Goal: Task Accomplishment & Management: Manage account settings

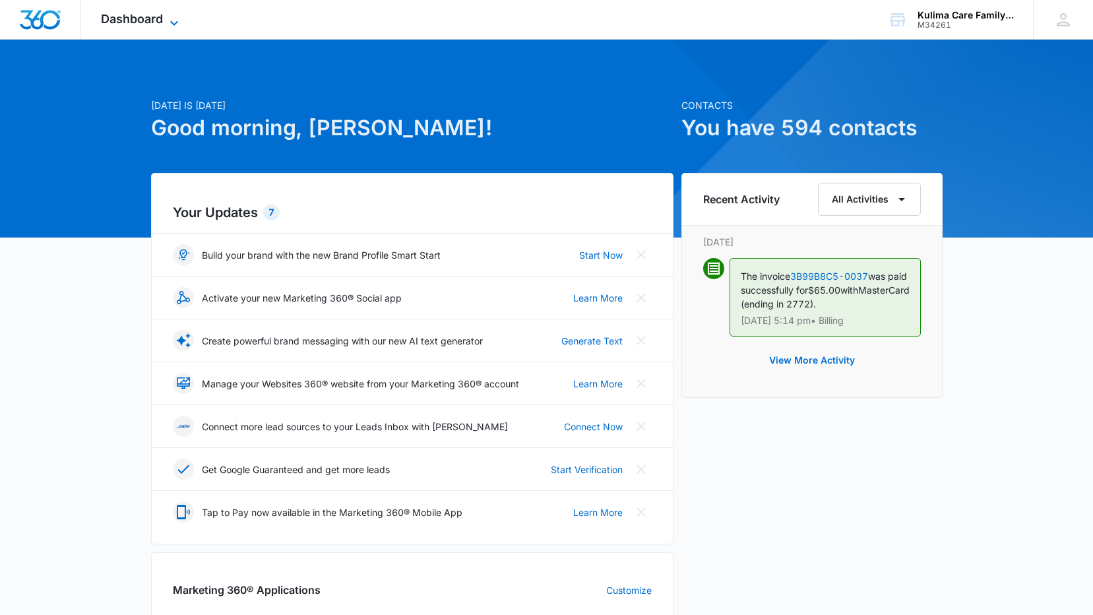
click at [170, 21] on icon at bounding box center [174, 23] width 16 height 16
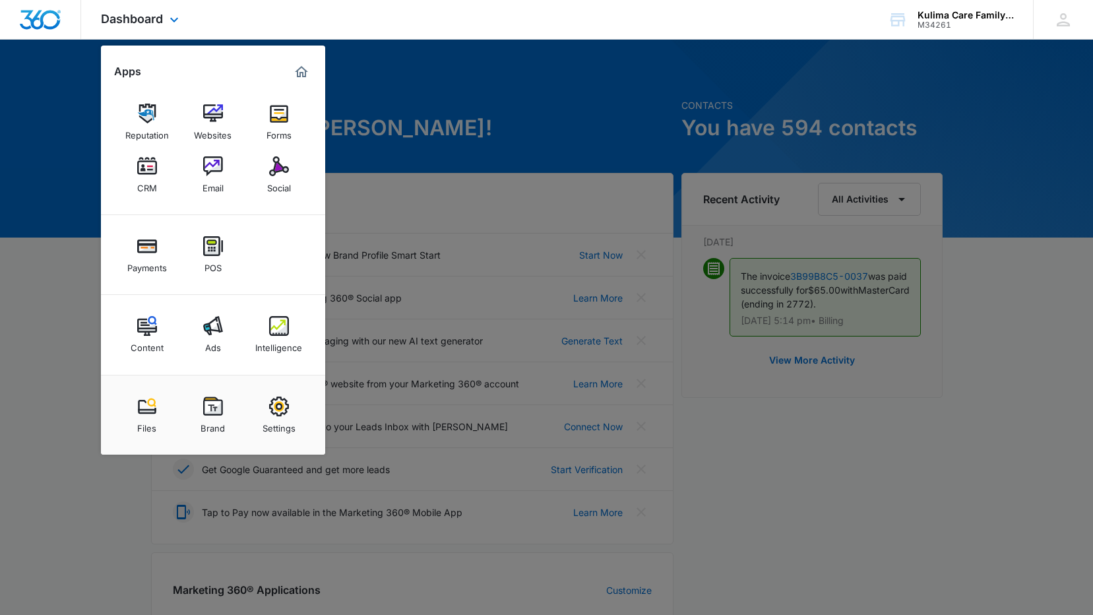
click at [570, 24] on div "Dashboard Apps Reputation Websites Forms CRM Email Social Payments POS Content …" at bounding box center [546, 20] width 1093 height 40
click at [842, 120] on div at bounding box center [546, 307] width 1093 height 615
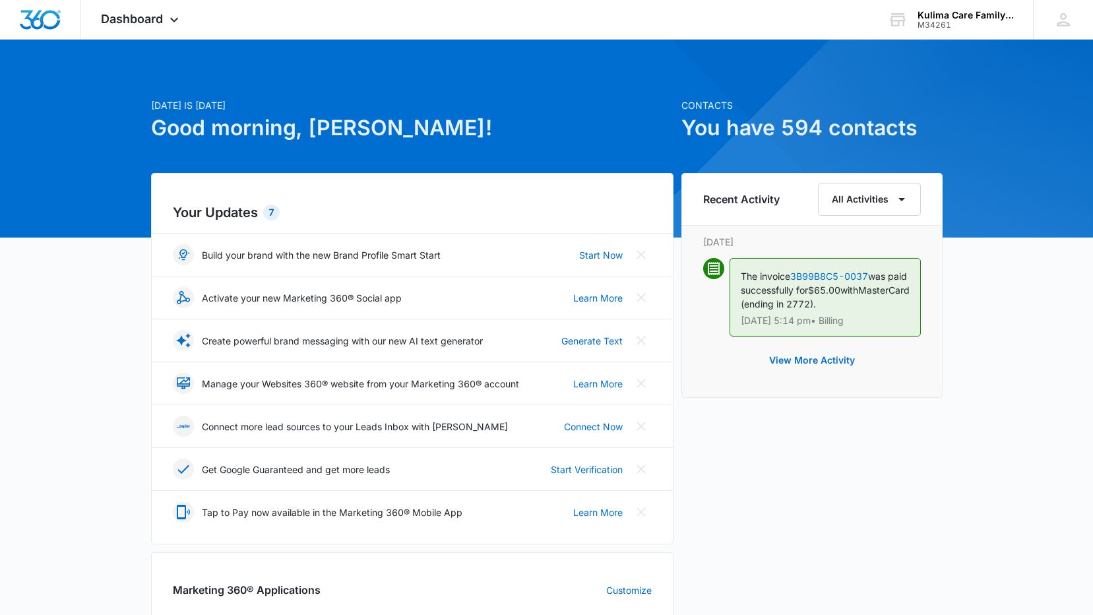
drag, startPoint x: 844, startPoint y: 129, endPoint x: 822, endPoint y: 133, distance: 22.1
click at [842, 132] on h1 "You have 594 contacts" at bounding box center [811, 128] width 261 height 32
drag, startPoint x: 820, startPoint y: 133, endPoint x: 761, endPoint y: 134, distance: 59.4
click at [818, 133] on h1 "You have 594 contacts" at bounding box center [811, 128] width 261 height 32
drag, startPoint x: 753, startPoint y: 134, endPoint x: 865, endPoint y: 134, distance: 111.5
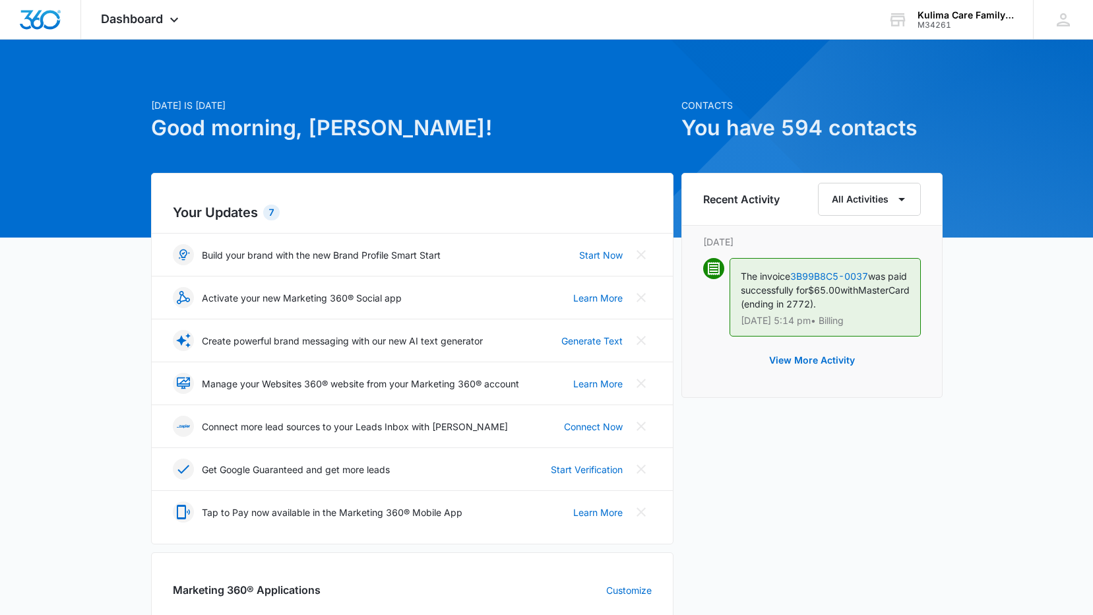
click at [755, 134] on h1 "You have 594 contacts" at bounding box center [811, 128] width 261 height 32
click at [883, 134] on h1 "You have 594 contacts" at bounding box center [811, 128] width 261 height 32
click at [779, 134] on h1 "You have 594 contacts" at bounding box center [811, 128] width 261 height 32
click at [871, 135] on h1 "You have 594 contacts" at bounding box center [811, 128] width 261 height 32
click at [774, 137] on h1 "You have 594 contacts" at bounding box center [811, 128] width 261 height 32
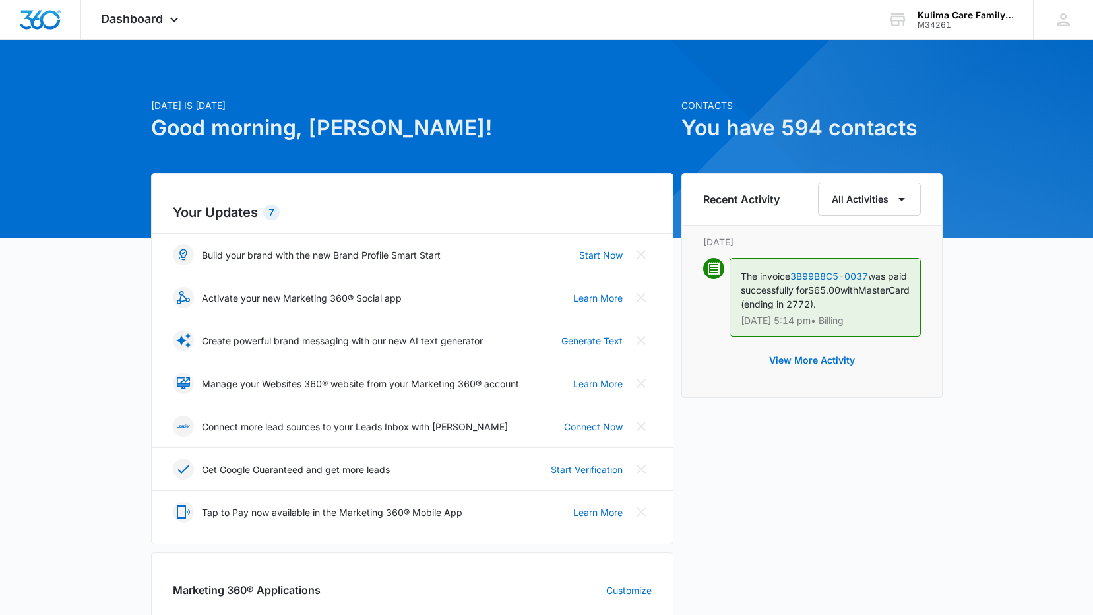
click at [872, 137] on h1 "You have 594 contacts" at bounding box center [811, 128] width 261 height 32
click at [785, 139] on h1 "You have 594 contacts" at bounding box center [811, 128] width 261 height 32
click at [183, 20] on div "Dashboard Apps Reputation Websites Forms CRM Email Social Payments POS Content …" at bounding box center [141, 19] width 121 height 39
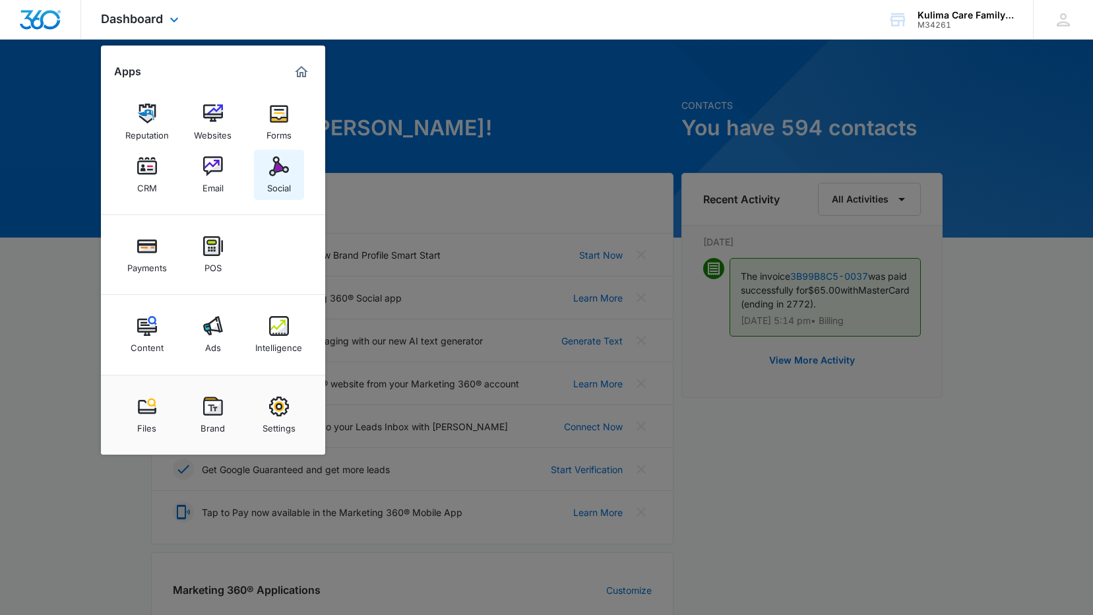
click at [281, 176] on div "Social" at bounding box center [279, 184] width 24 height 17
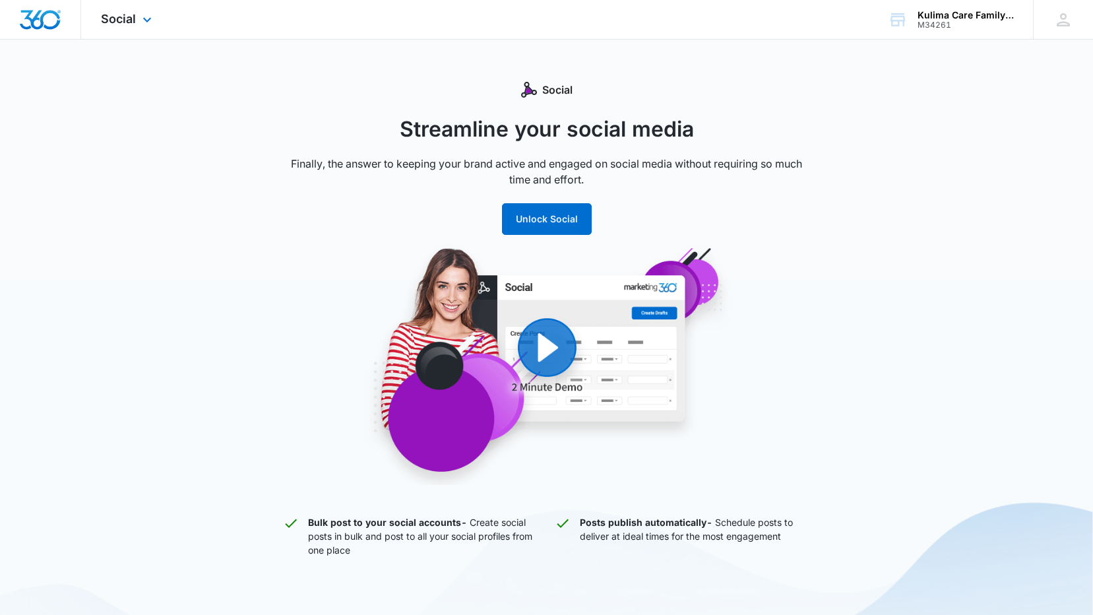
click at [47, 16] on img "Dashboard" at bounding box center [40, 20] width 42 height 20
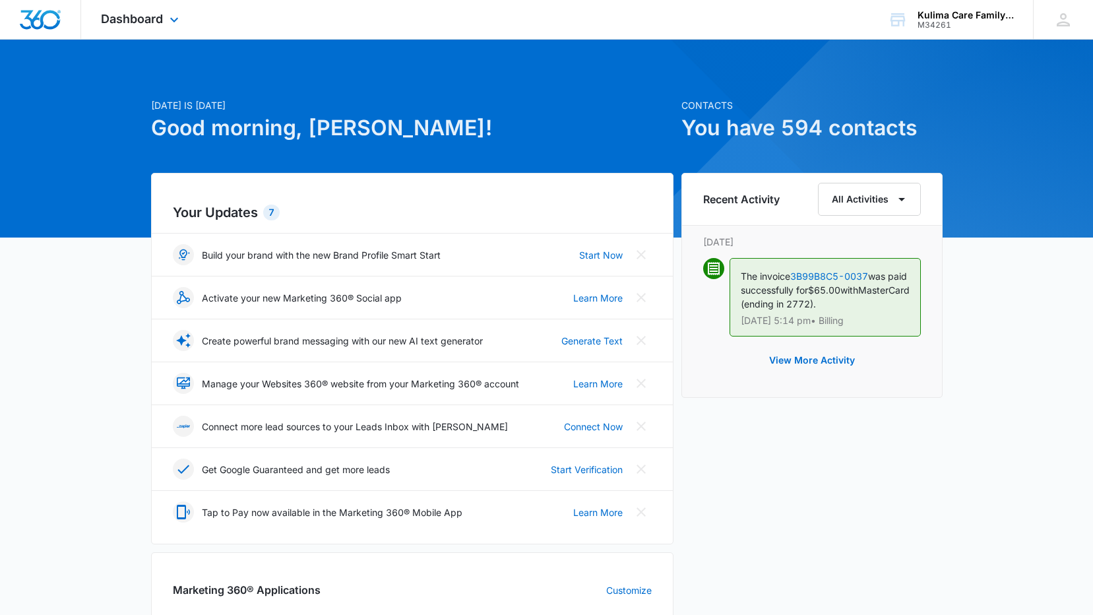
click at [143, 26] on div "Dashboard Apps Reputation Websites Forms CRM Email Social Payments POS Content …" at bounding box center [141, 19] width 121 height 39
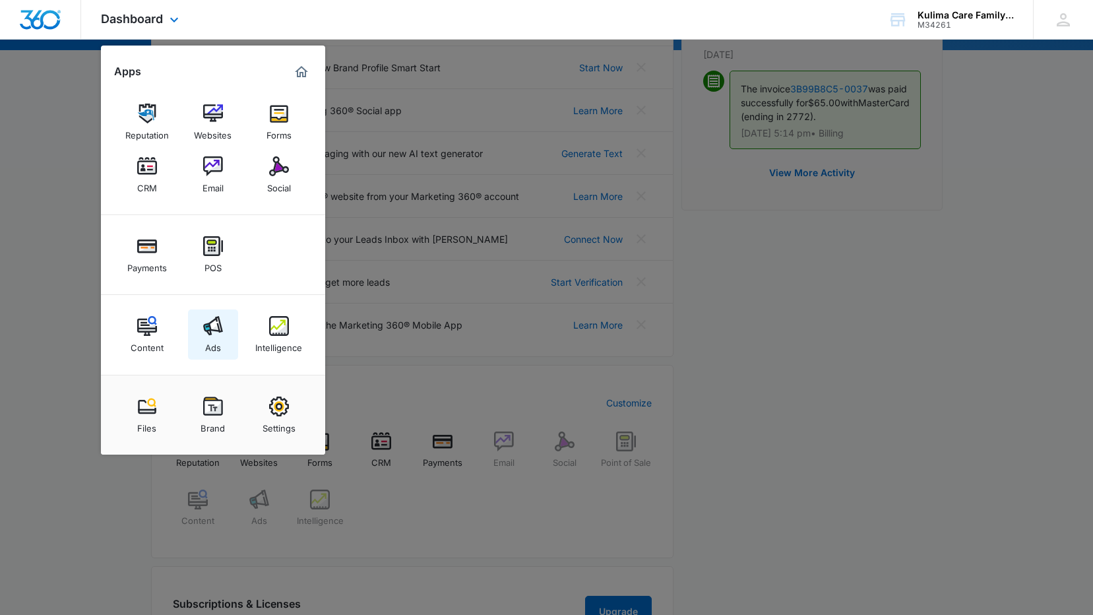
scroll to position [198, 0]
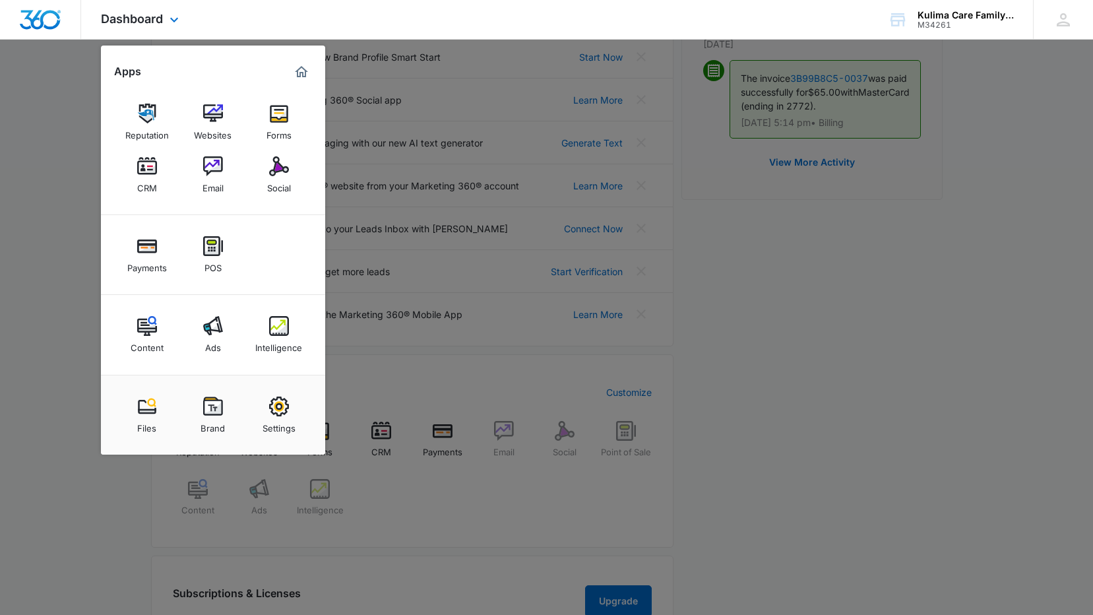
click at [299, 76] on img "Marketing 360® Dashboard" at bounding box center [302, 72] width 16 height 16
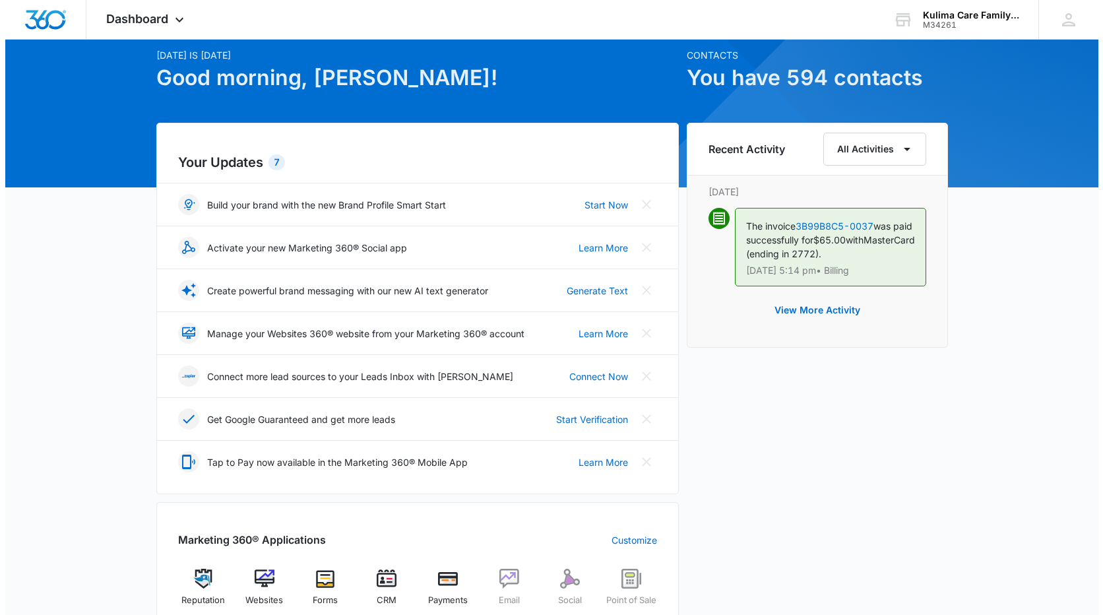
scroll to position [0, 0]
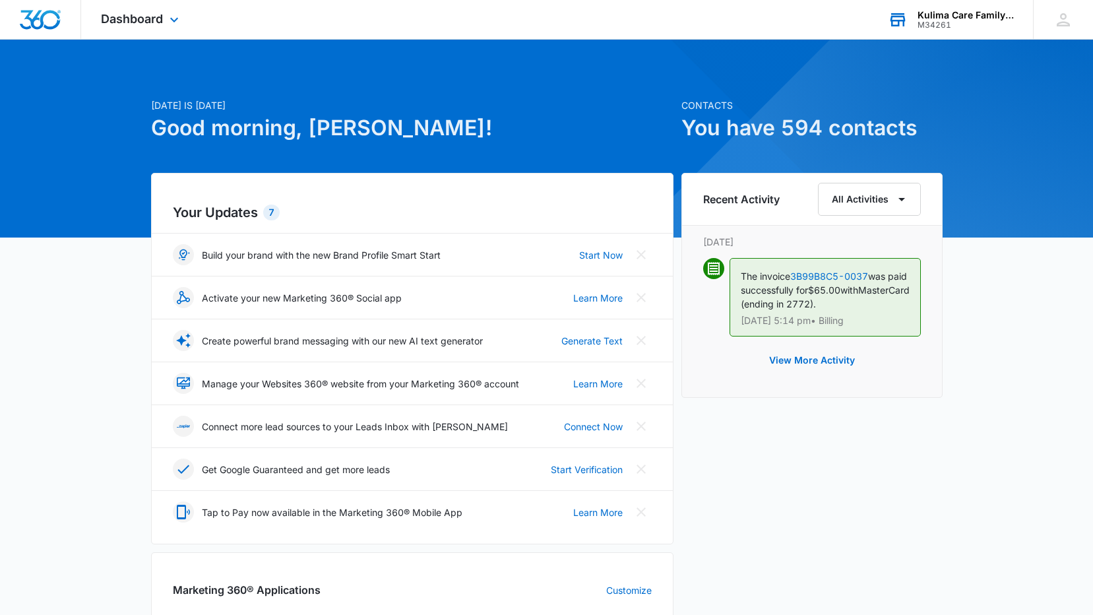
click at [966, 16] on div "Kulima Care Family Services" at bounding box center [966, 15] width 96 height 11
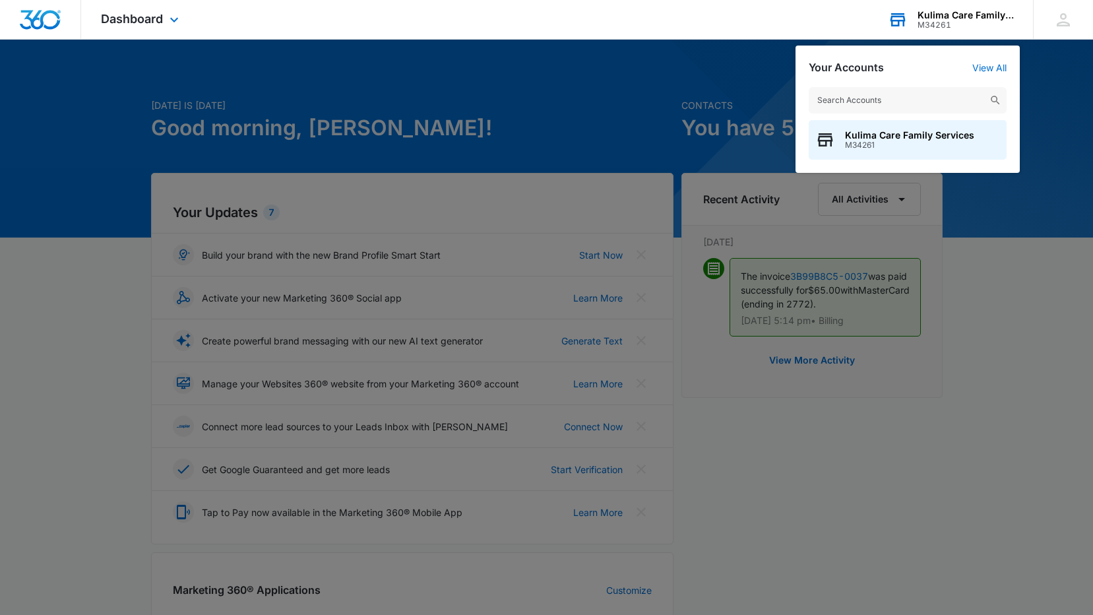
click at [964, 15] on div "Kulima Care Family Services" at bounding box center [966, 15] width 96 height 11
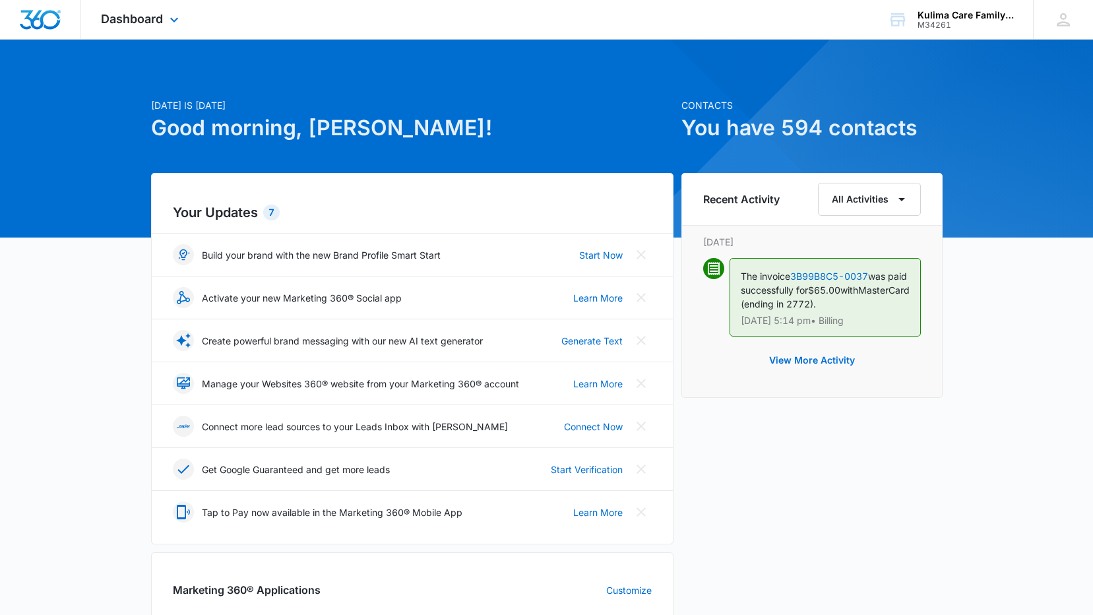
click at [164, 19] on div "Dashboard Apps Reputation Websites Forms CRM Email Social Payments POS Content …" at bounding box center [141, 19] width 121 height 39
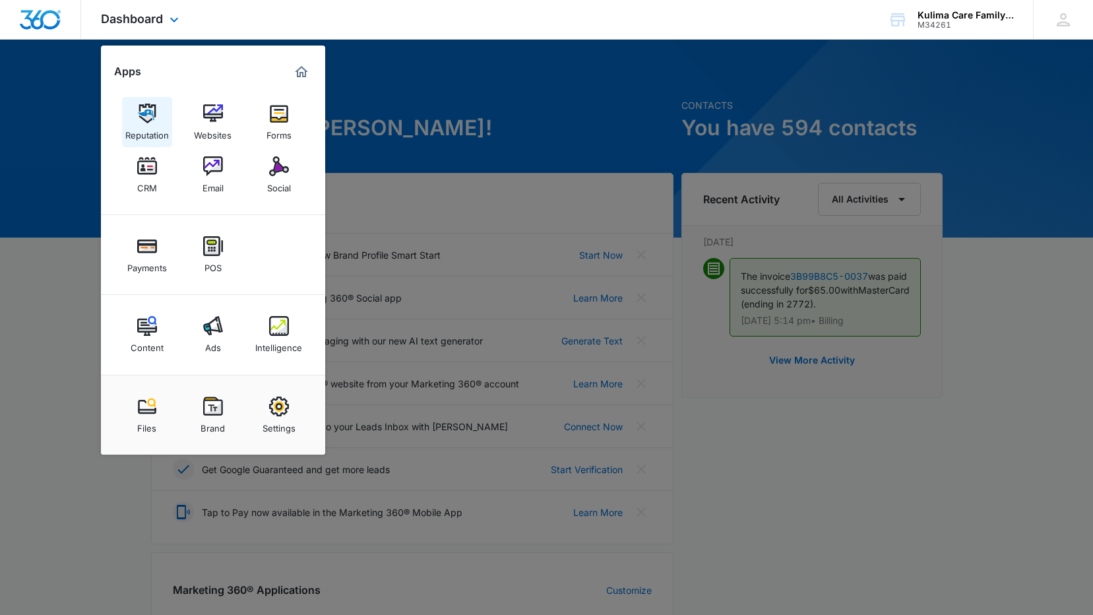
click at [148, 104] on img at bounding box center [147, 114] width 20 height 20
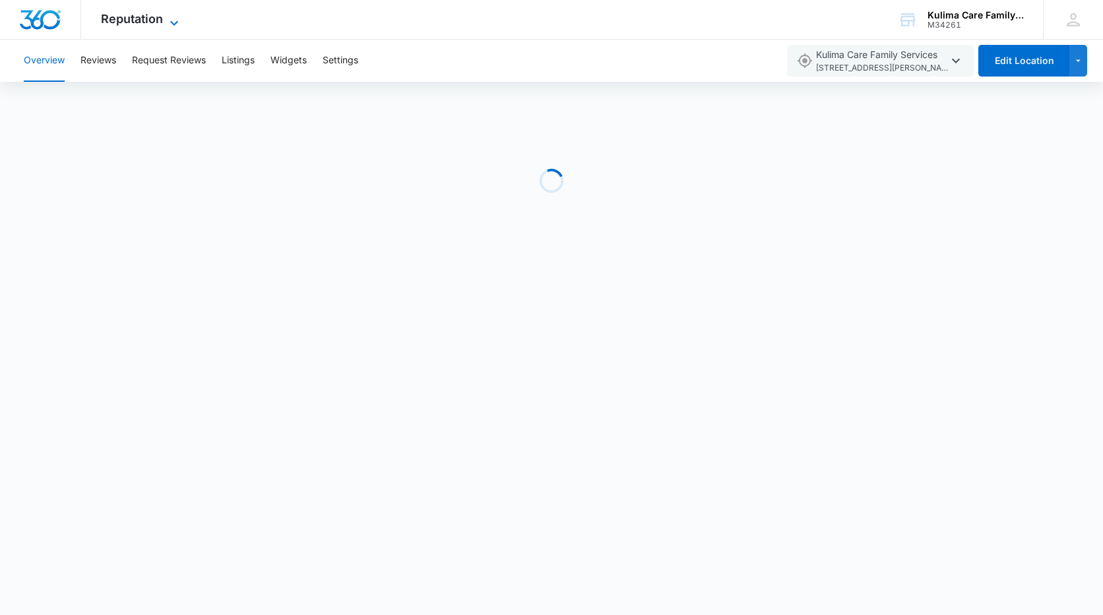
click at [171, 20] on icon at bounding box center [174, 23] width 16 height 16
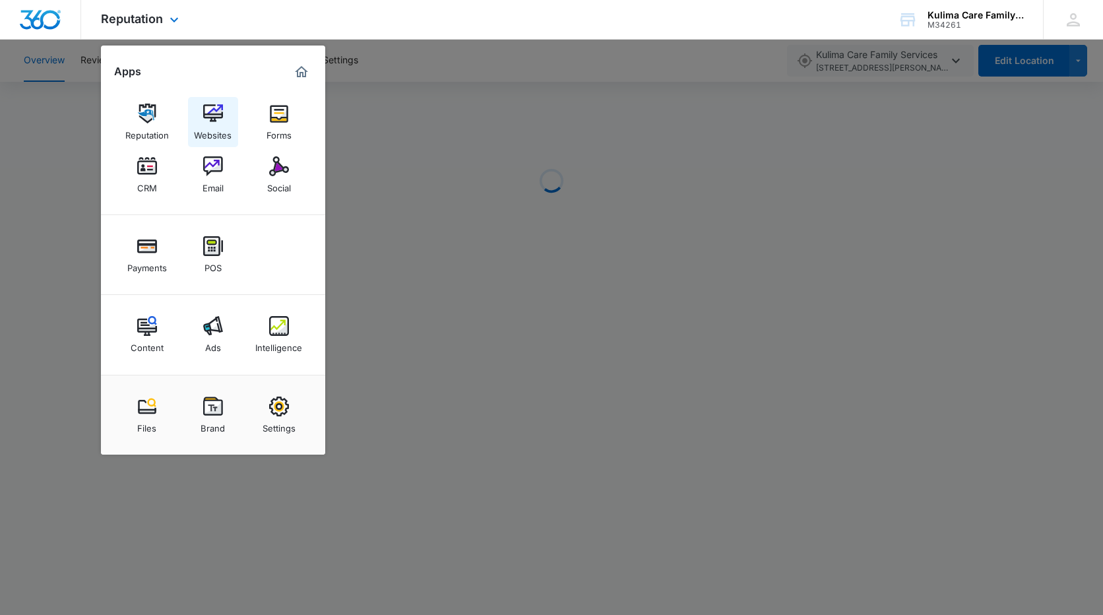
click at [218, 116] on img at bounding box center [213, 114] width 20 height 20
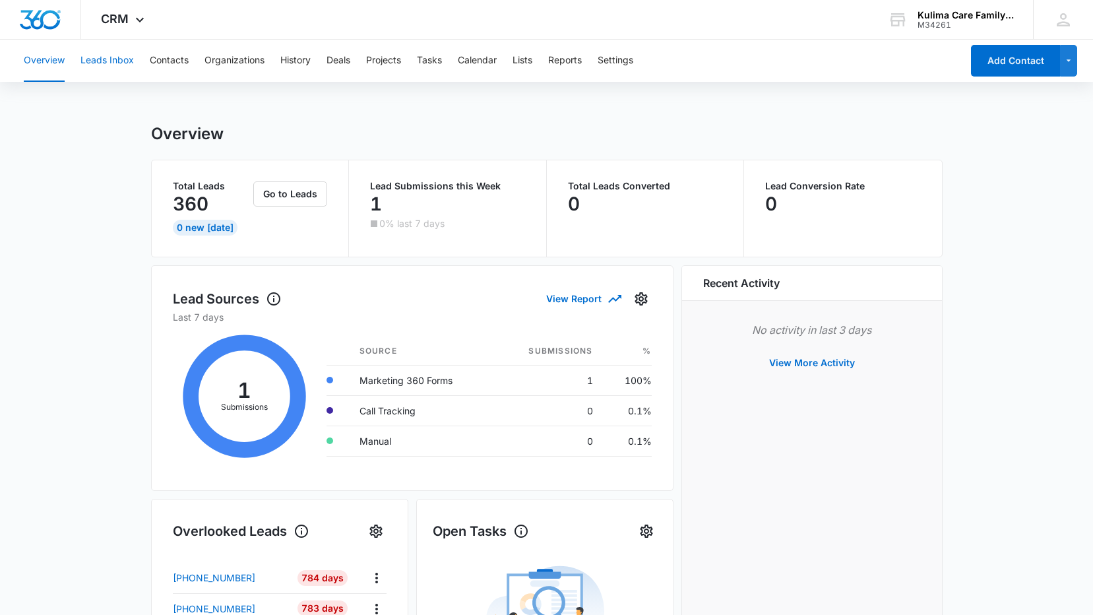
click at [131, 61] on button "Leads Inbox" at bounding box center [106, 61] width 53 height 42
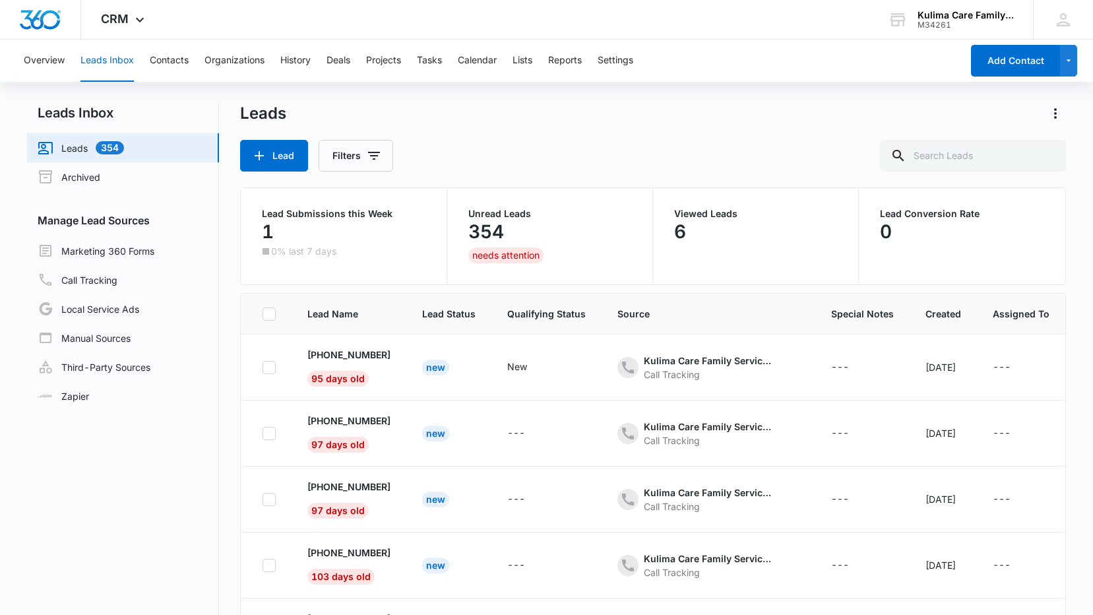
scroll to position [66, 0]
click at [387, 155] on button "Filters" at bounding box center [356, 156] width 75 height 32
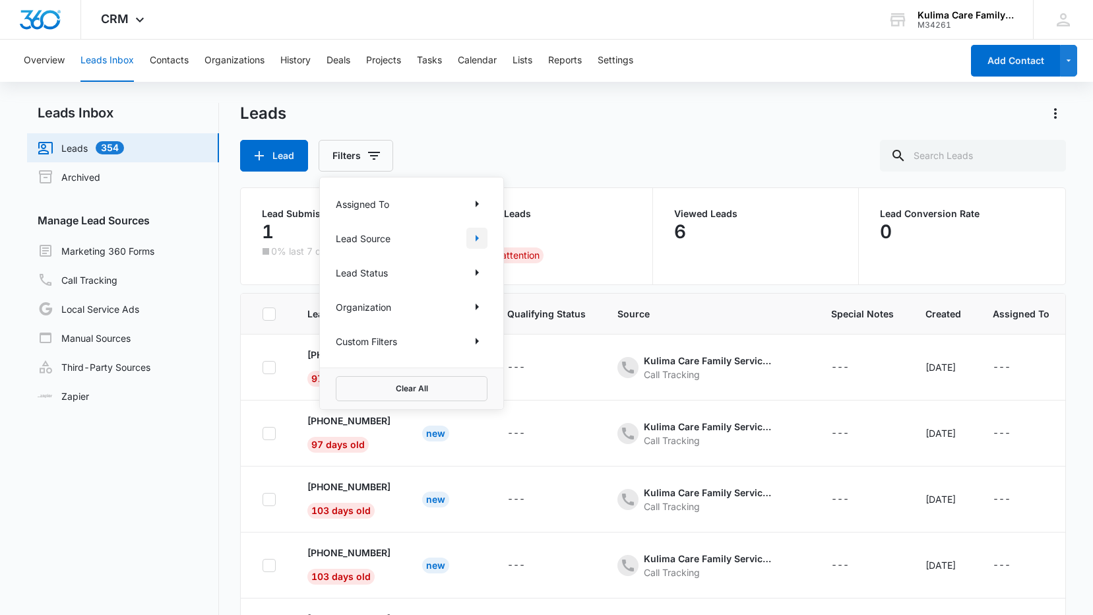
click at [478, 238] on icon "Show Lead Source filters" at bounding box center [477, 238] width 3 height 7
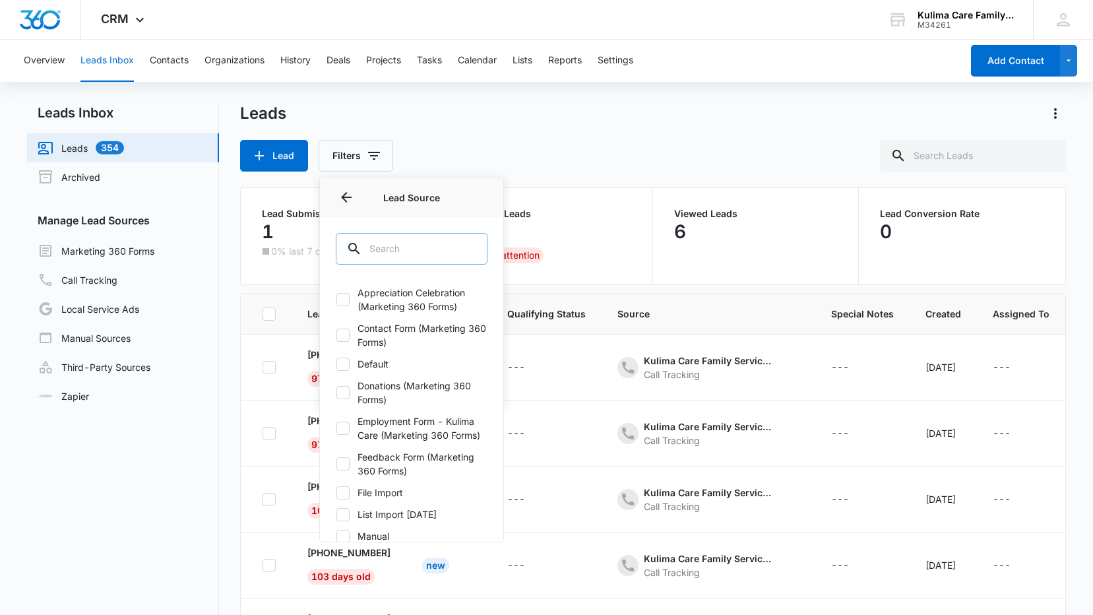
click at [456, 253] on input "text" at bounding box center [412, 249] width 152 height 32
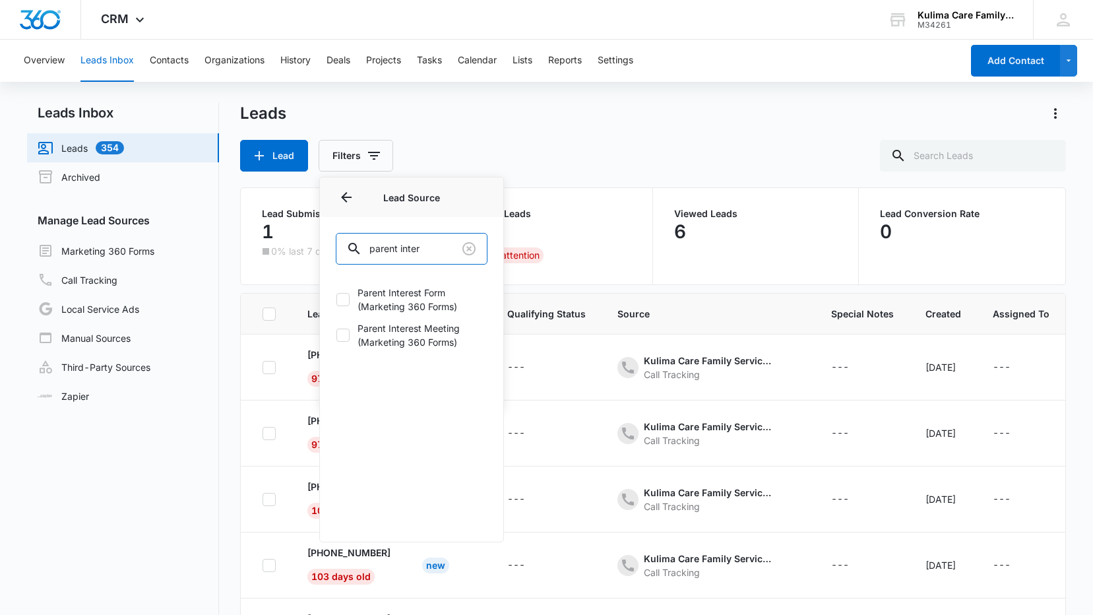
type input "parent inter"
click at [435, 288] on label "Parent Interest Form (Marketing 360 Forms)" at bounding box center [412, 300] width 152 height 28
click at [336, 299] on input "Parent Interest Form (Marketing 360 Forms)" at bounding box center [336, 299] width 1 height 1
checkbox input "true"
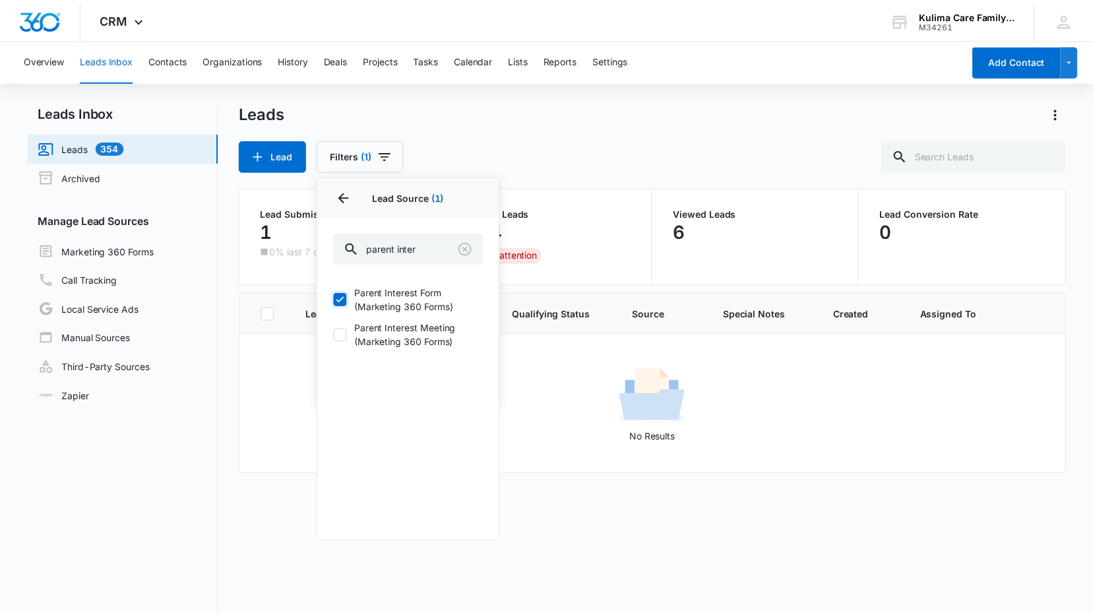
scroll to position [0, 0]
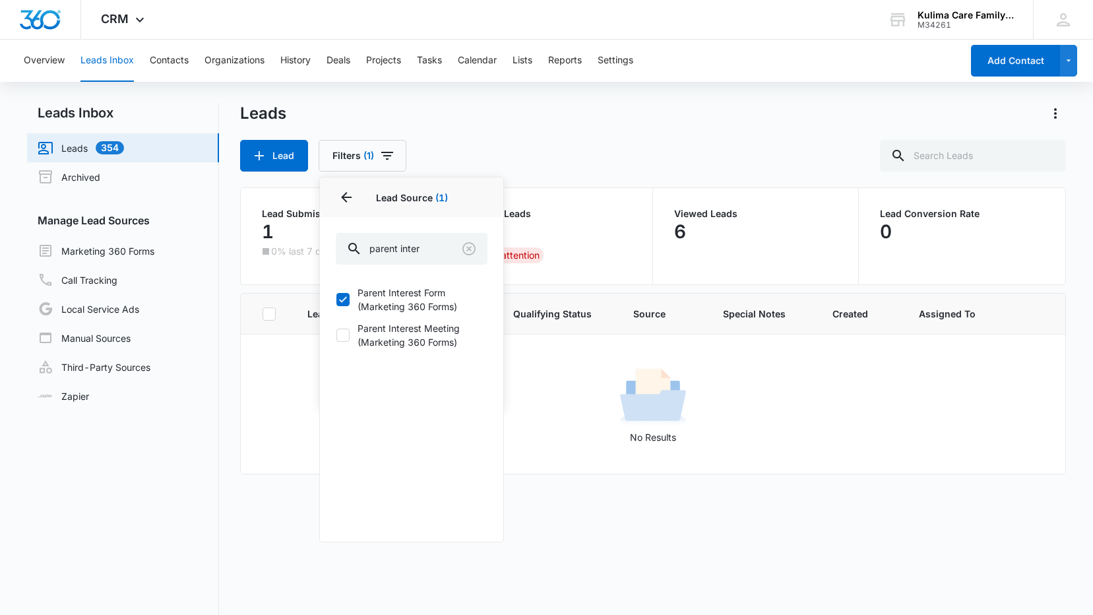
click at [446, 336] on label "Parent Interest Meeting (Marketing 360 Forms)" at bounding box center [412, 335] width 152 height 28
click at [336, 336] on input "Parent Interest Meeting (Marketing 360 Forms)" at bounding box center [336, 335] width 1 height 1
click at [445, 332] on label "Parent Interest Meeting (Marketing 360 Forms)" at bounding box center [412, 335] width 152 height 28
click at [336, 335] on input "Parent Interest Meeting (Marketing 360 Forms)" at bounding box center [336, 335] width 1 height 1
checkbox input "false"
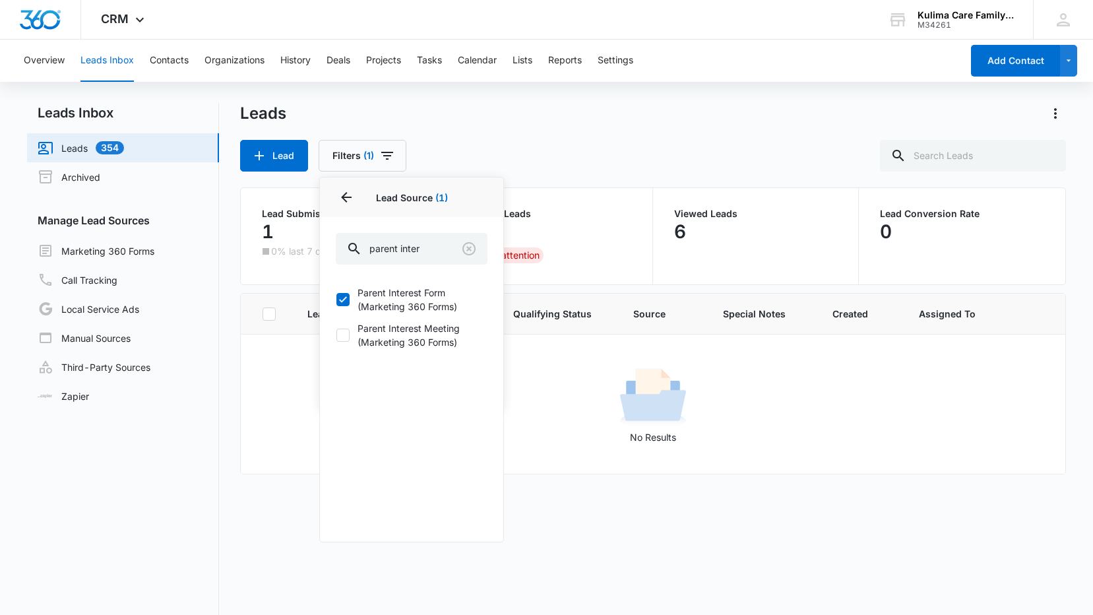
click at [438, 300] on label "Parent Interest Form (Marketing 360 Forms)" at bounding box center [412, 300] width 152 height 28
click at [336, 300] on input "Parent Interest Form (Marketing 360 Forms)" at bounding box center [336, 299] width 1 height 1
checkbox input "false"
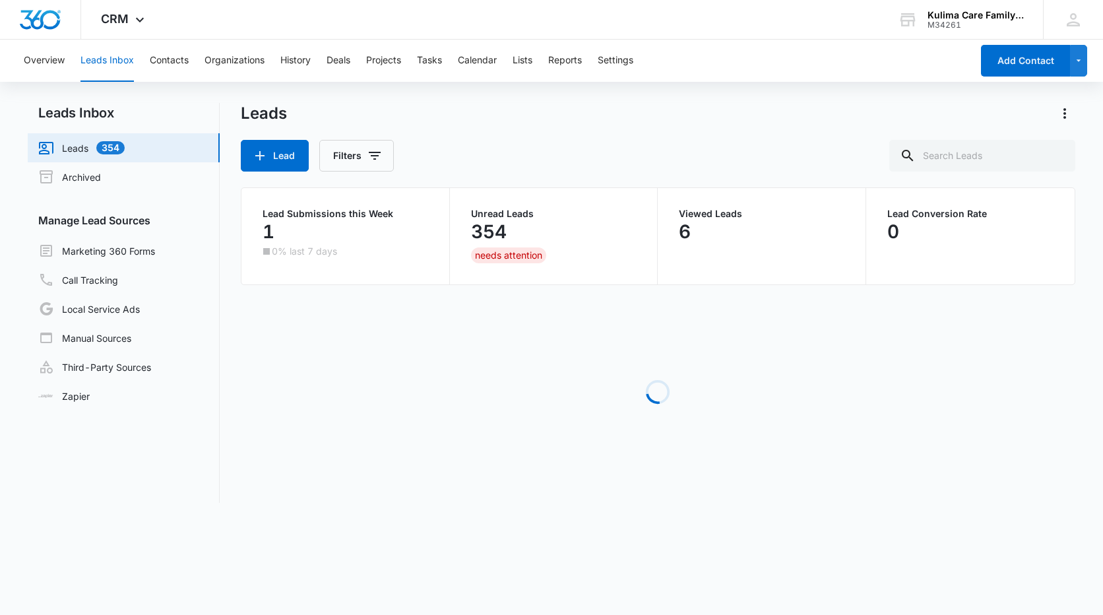
click at [462, 151] on div "Lead Filters" at bounding box center [658, 156] width 834 height 32
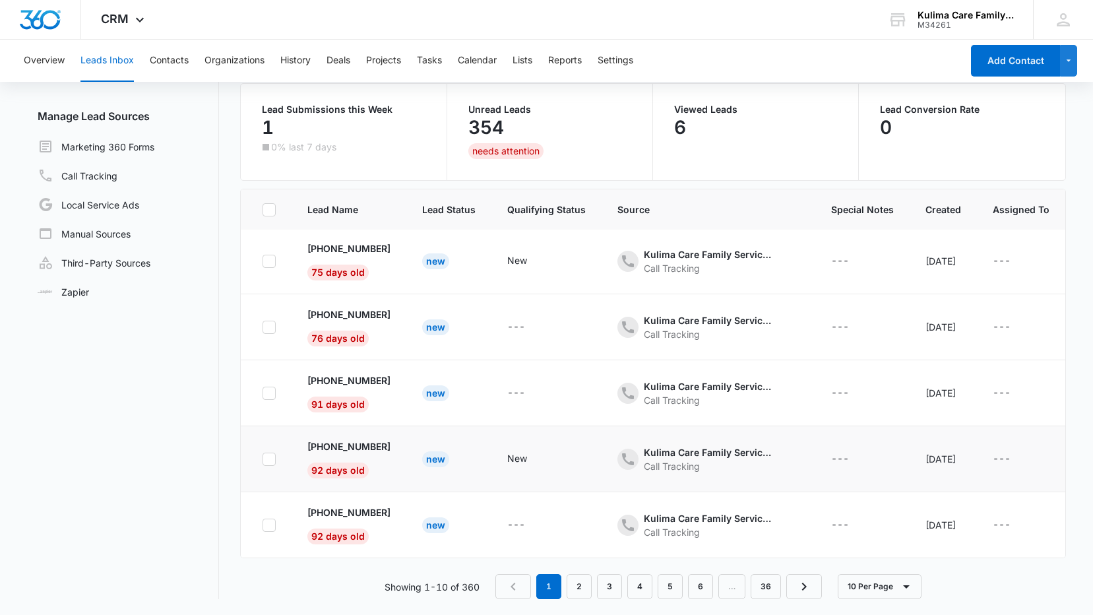
scroll to position [342, 0]
click at [796, 588] on link "Next Page" at bounding box center [804, 586] width 36 height 25
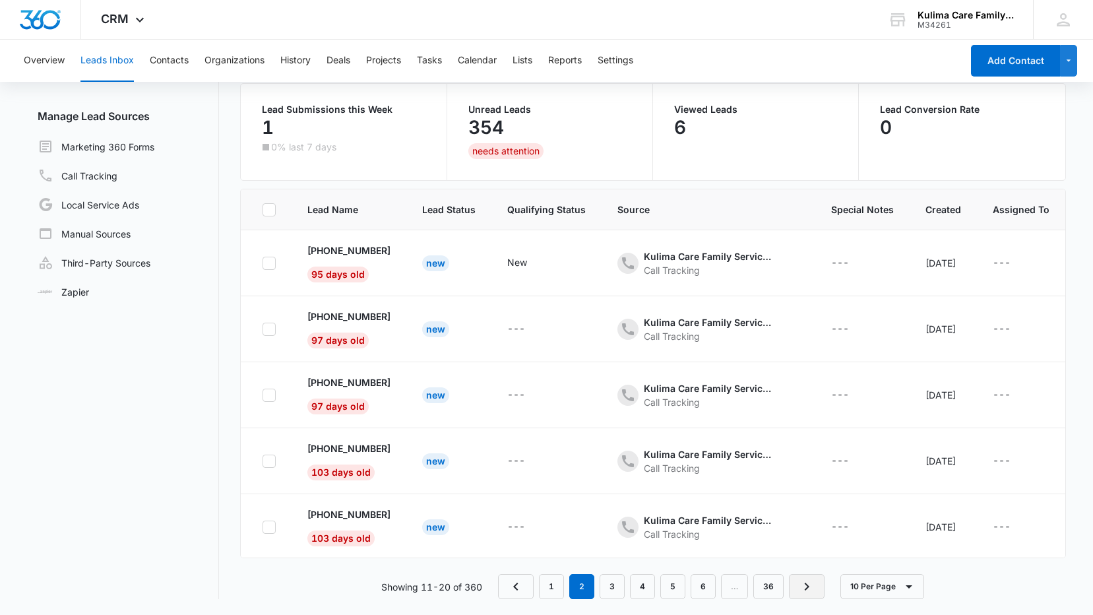
click at [804, 582] on icon "Next Page" at bounding box center [807, 587] width 16 height 16
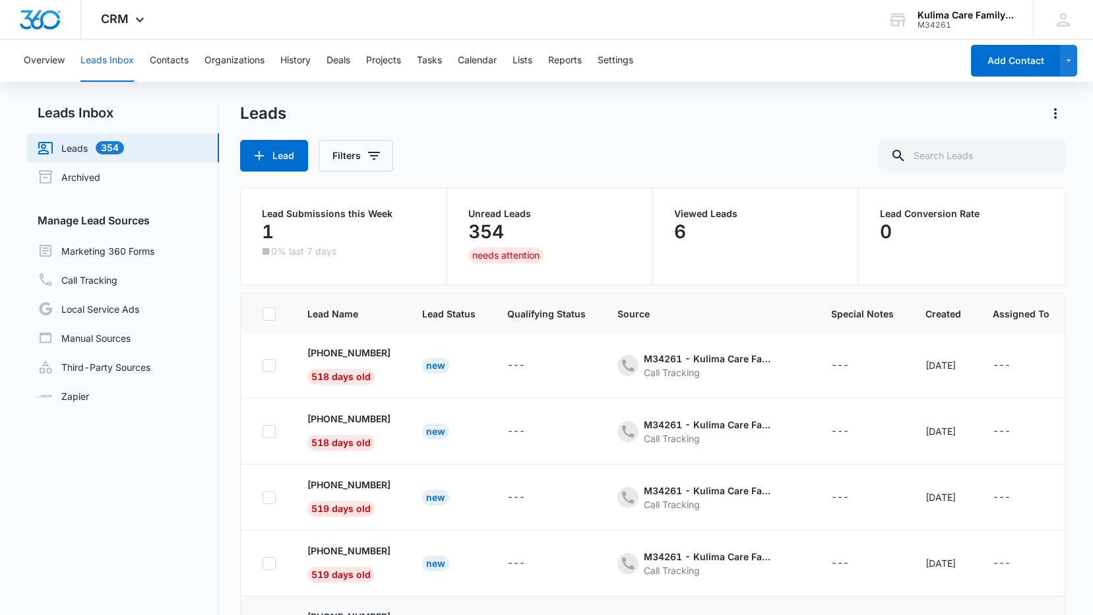
scroll to position [104, 0]
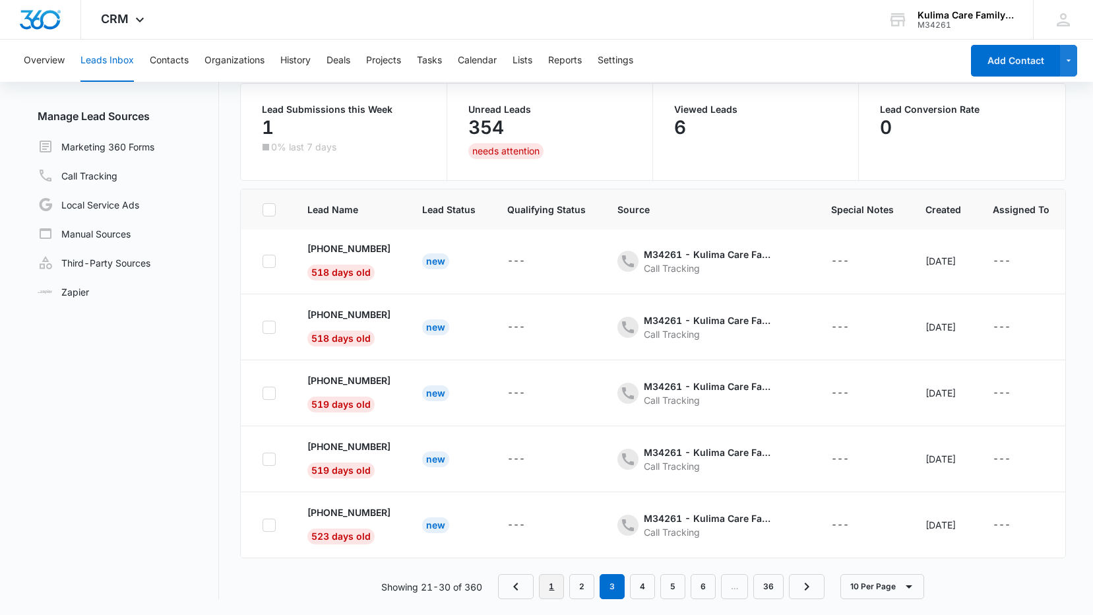
click at [547, 588] on link "1" at bounding box center [551, 586] width 25 height 25
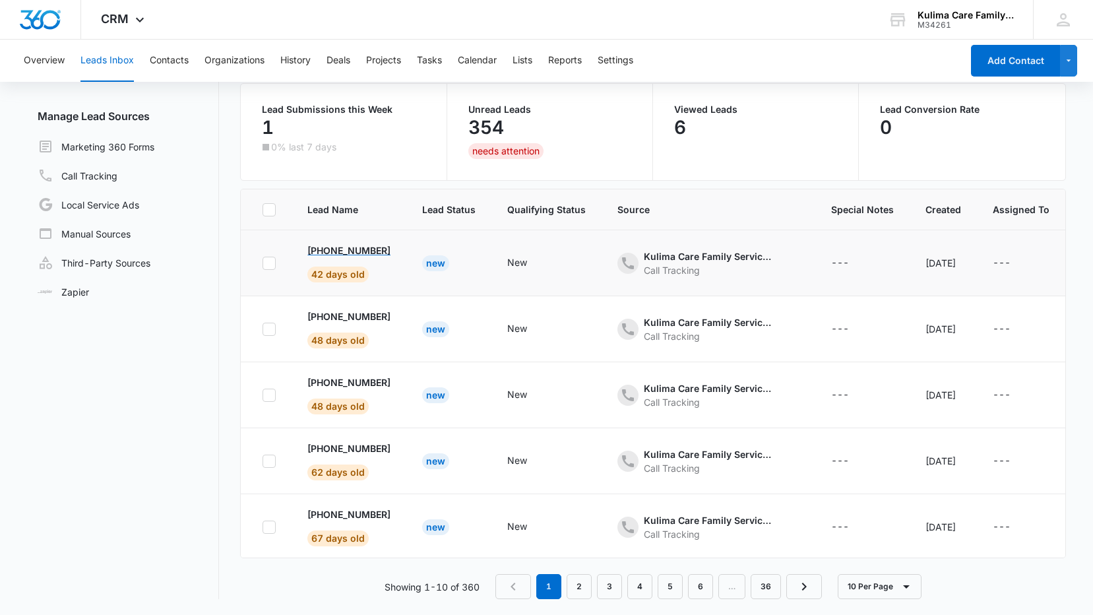
click at [351, 251] on p "+1 (502) 260-7350" at bounding box center [348, 250] width 83 height 14
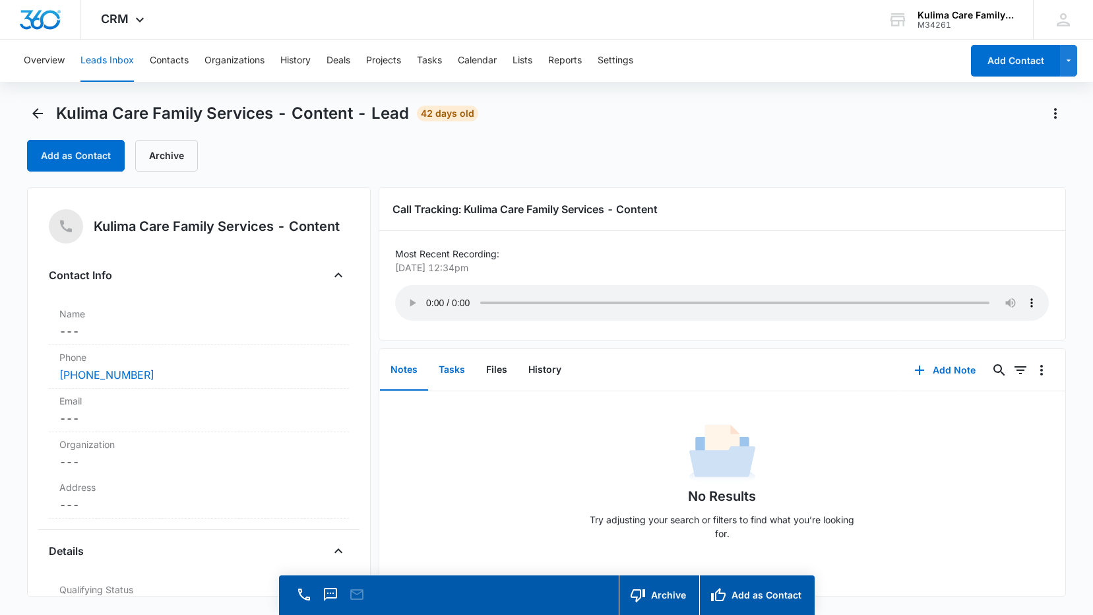
click at [456, 374] on button "Tasks" at bounding box center [451, 370] width 47 height 41
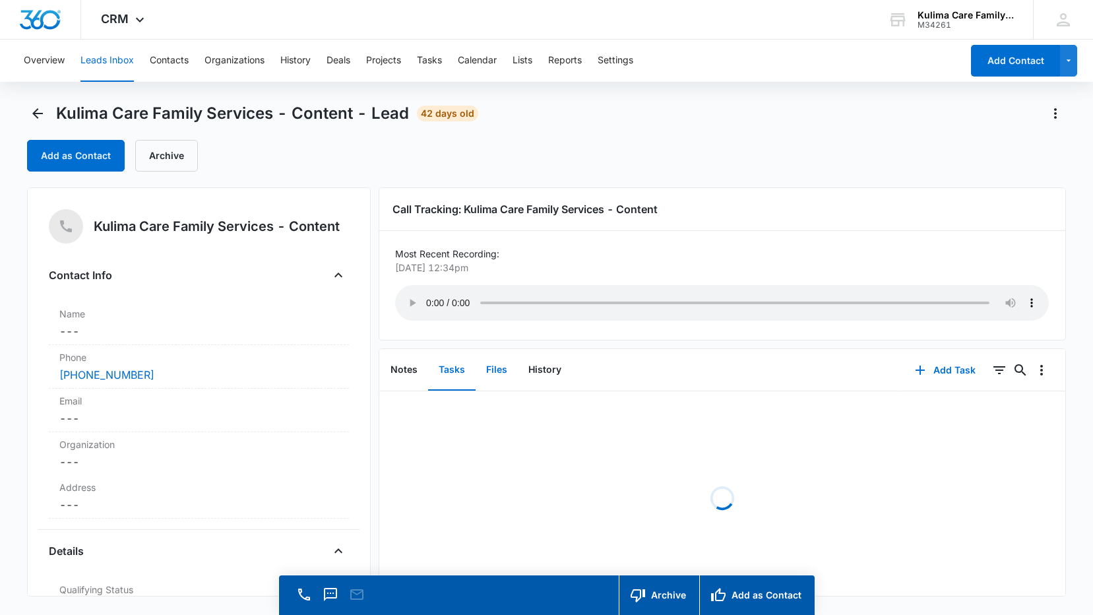
click at [488, 372] on button "Files" at bounding box center [497, 370] width 42 height 41
click at [414, 381] on button "Notes" at bounding box center [404, 370] width 48 height 41
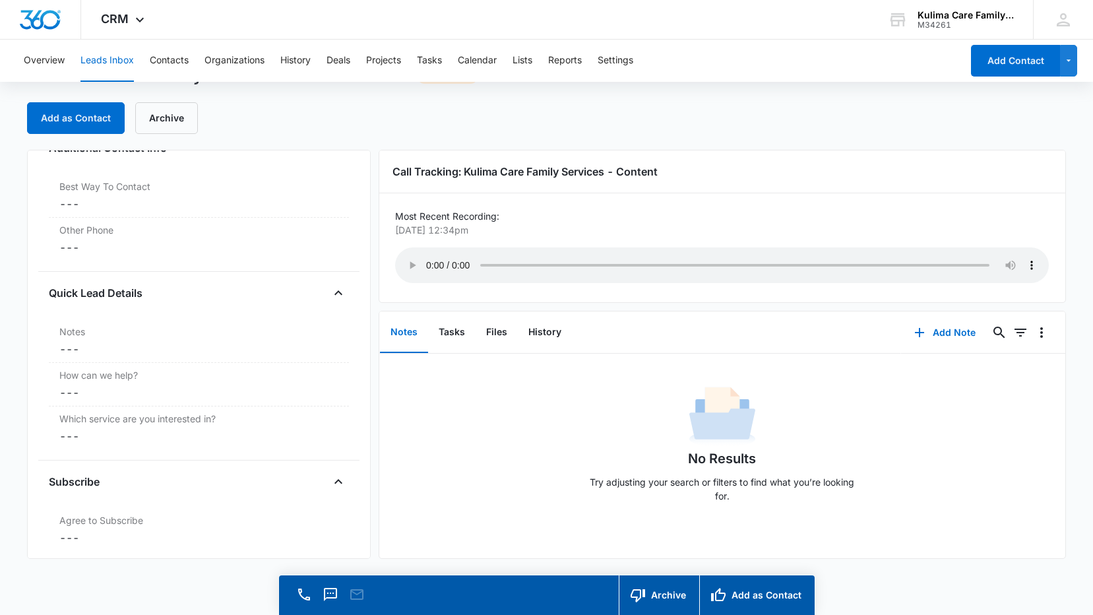
scroll to position [886, 0]
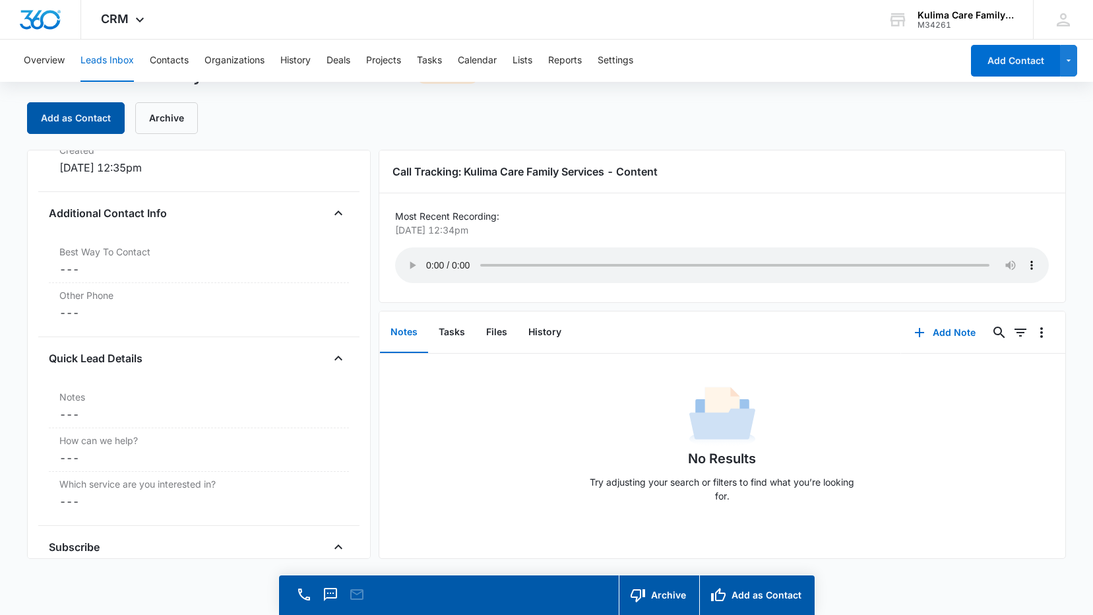
click at [71, 125] on button "Add as Contact" at bounding box center [76, 118] width 98 height 32
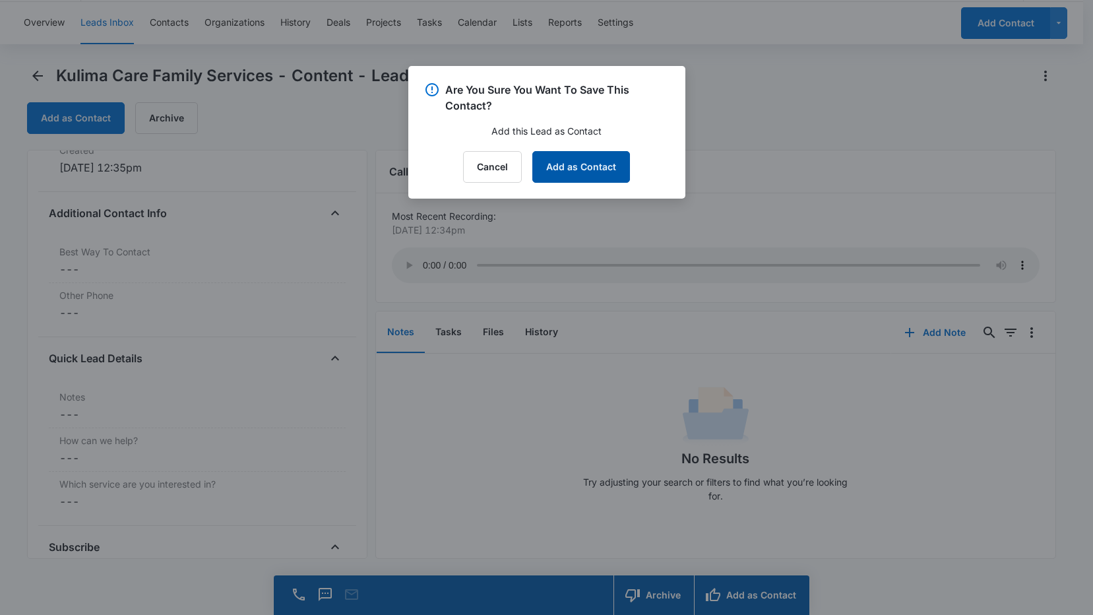
click at [571, 176] on button "Add as Contact" at bounding box center [581, 167] width 98 height 32
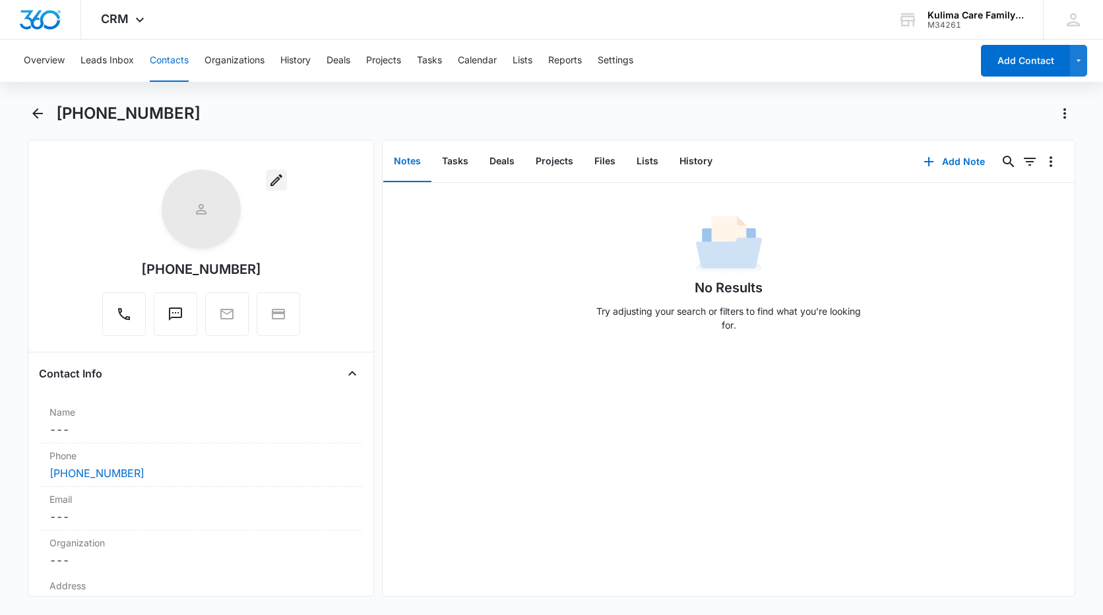
click at [272, 189] on button "button" at bounding box center [276, 180] width 21 height 21
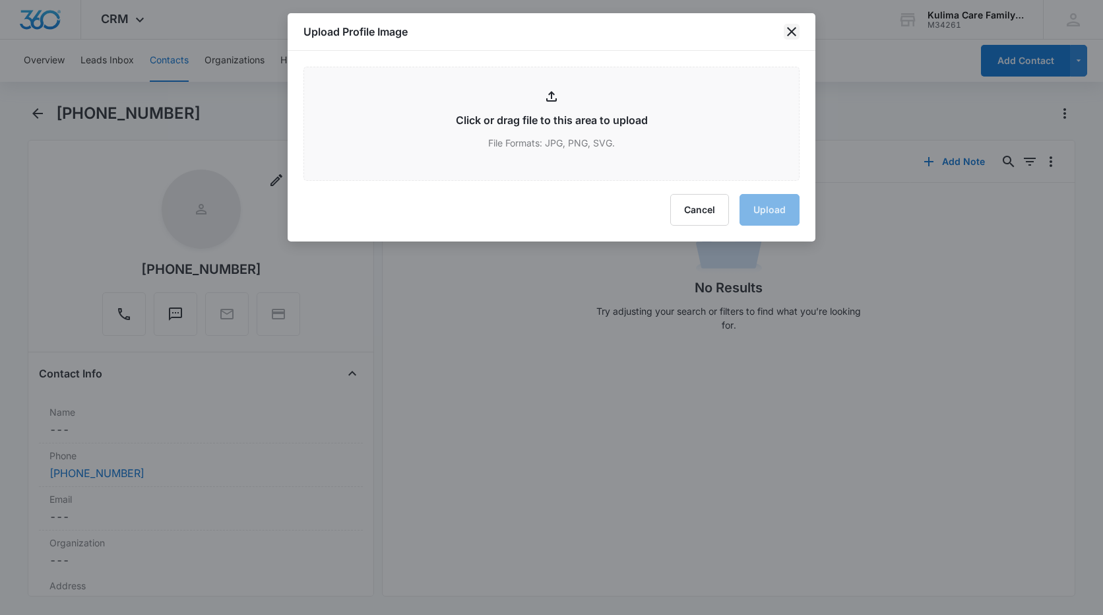
click at [793, 37] on icon "close" at bounding box center [792, 32] width 16 height 16
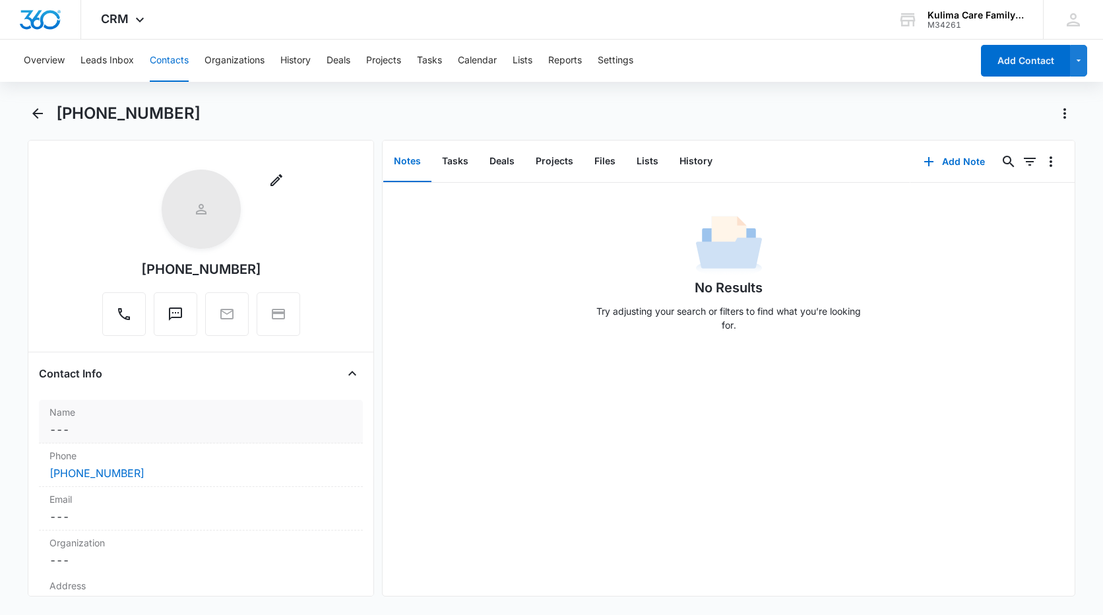
click at [98, 427] on dd "Cancel Save Changes ---" at bounding box center [200, 430] width 303 height 16
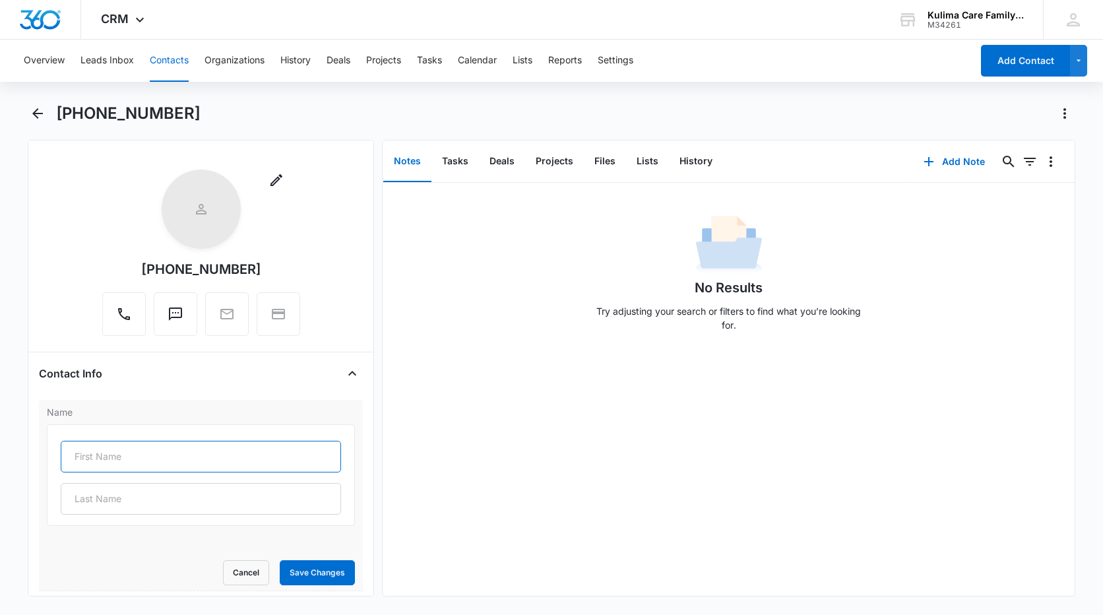
click at [102, 462] on input "text" at bounding box center [201, 457] width 280 height 32
type input "e"
click at [81, 459] on input "Erma" at bounding box center [201, 457] width 280 height 32
click at [139, 461] on input "Errma" at bounding box center [201, 457] width 280 height 32
type input "Errma"
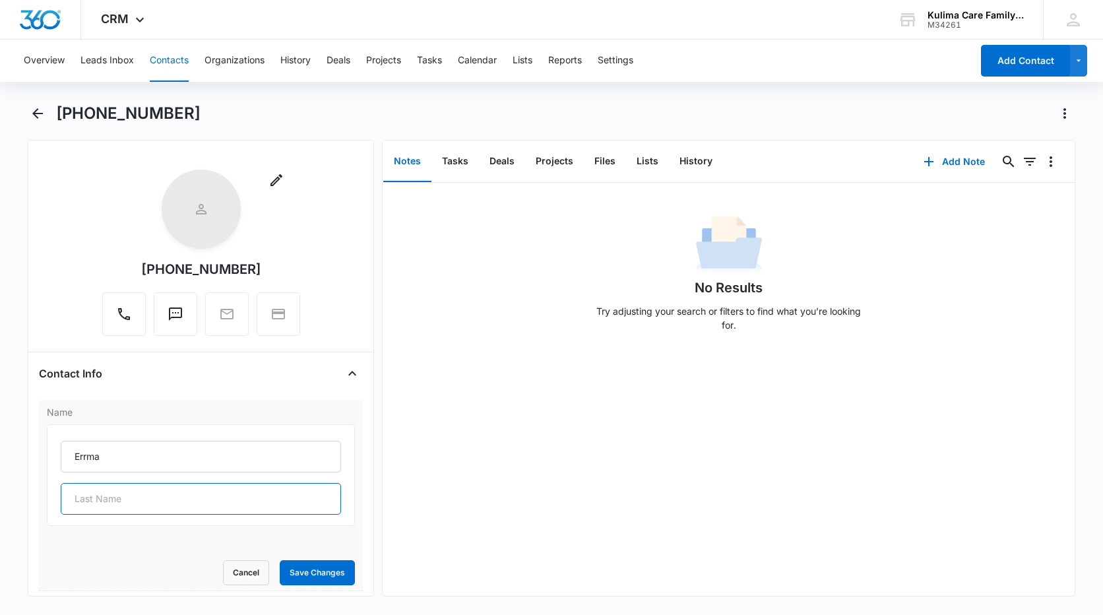
click at [201, 501] on input "text" at bounding box center [201, 499] width 280 height 32
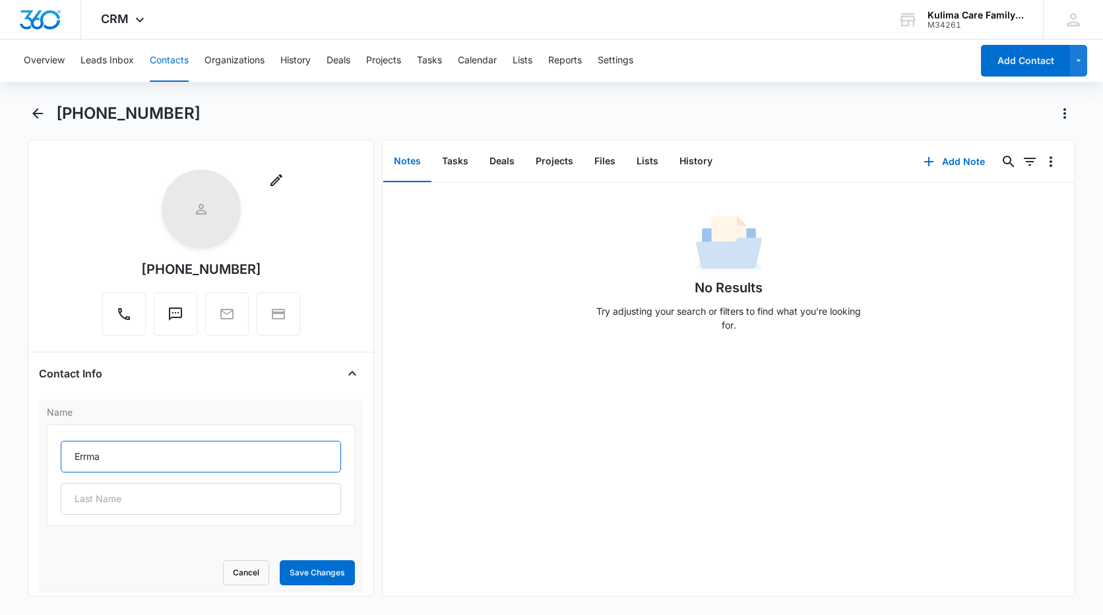
click at [115, 462] on input "Errma" at bounding box center [201, 457] width 280 height 32
drag, startPoint x: 115, startPoint y: 462, endPoint x: 66, endPoint y: 462, distance: 49.5
click at [66, 462] on input "Errma" at bounding box center [201, 457] width 280 height 32
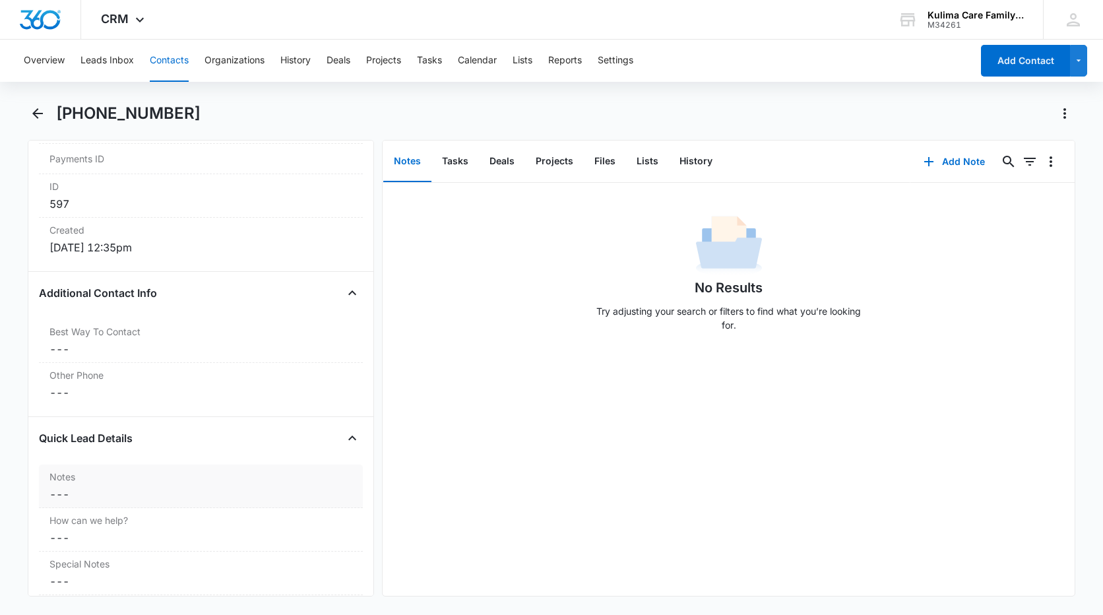
scroll to position [1187, 0]
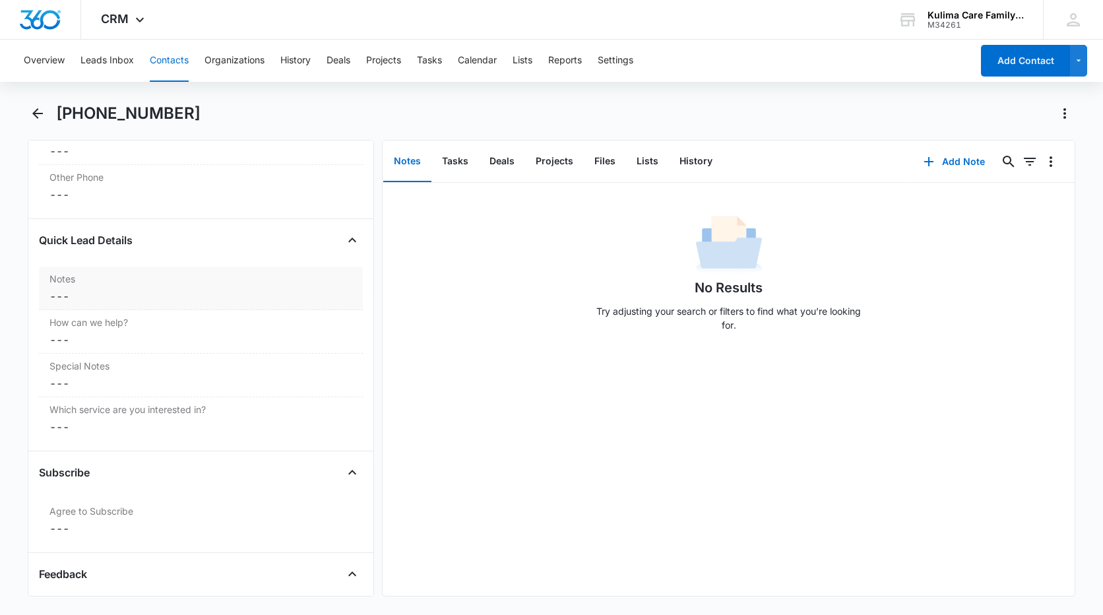
click at [88, 268] on div "Notes Cancel Save Changes ---" at bounding box center [201, 289] width 324 height 44
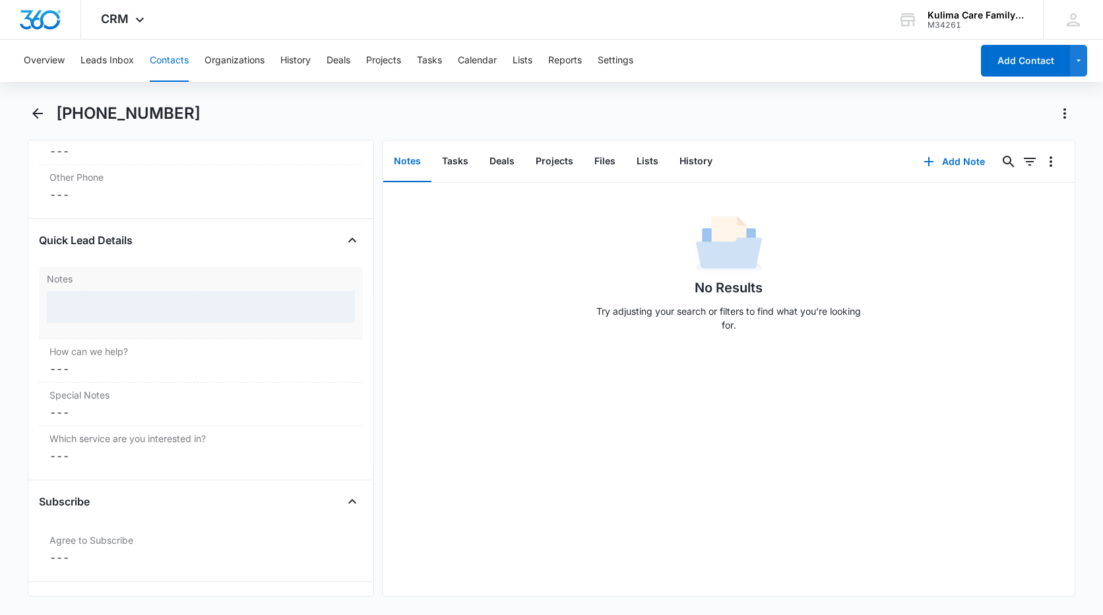
click at [94, 301] on div at bounding box center [201, 307] width 308 height 32
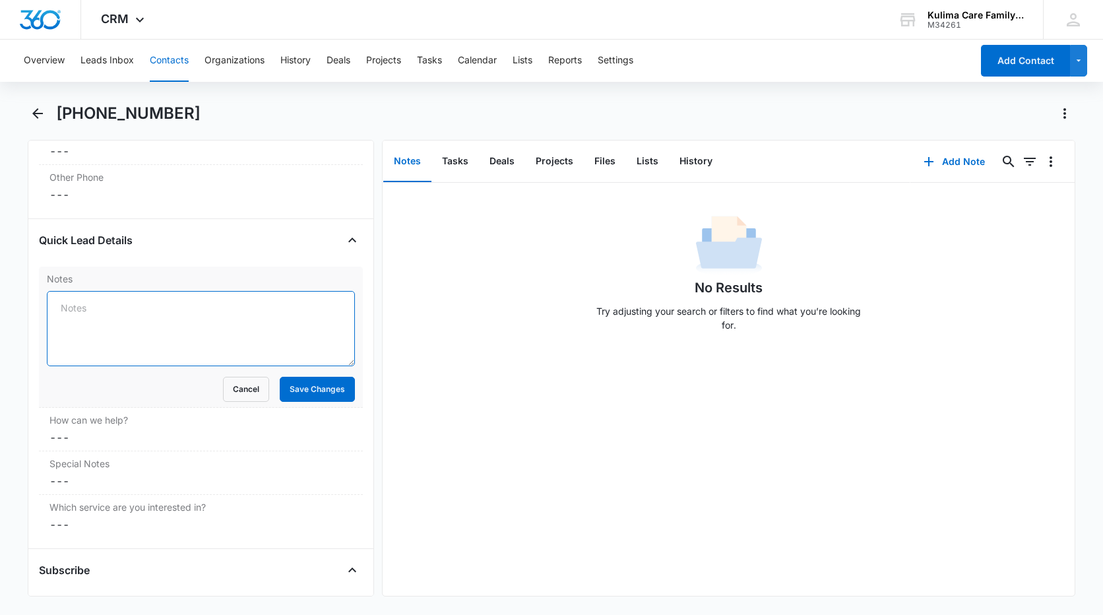
click at [88, 302] on textarea "Notes" at bounding box center [201, 328] width 308 height 75
type textarea "Left vm 09/10@11:10AM"
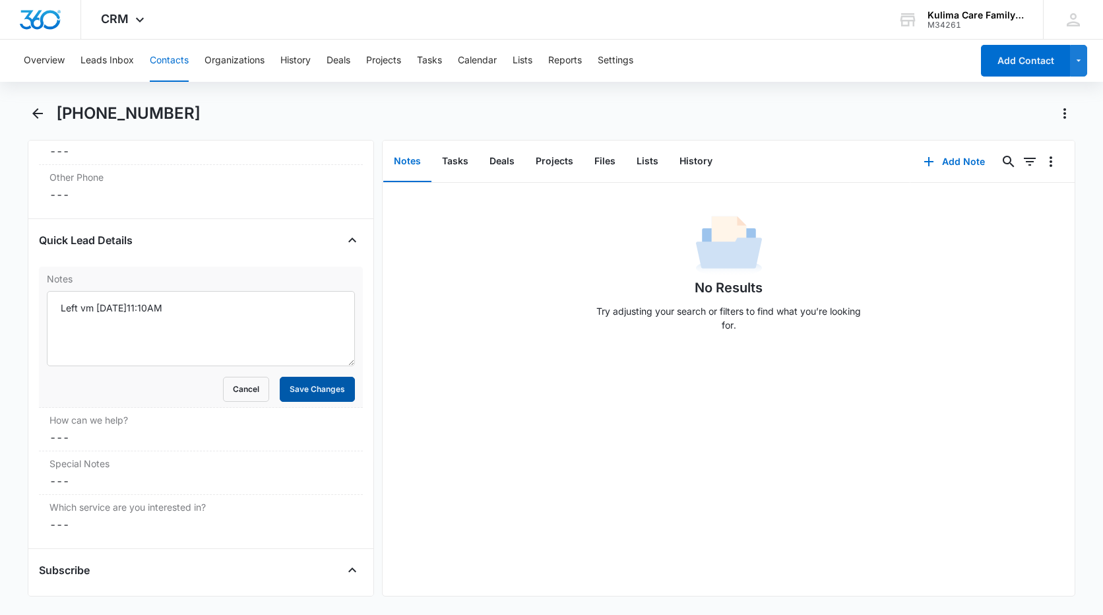
click at [319, 398] on button "Save Changes" at bounding box center [317, 389] width 75 height 25
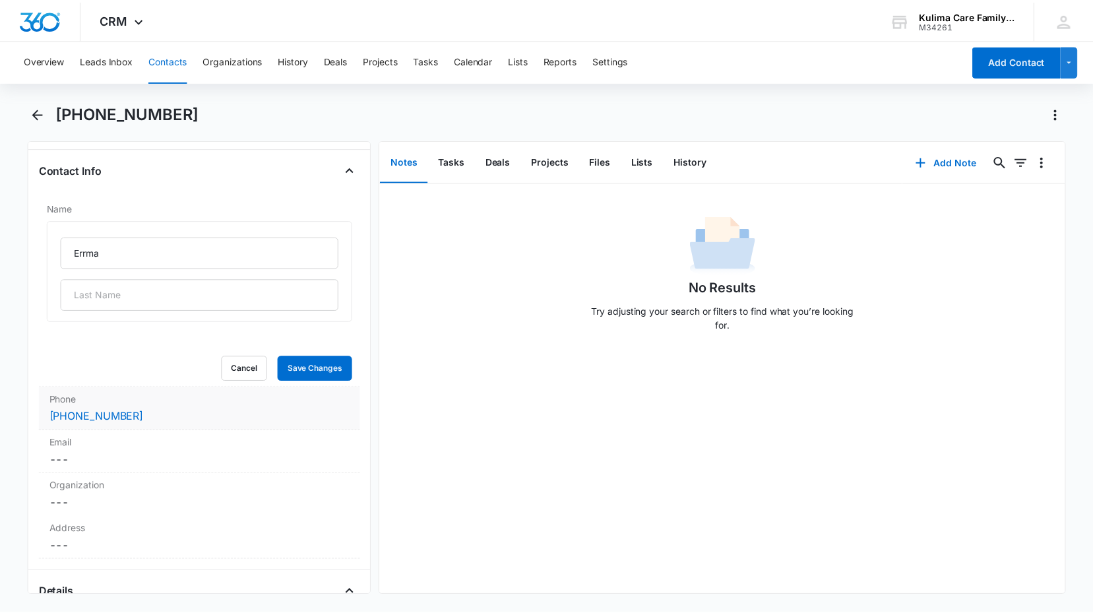
scroll to position [198, 0]
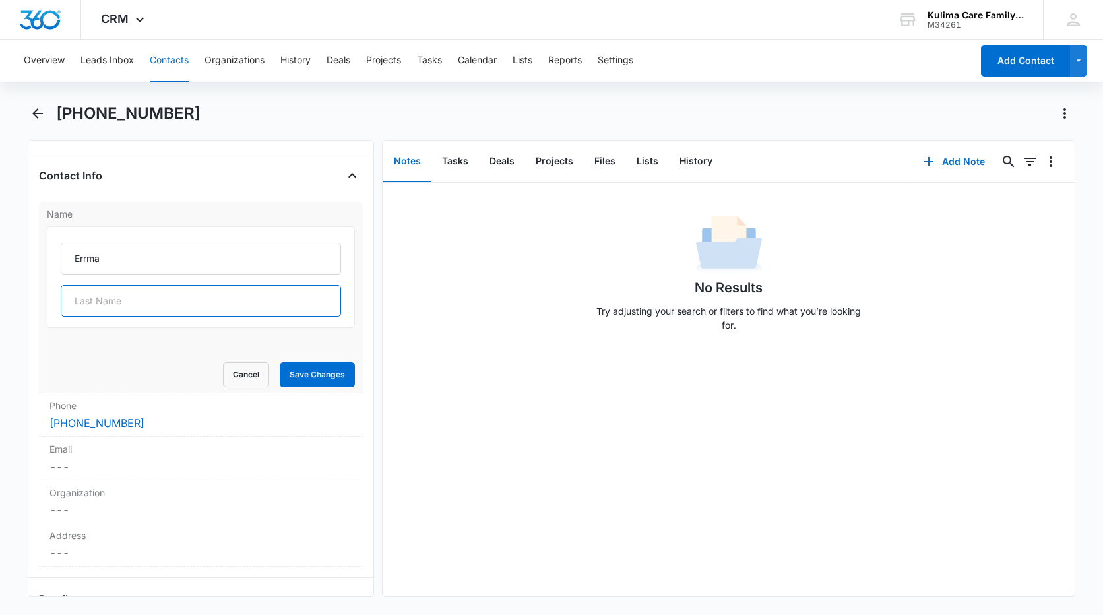
click at [183, 303] on input "text" at bounding box center [201, 301] width 280 height 32
type input "360 lead"
click at [303, 376] on button "Save Changes" at bounding box center [317, 374] width 75 height 25
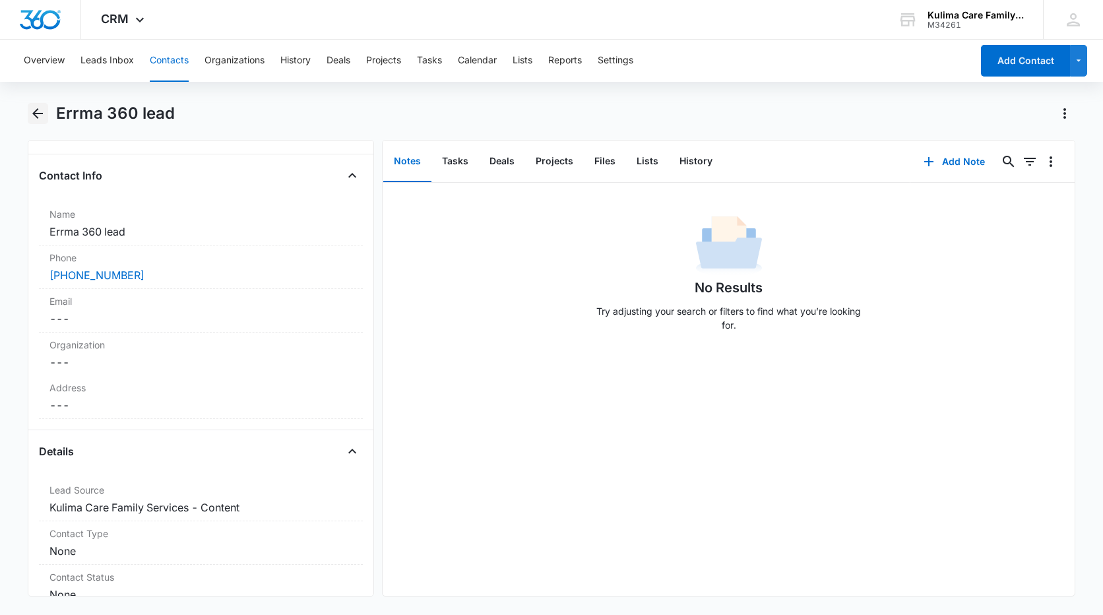
click at [34, 117] on icon "Back" at bounding box center [38, 114] width 16 height 16
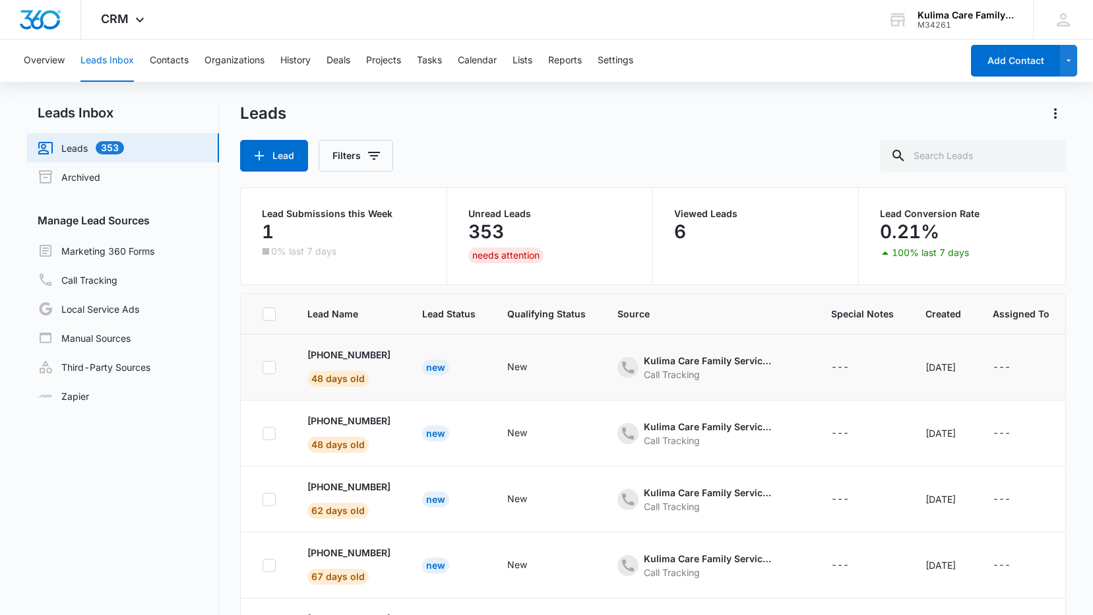
click at [393, 363] on td "+1 (502) 676-8918 48 days old" at bounding box center [349, 367] width 115 height 66
click at [391, 356] on p "+1 (502) 676-8918" at bounding box center [348, 355] width 83 height 14
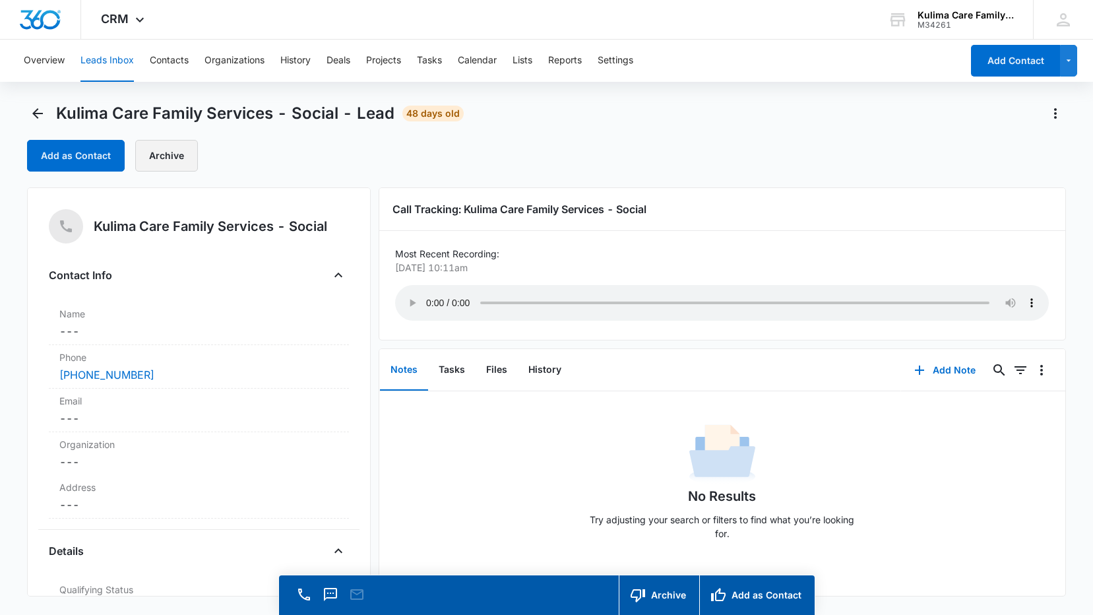
click at [187, 167] on button "Archive" at bounding box center [166, 156] width 63 height 32
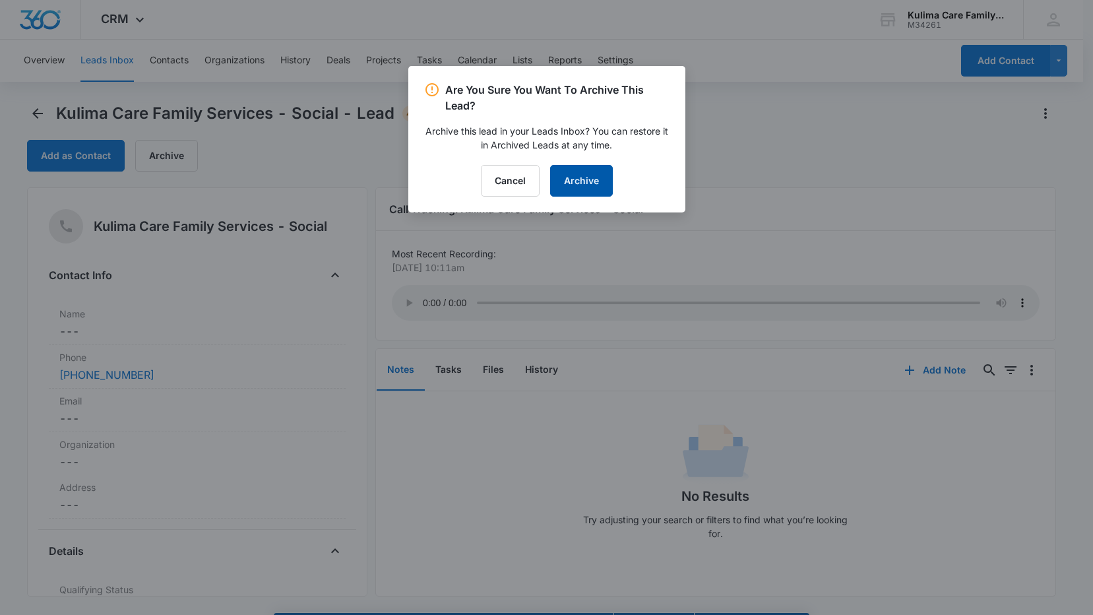
click at [609, 183] on button "Archive" at bounding box center [581, 181] width 63 height 32
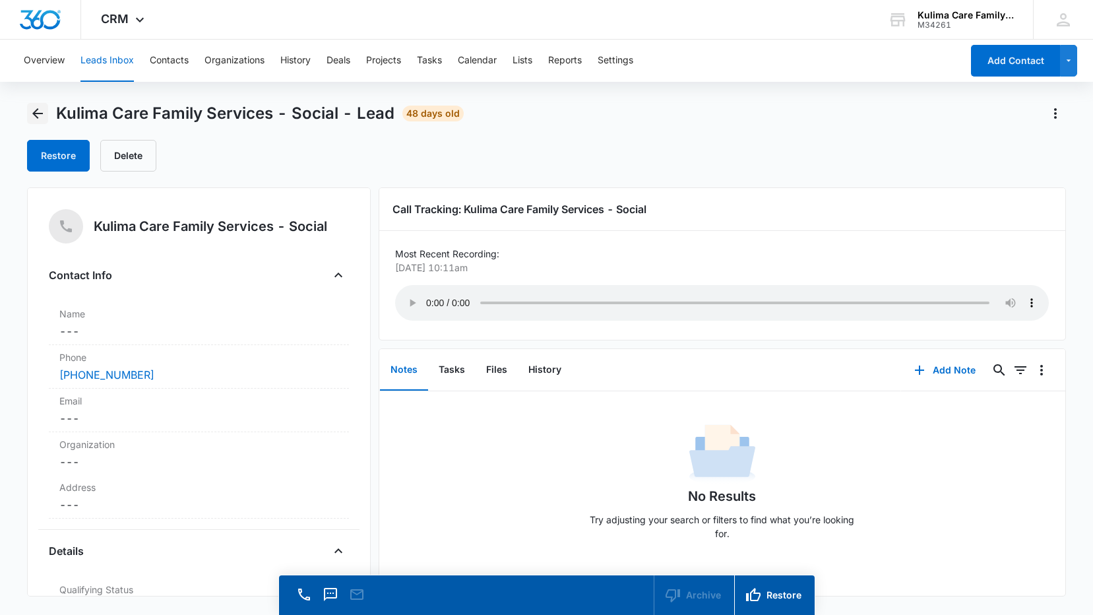
click at [33, 119] on icon "Back" at bounding box center [38, 114] width 16 height 16
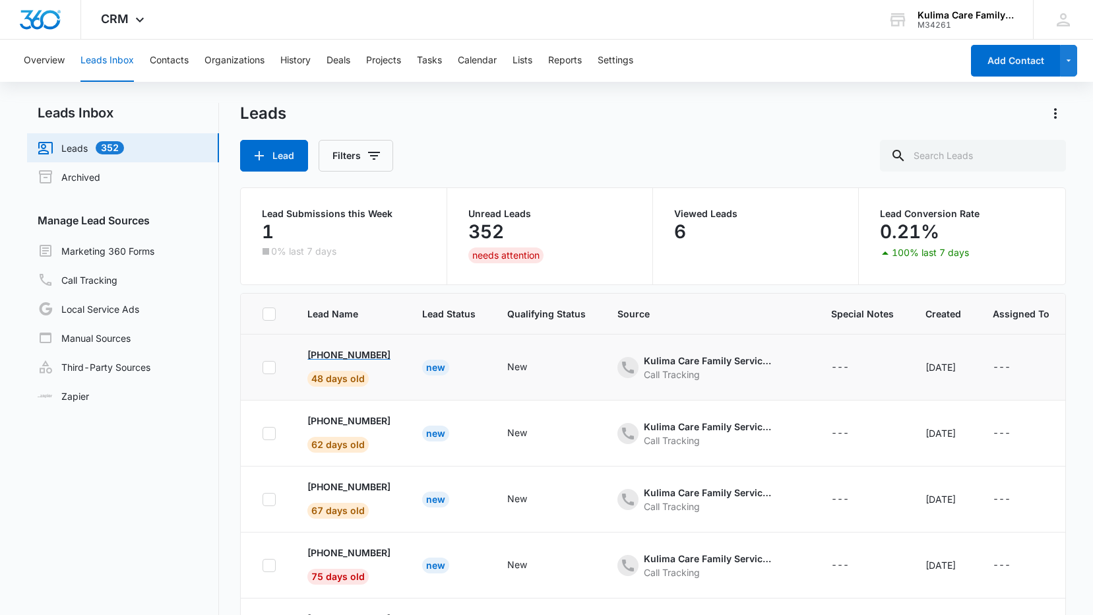
click at [391, 360] on p "+1 (606) 688-0611" at bounding box center [348, 355] width 83 height 14
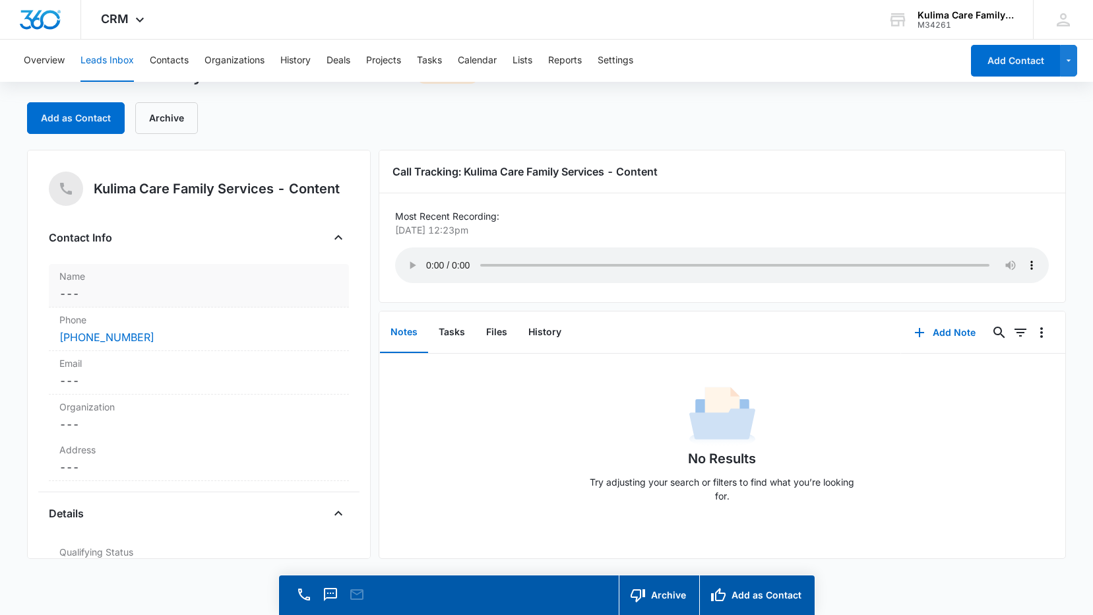
click at [131, 291] on dd "Cancel Save Changes ---" at bounding box center [198, 294] width 279 height 16
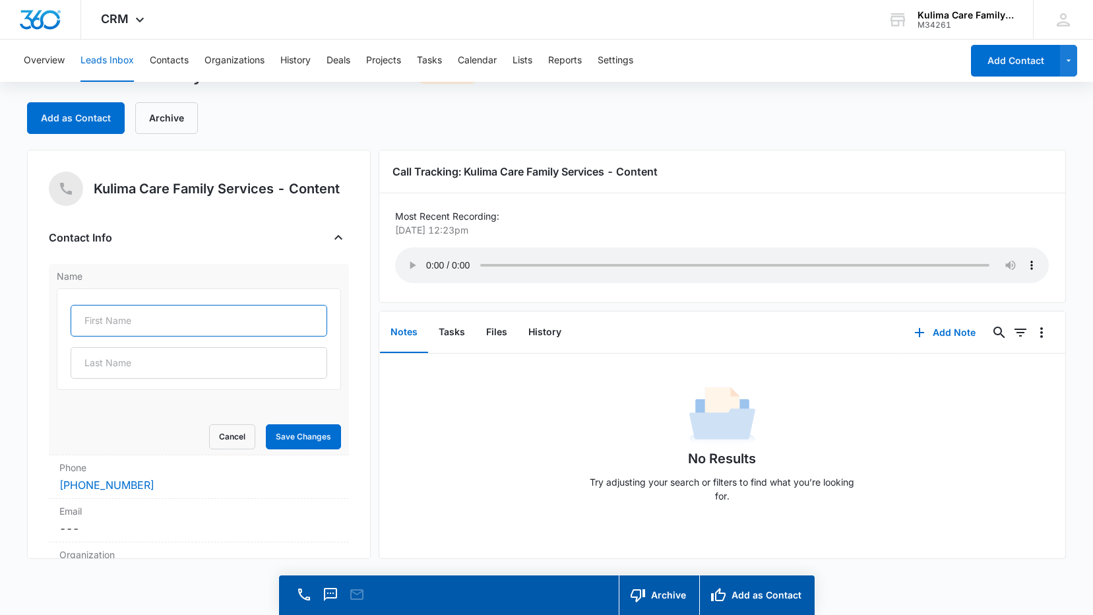
click at [156, 332] on input "text" at bounding box center [199, 321] width 257 height 32
type input "360 lead"
drag, startPoint x: 160, startPoint y: 330, endPoint x: 61, endPoint y: 340, distance: 98.8
click at [61, 340] on div "360 lead" at bounding box center [199, 339] width 284 height 102
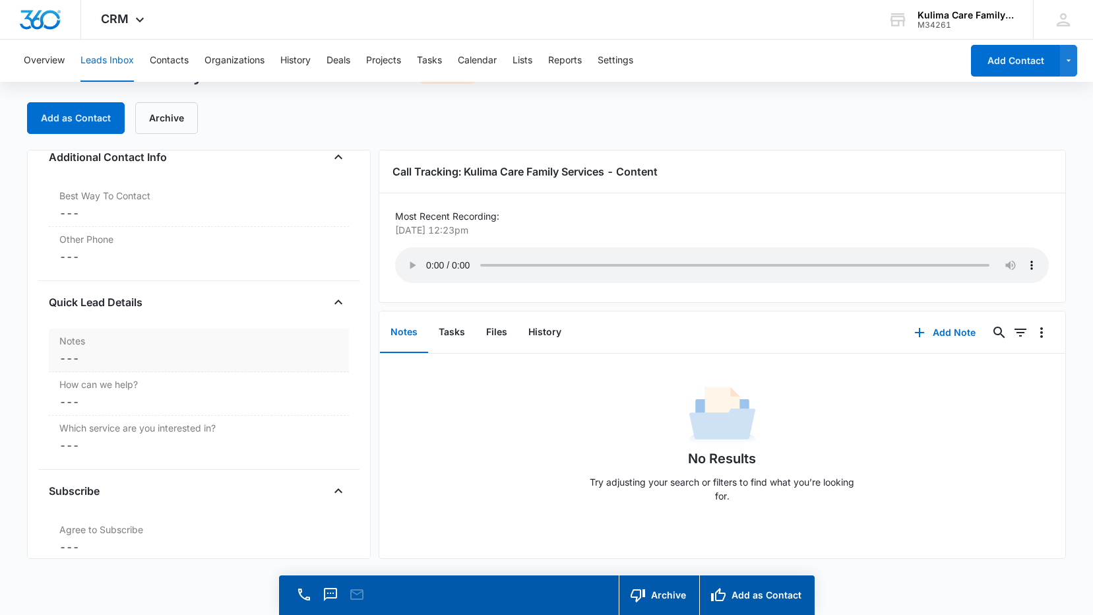
scroll to position [1187, 0]
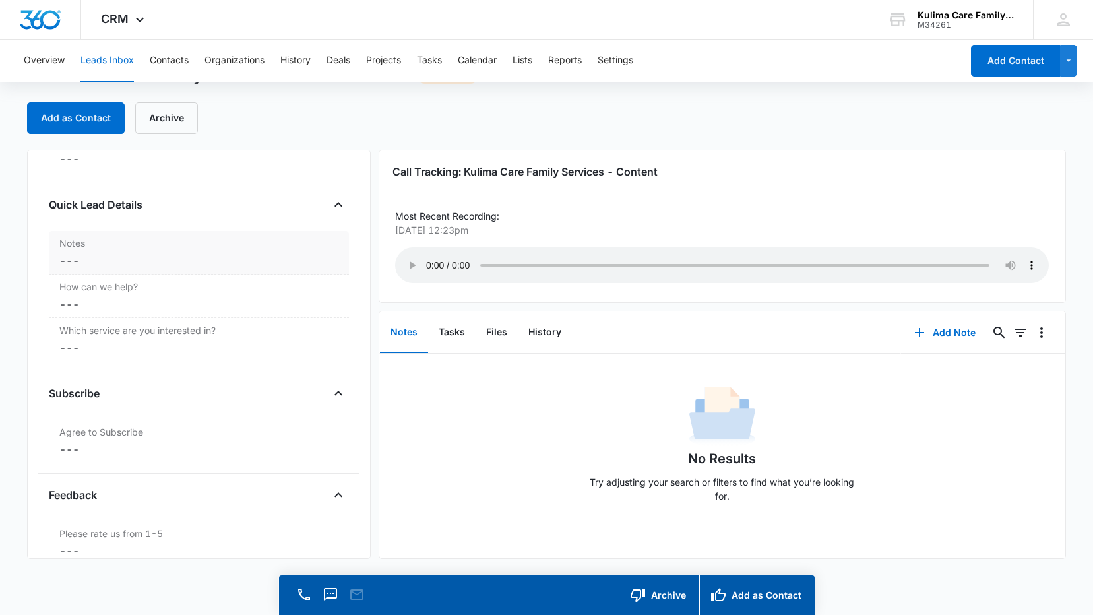
click at [152, 267] on dd "Cancel Save Changes ---" at bounding box center [198, 261] width 279 height 16
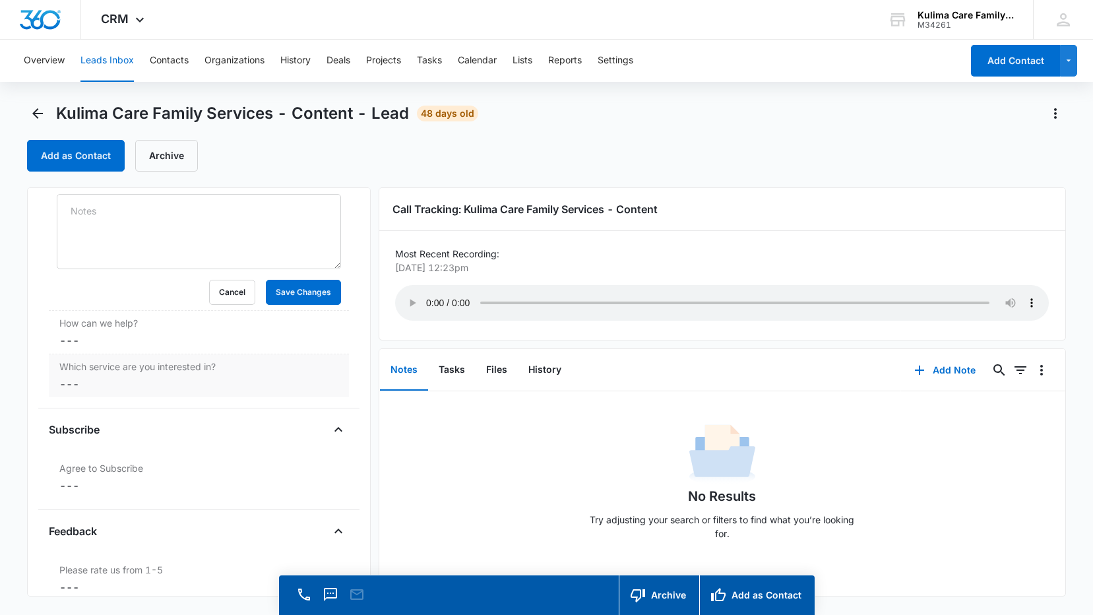
scroll to position [1197, 0]
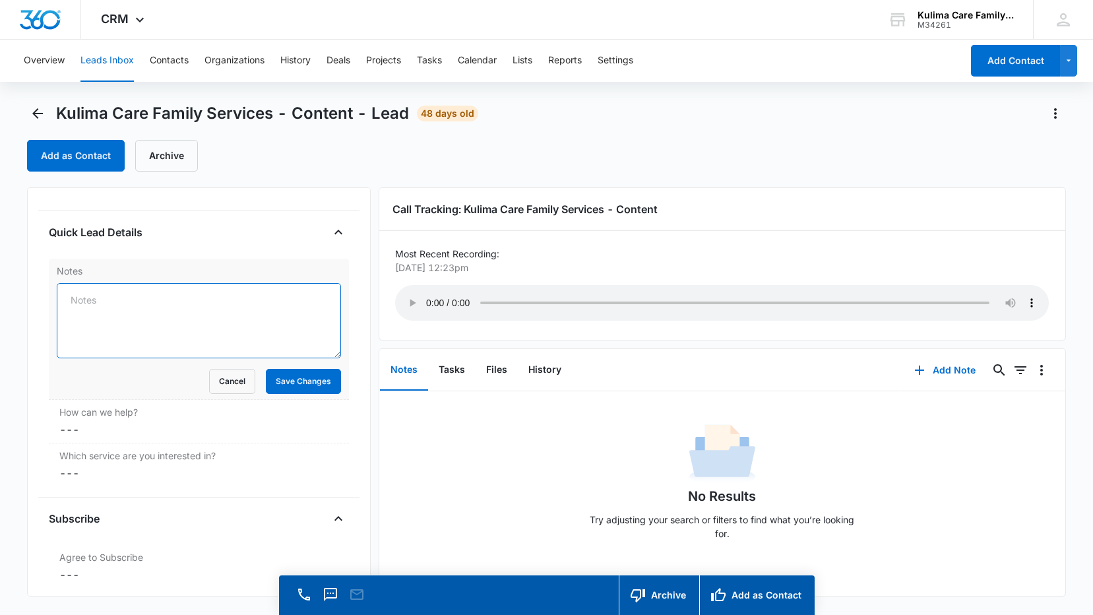
click at [257, 323] on textarea "Notes" at bounding box center [199, 320] width 284 height 75
type textarea "lvm 09/10@11:16AM"
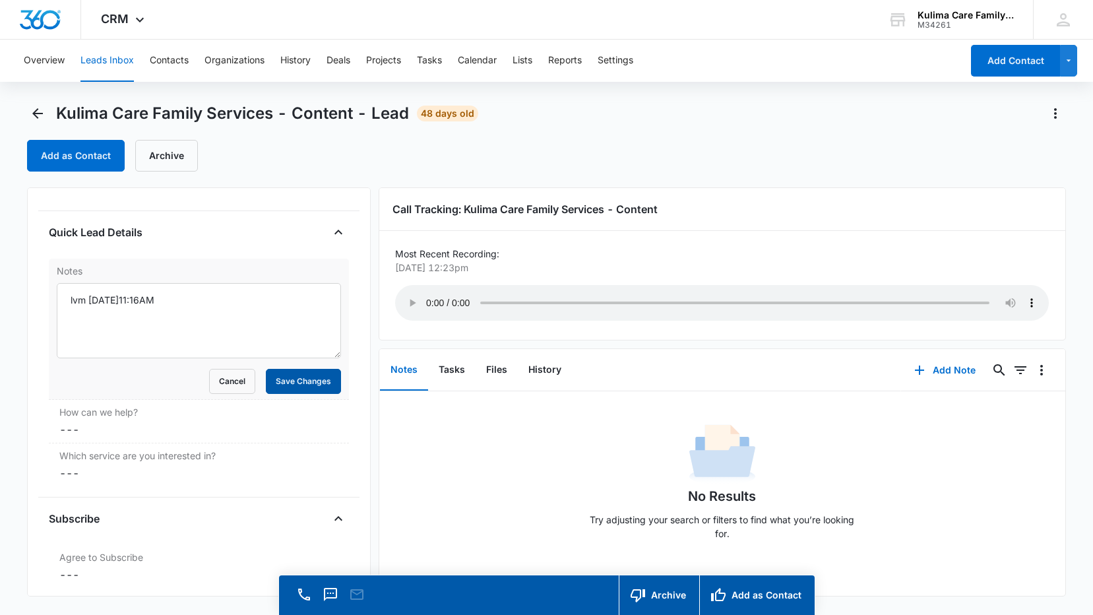
click at [297, 387] on button "Save Changes" at bounding box center [303, 381] width 75 height 25
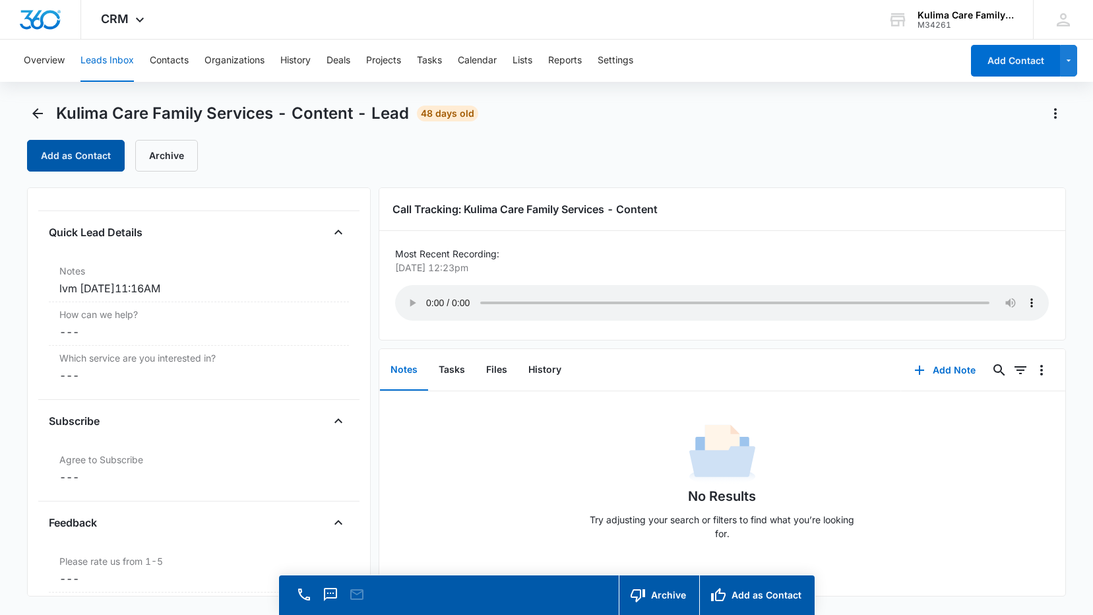
click at [55, 170] on button "Add as Contact" at bounding box center [76, 156] width 98 height 32
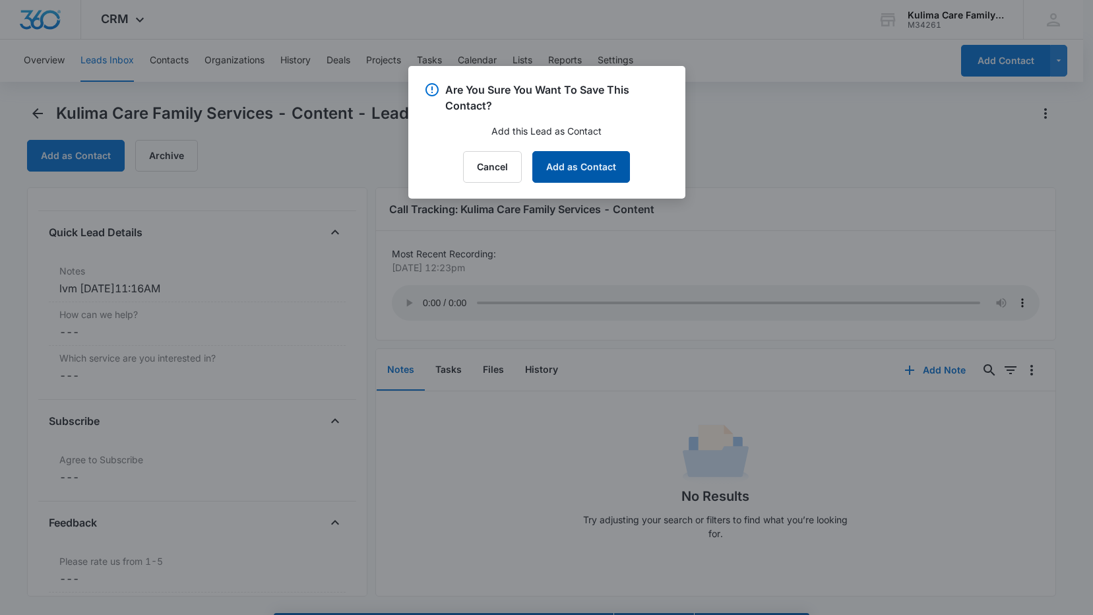
click at [561, 166] on button "Add as Contact" at bounding box center [581, 167] width 98 height 32
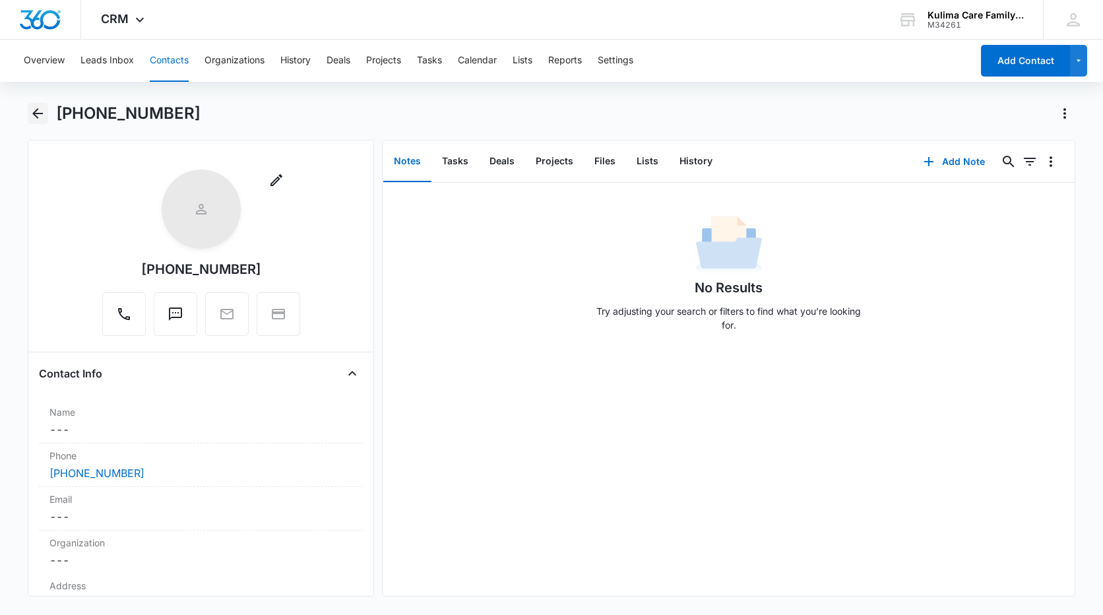
click at [40, 109] on icon "Back" at bounding box center [38, 114] width 16 height 16
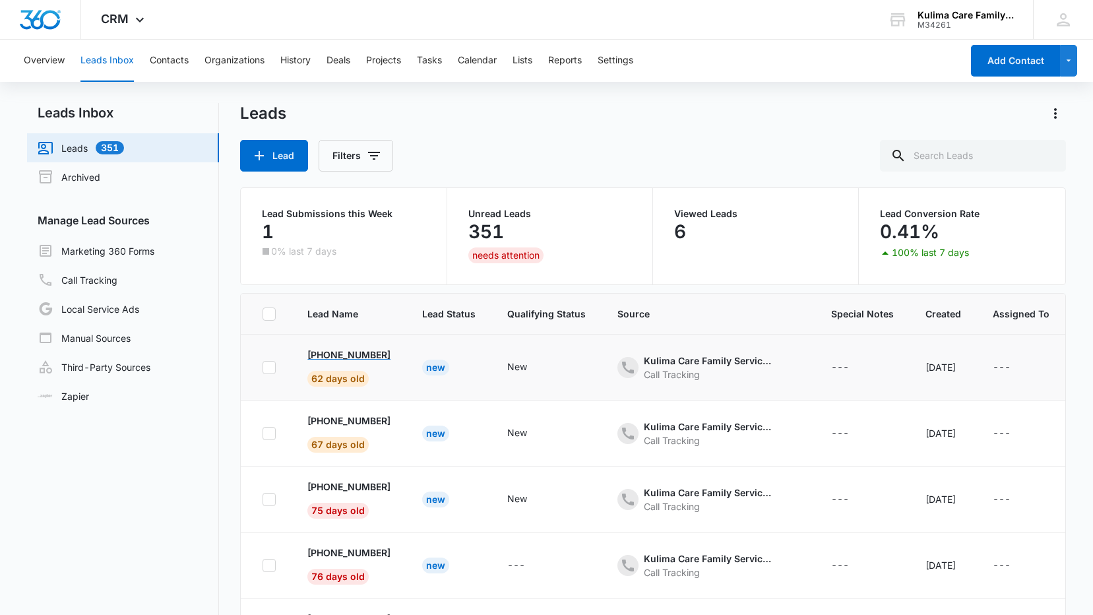
click at [385, 360] on p "+1 (863) 667-6033" at bounding box center [348, 355] width 83 height 14
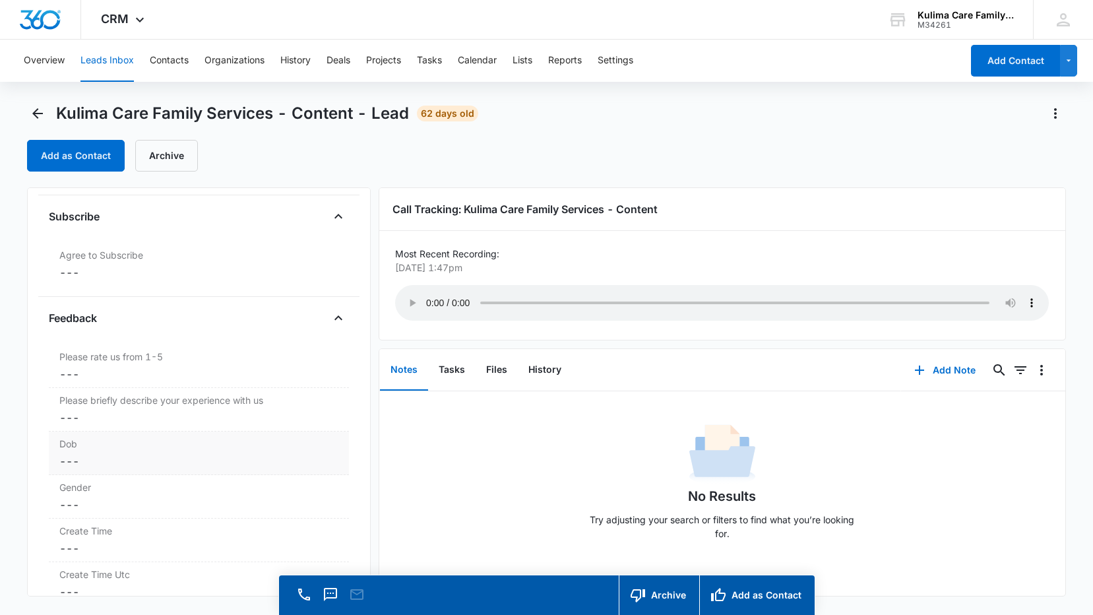
scroll to position [1084, 0]
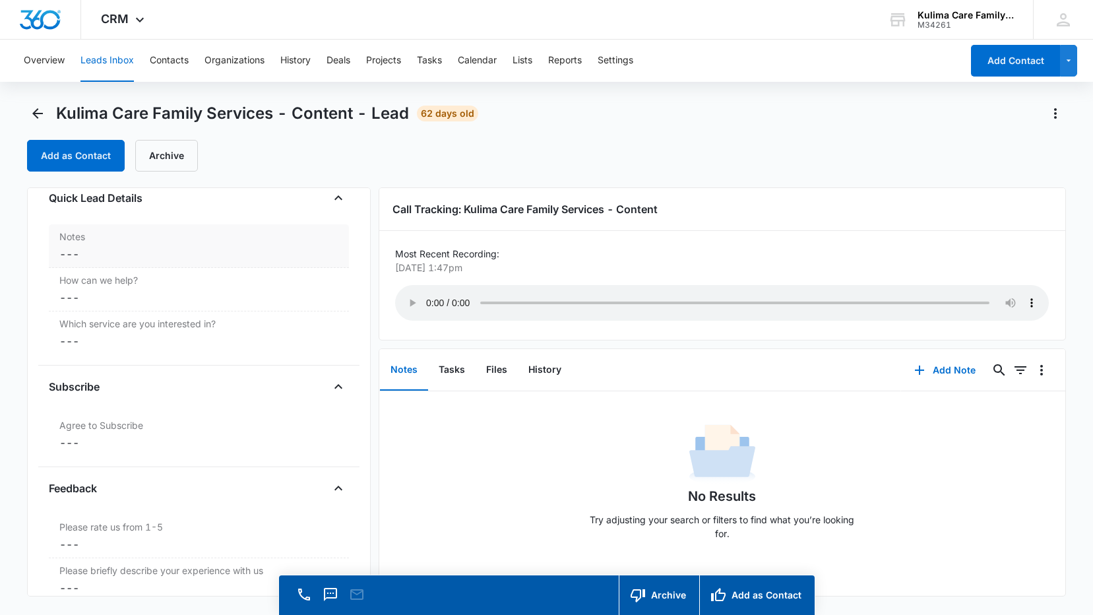
click at [146, 251] on div "Notes Cancel Save Changes ---" at bounding box center [199, 246] width 300 height 44
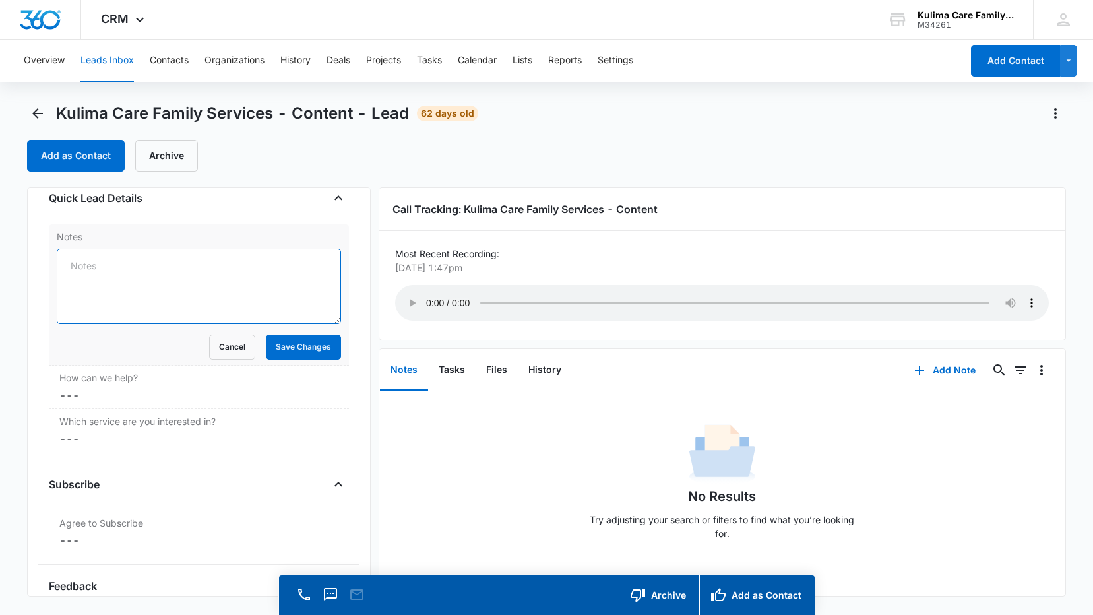
click at [173, 299] on textarea "Notes" at bounding box center [199, 286] width 284 height 75
type textarea "c"
type textarea "K"
click at [122, 288] on textarea "Cakes for Kids free of charge to at risk youth 863-667-6033. Email to receive f…" at bounding box center [199, 286] width 284 height 75
drag, startPoint x: 278, startPoint y: 286, endPoint x: 123, endPoint y: 286, distance: 155.7
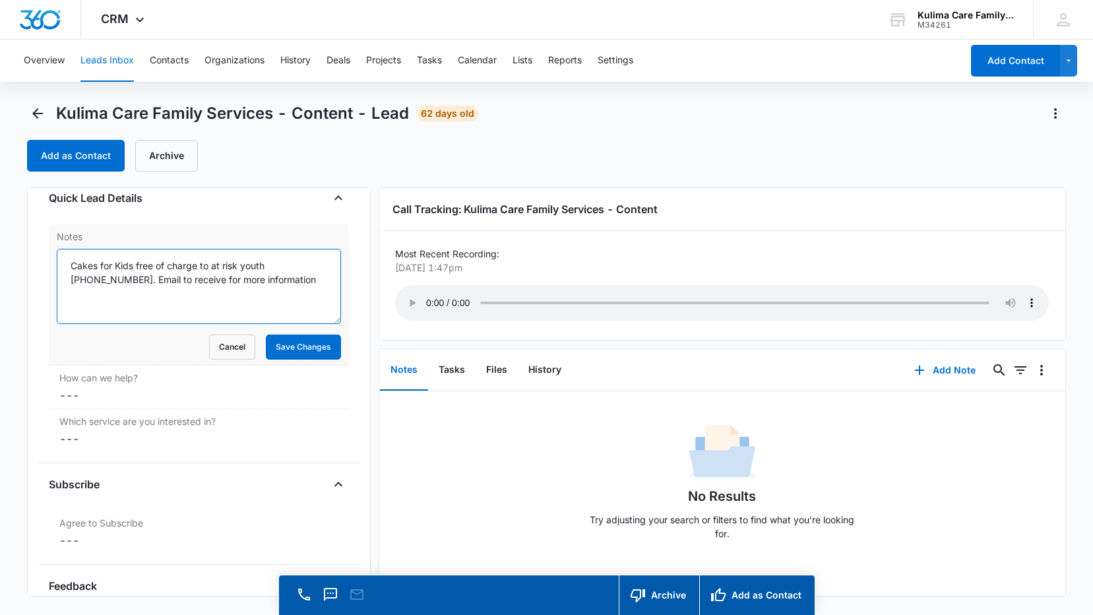
click at [123, 286] on textarea "Cakes for Kids free of charge to at risk youth 863-667-6033. Email to receive f…" at bounding box center [199, 286] width 284 height 75
drag, startPoint x: 153, startPoint y: 296, endPoint x: 198, endPoint y: 306, distance: 45.9
click at [154, 298] on textarea "Cakes for Kids free of charge to at risk youth 863-667-6033. Email to receive f…" at bounding box center [199, 286] width 284 height 75
click at [267, 301] on textarea "Cakes for Kids free of charge to at risk youth 863-667-6033. Email to receive f…" at bounding box center [199, 286] width 284 height 75
click at [98, 286] on textarea "Cakes for Kids free of charge to at risk youth 863-667-6033. Email to receive f…" at bounding box center [199, 286] width 284 height 75
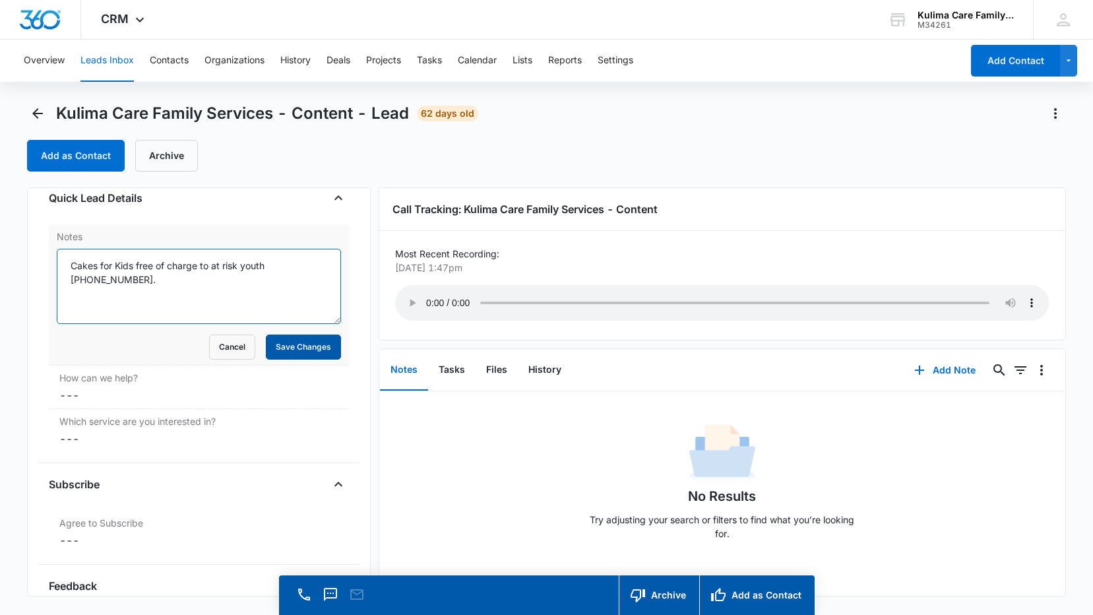
type textarea "Cakes for Kids free of charge to at risk youth 863-667-6033."
click at [285, 353] on button "Save Changes" at bounding box center [303, 346] width 75 height 25
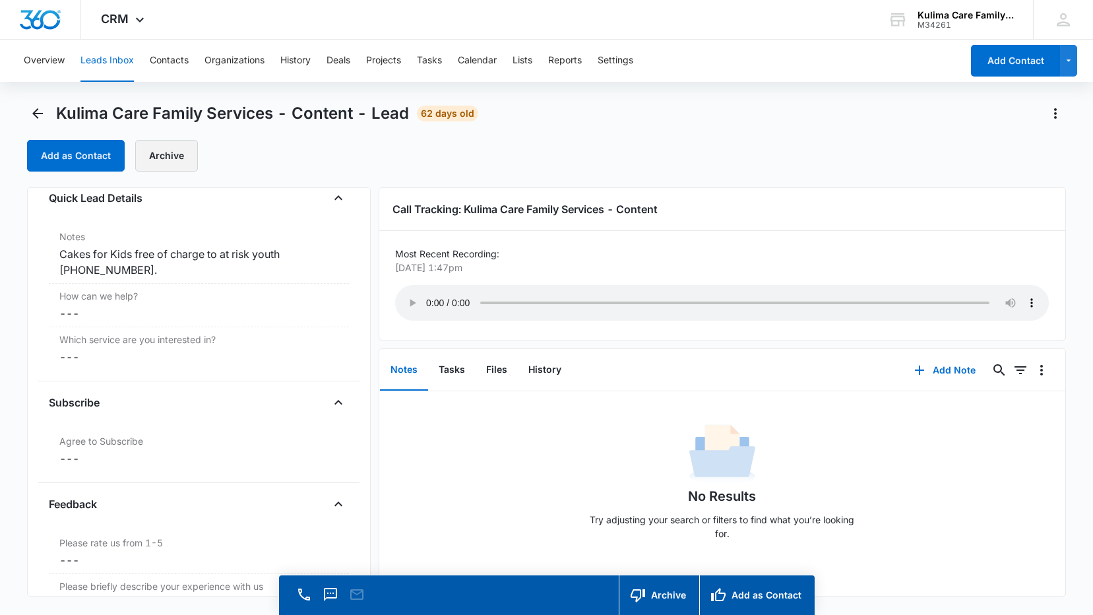
click at [181, 155] on button "Archive" at bounding box center [166, 156] width 63 height 32
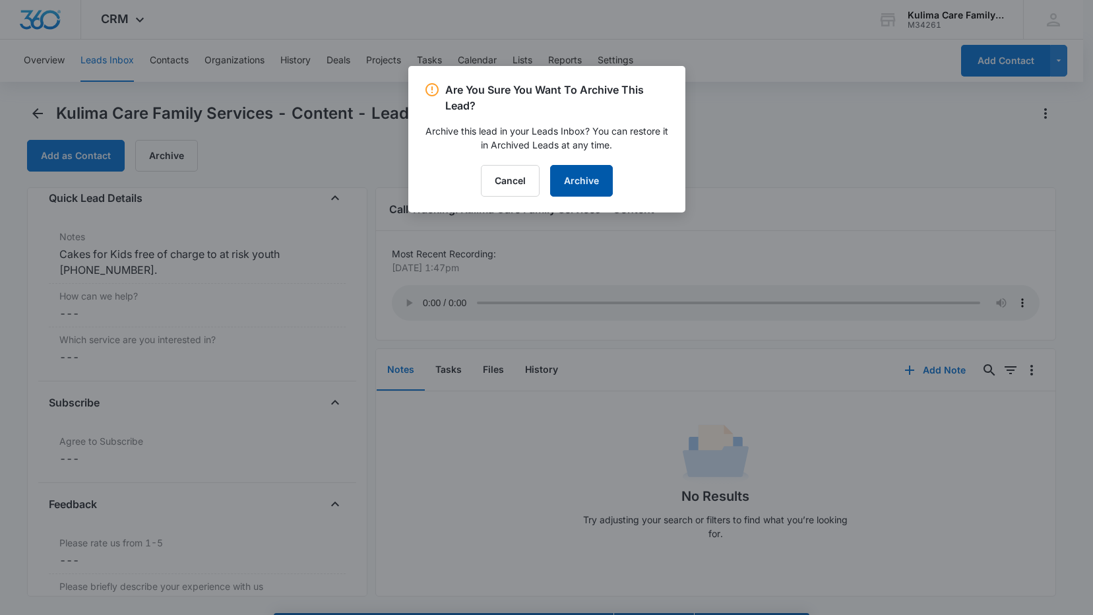
click at [589, 175] on button "Archive" at bounding box center [581, 181] width 63 height 32
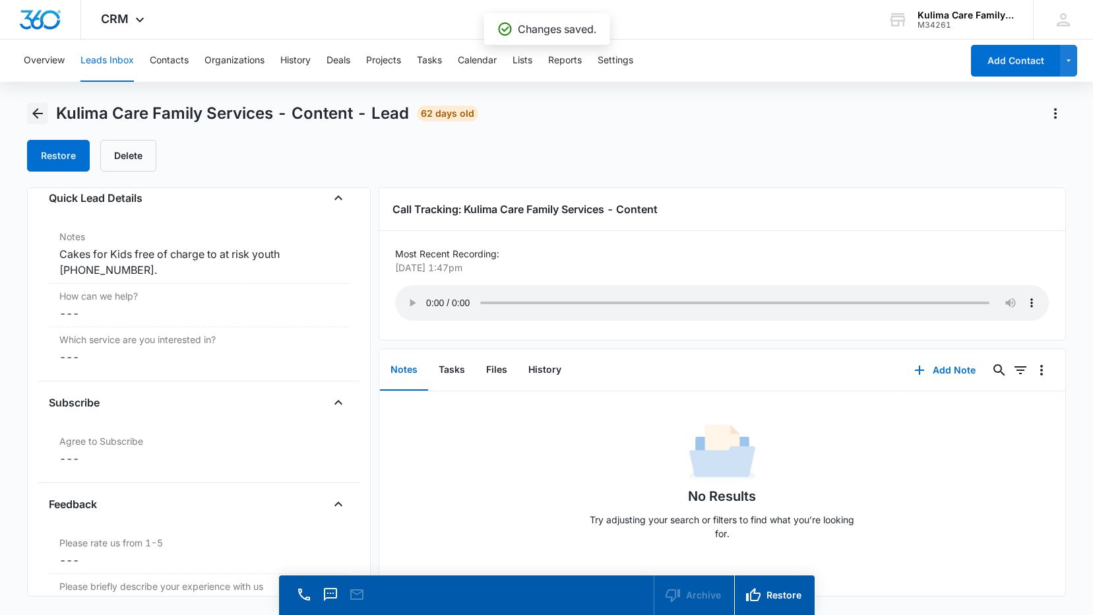
click at [43, 111] on icon "Back" at bounding box center [38, 114] width 16 height 16
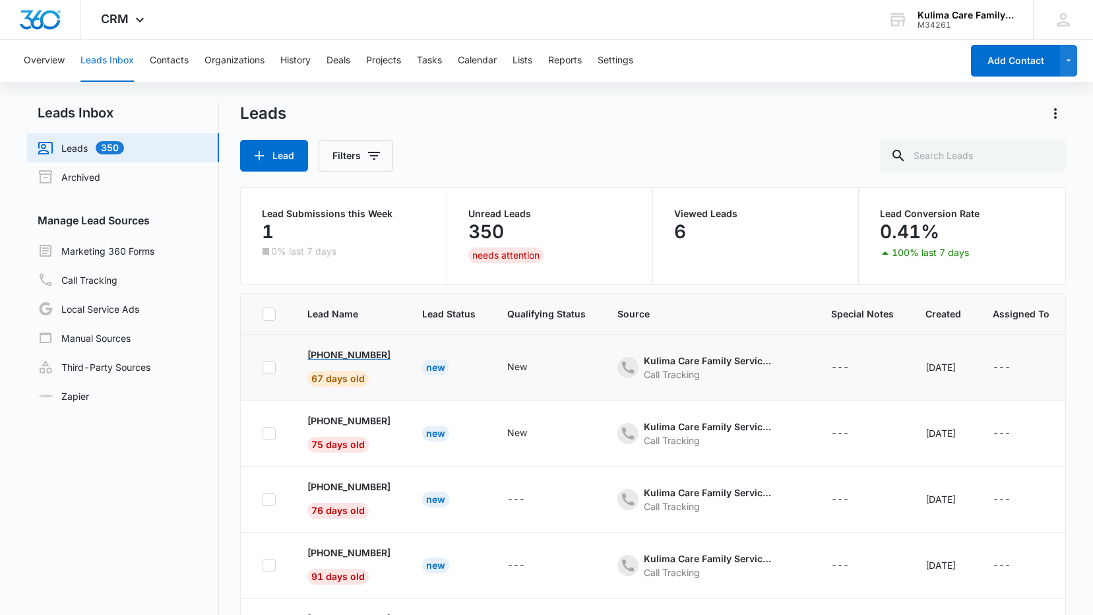
click at [380, 354] on p "+1 (859) 537-4016" at bounding box center [348, 355] width 83 height 14
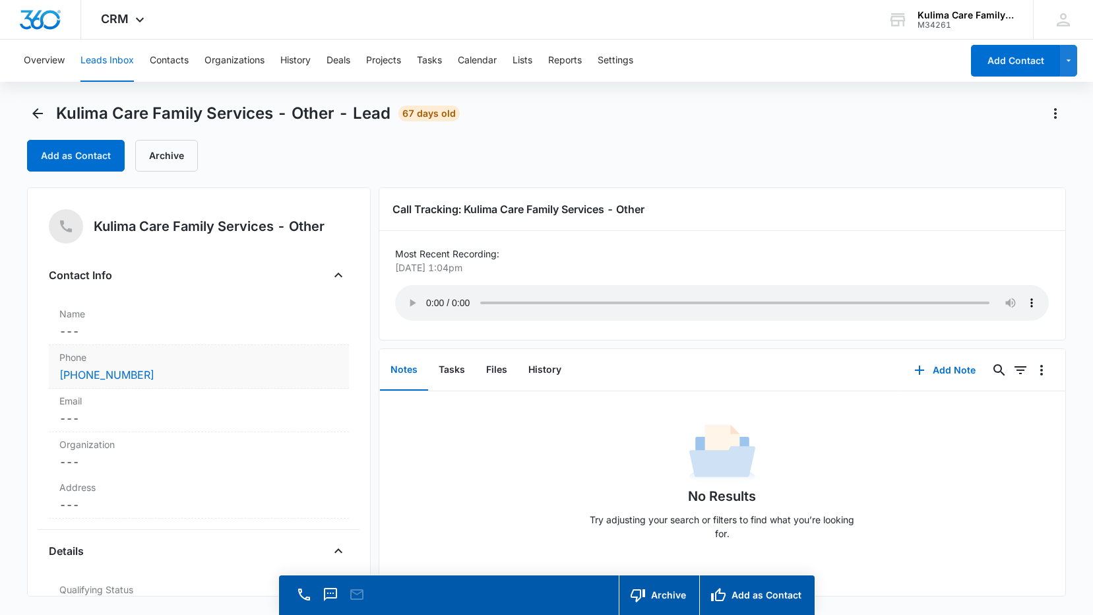
click at [193, 378] on div "(859) 537-4016" at bounding box center [198, 375] width 279 height 16
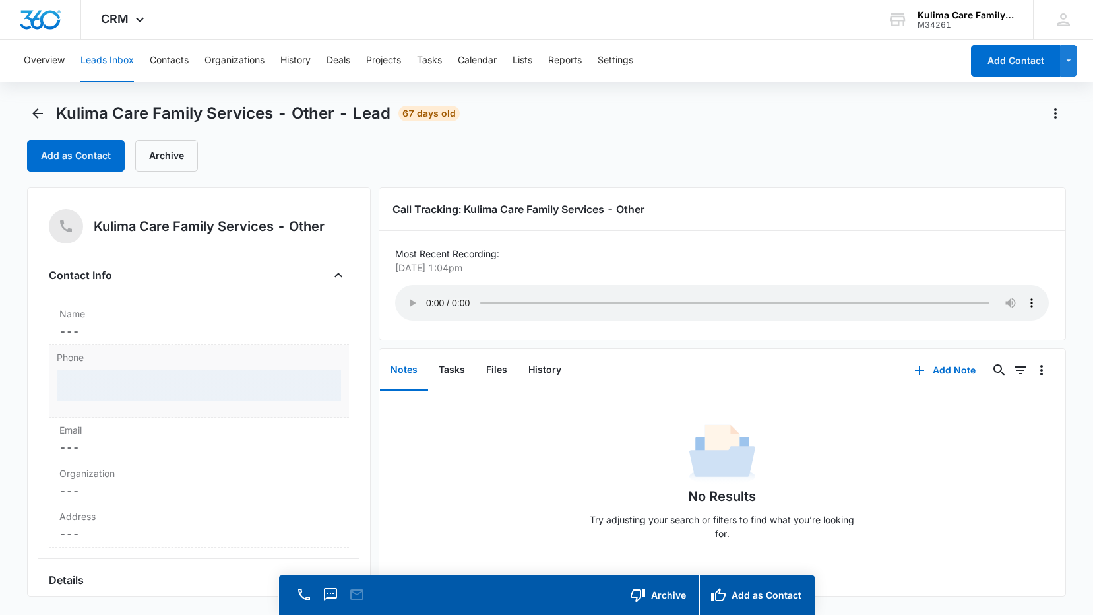
click at [193, 378] on div at bounding box center [199, 385] width 284 height 32
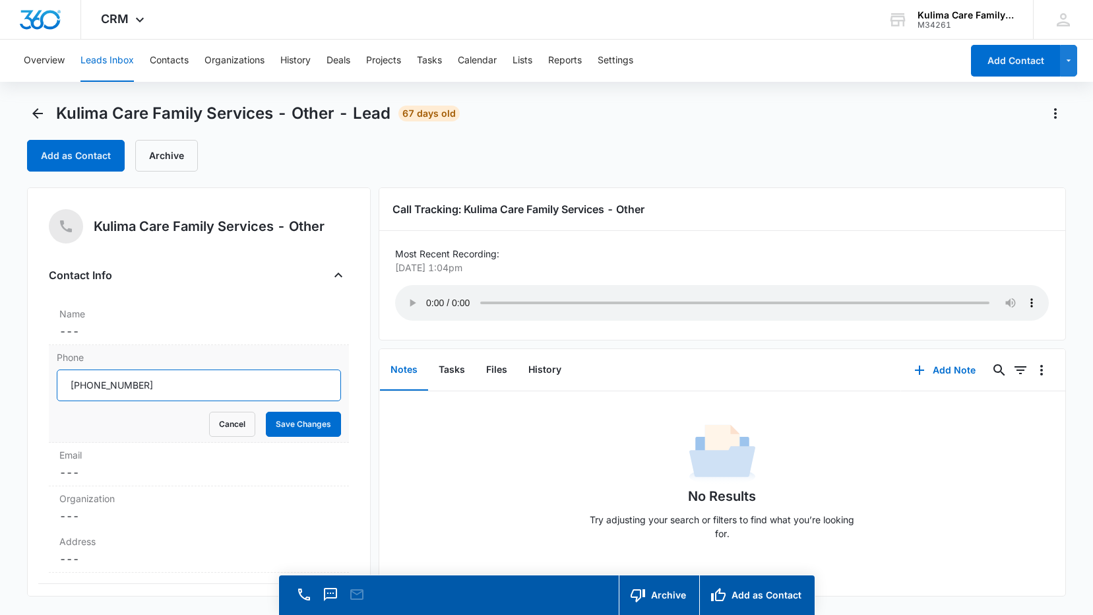
click at [217, 379] on input "Phone" at bounding box center [199, 385] width 284 height 32
click at [148, 390] on input "Phone" at bounding box center [199, 385] width 284 height 32
click at [292, 425] on button "Save Changes" at bounding box center [303, 424] width 75 height 25
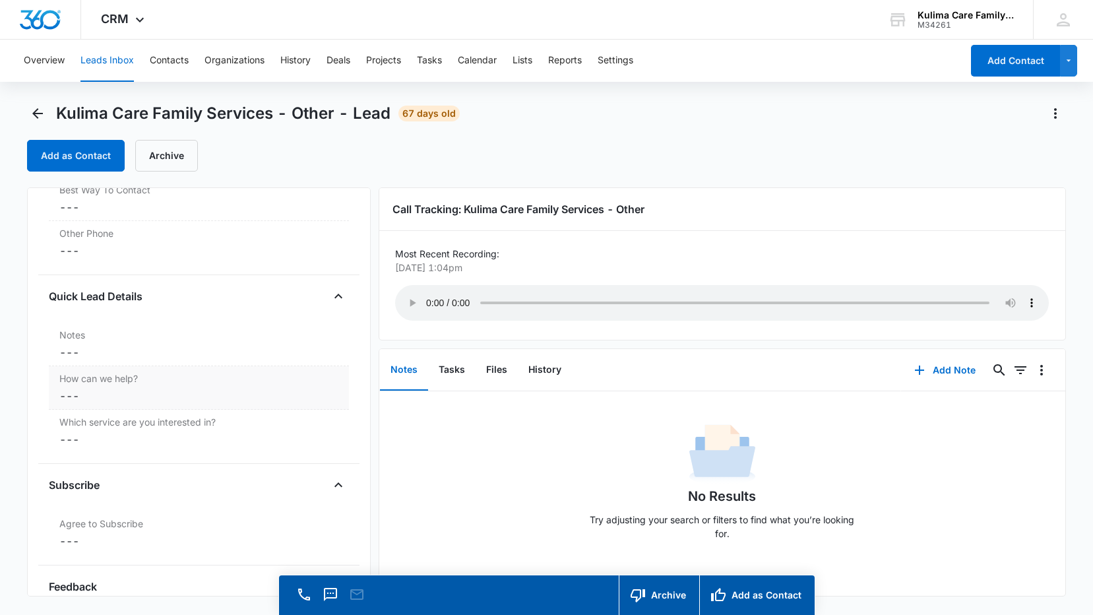
scroll to position [989, 0]
click at [145, 337] on label "Notes" at bounding box center [198, 331] width 279 height 14
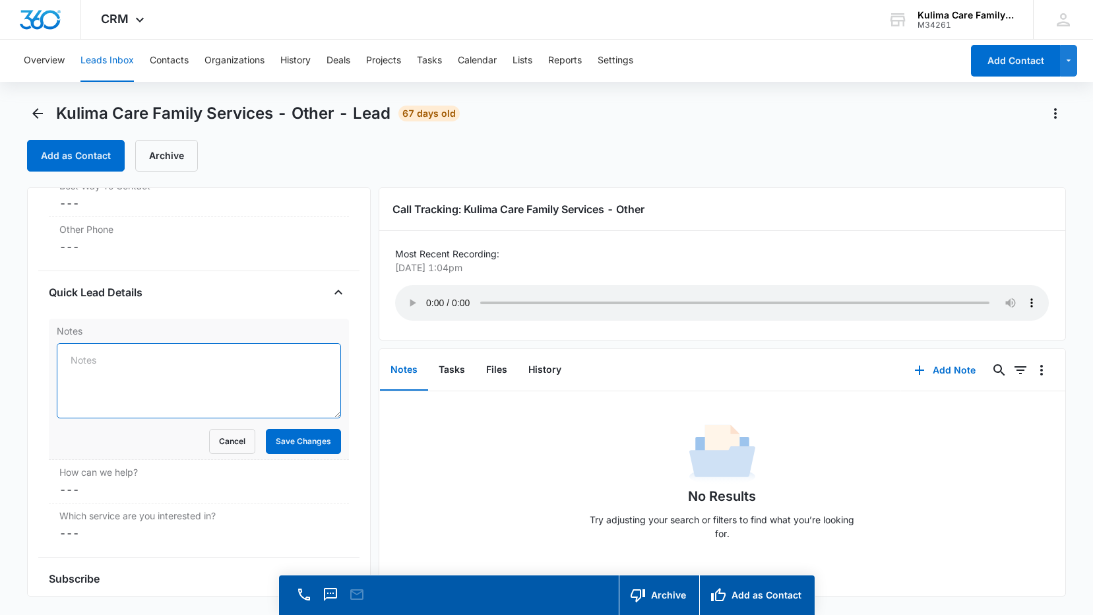
click at [164, 368] on textarea "Notes" at bounding box center [199, 380] width 284 height 75
type textarea "lvm 09/10@11:24am"
click at [297, 446] on button "Save Changes" at bounding box center [303, 441] width 75 height 25
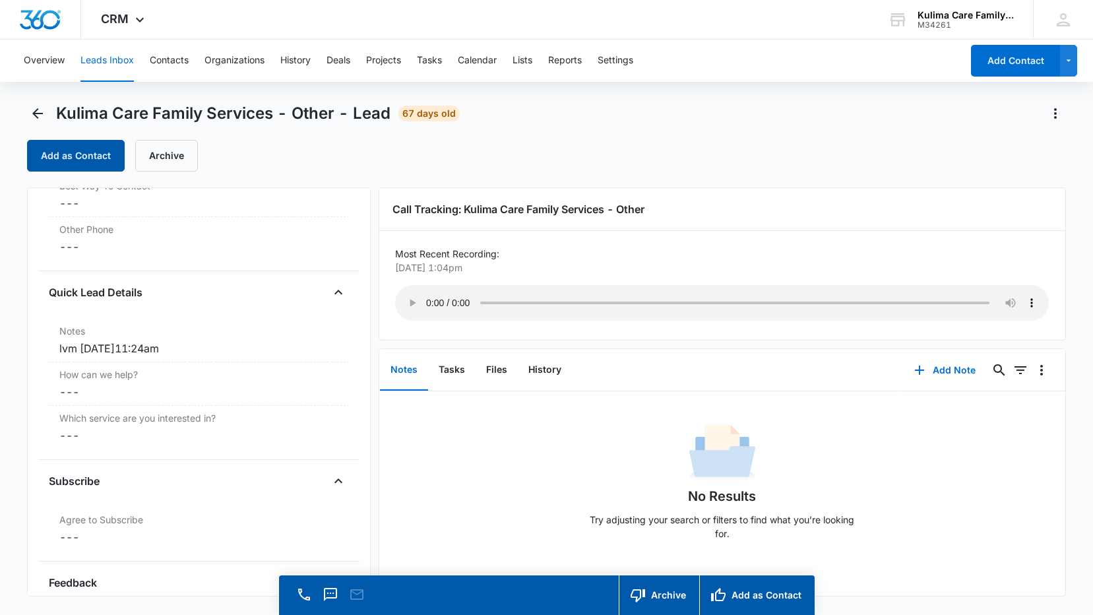
click at [96, 160] on button "Add as Contact" at bounding box center [76, 156] width 98 height 32
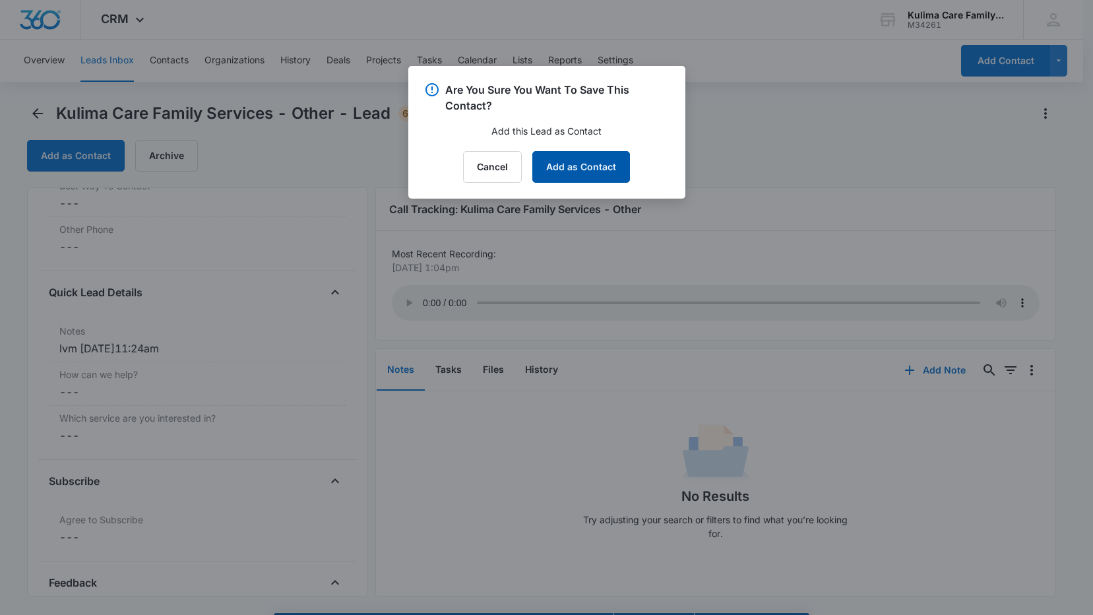
click at [628, 171] on button "Add as Contact" at bounding box center [581, 167] width 98 height 32
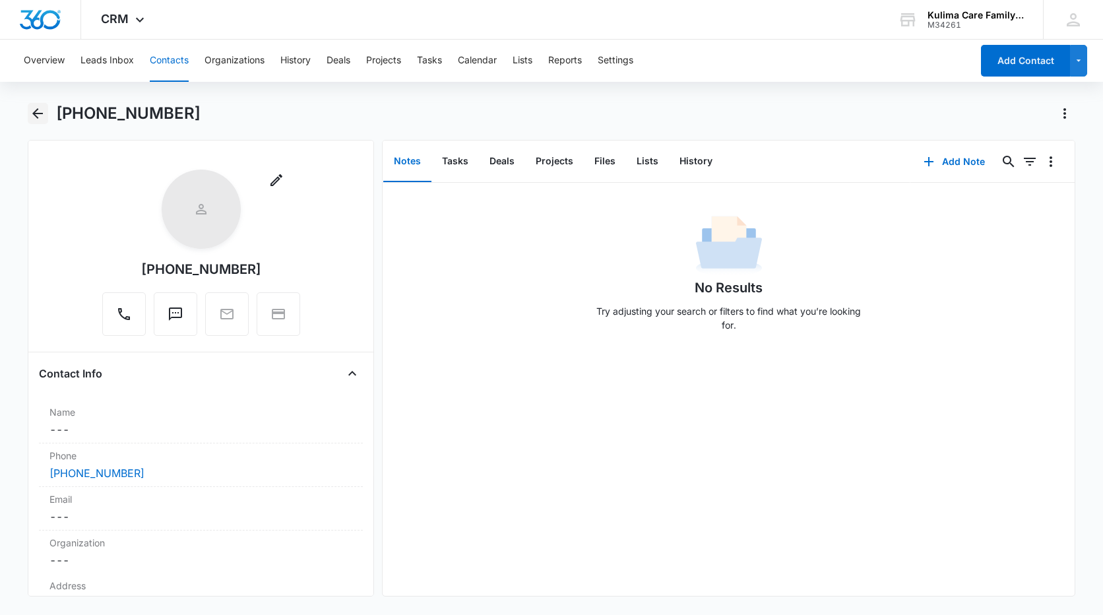
click at [40, 108] on icon "Back" at bounding box center [38, 114] width 16 height 16
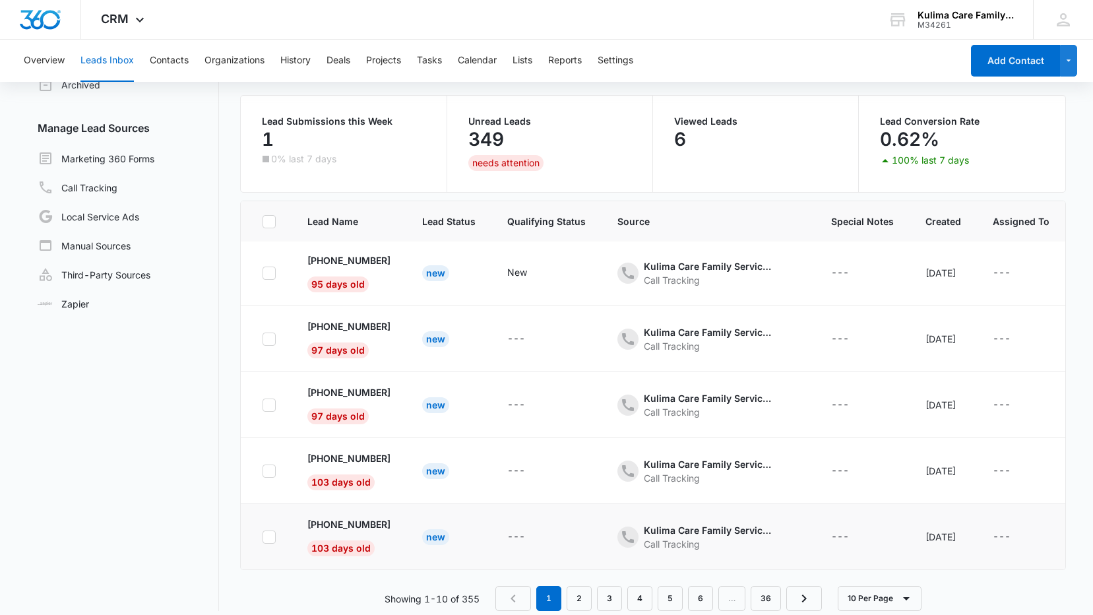
scroll to position [104, 0]
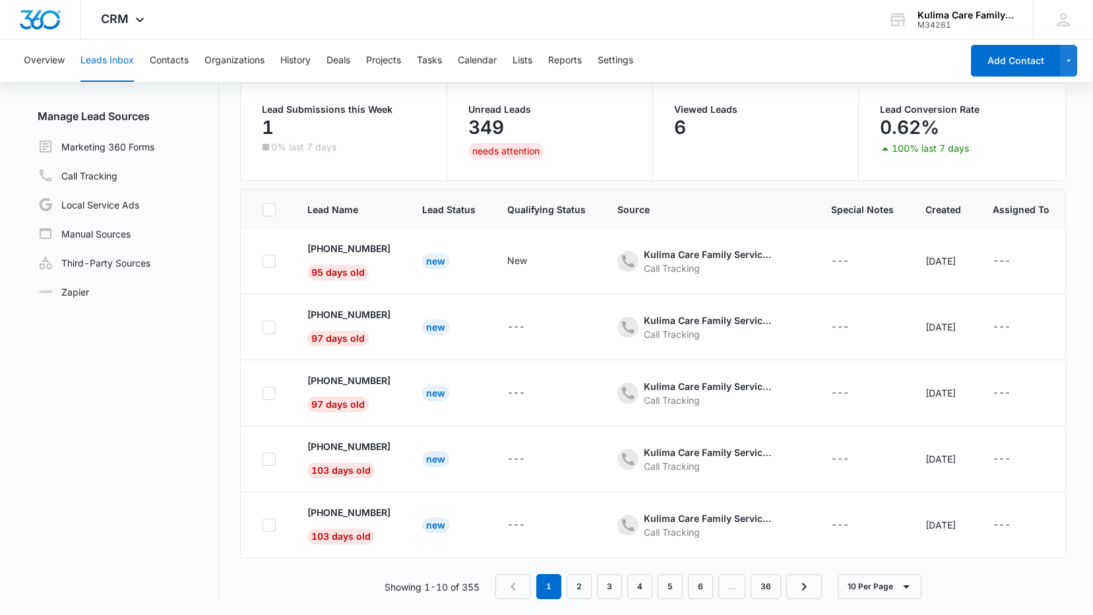
click at [527, 584] on nav "1 2 3 4 5 6 … 36" at bounding box center [658, 586] width 327 height 25
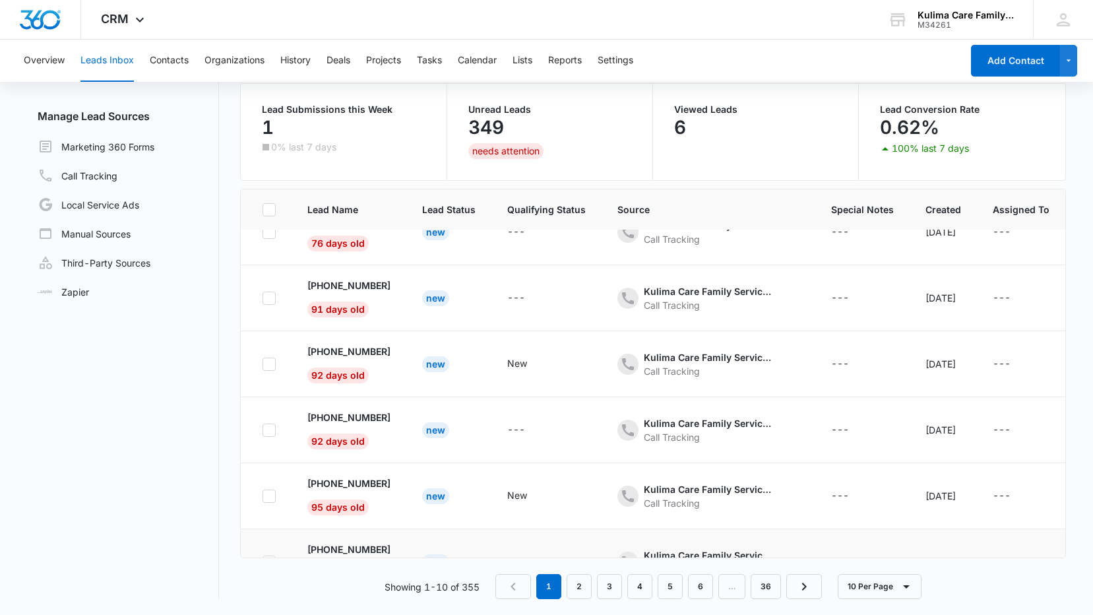
scroll to position [0, 0]
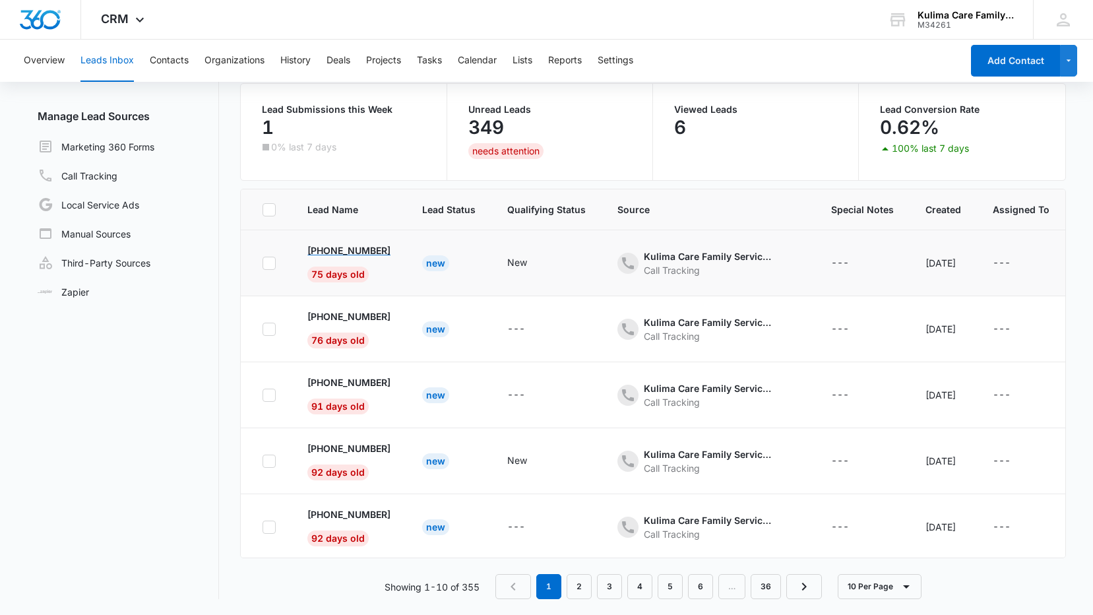
click at [352, 251] on p "+1 (443) 578-4448" at bounding box center [348, 250] width 83 height 14
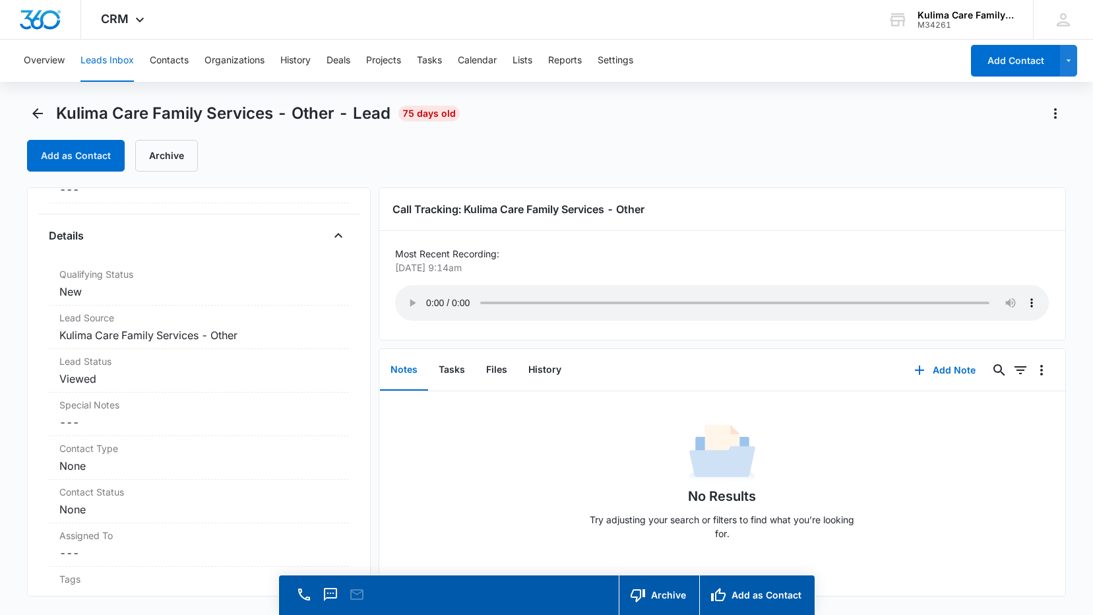
scroll to position [221, 0]
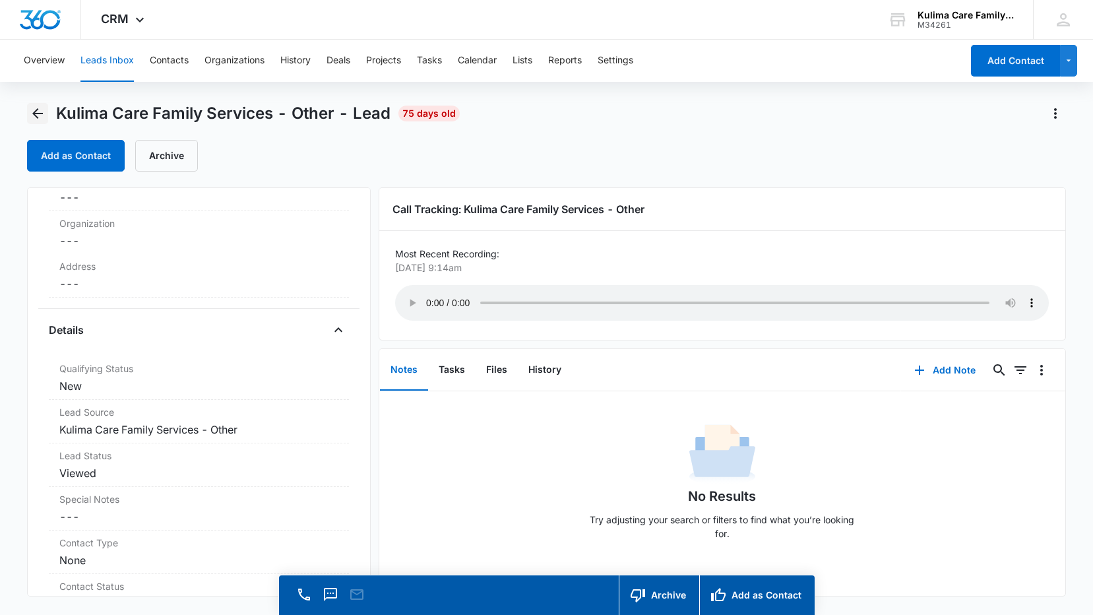
click at [41, 115] on icon "Back" at bounding box center [38, 114] width 16 height 16
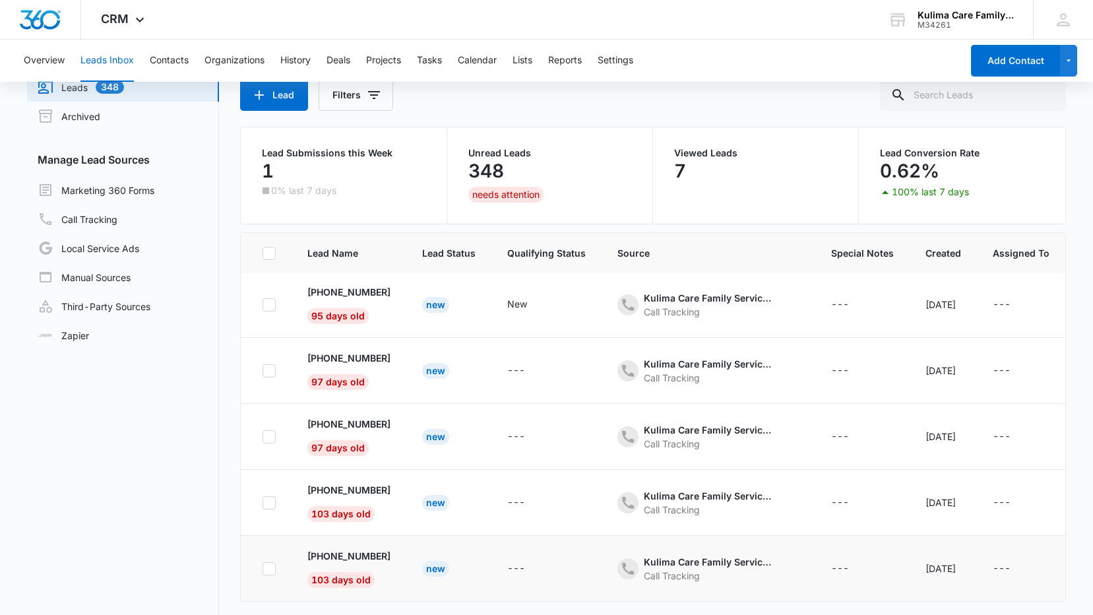
scroll to position [104, 0]
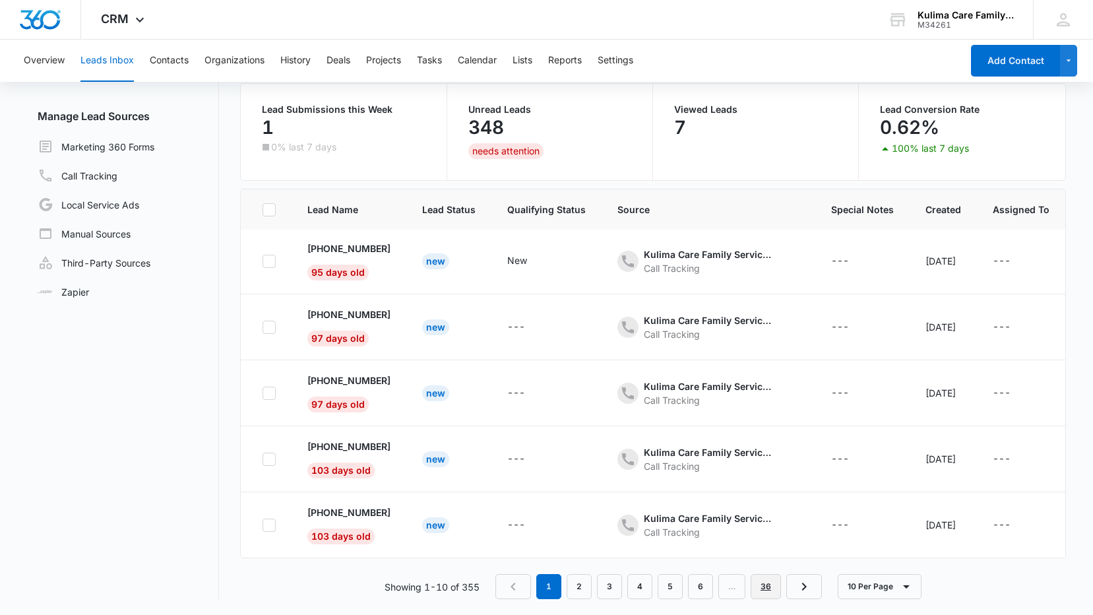
click at [769, 589] on link "36" at bounding box center [766, 586] width 30 height 25
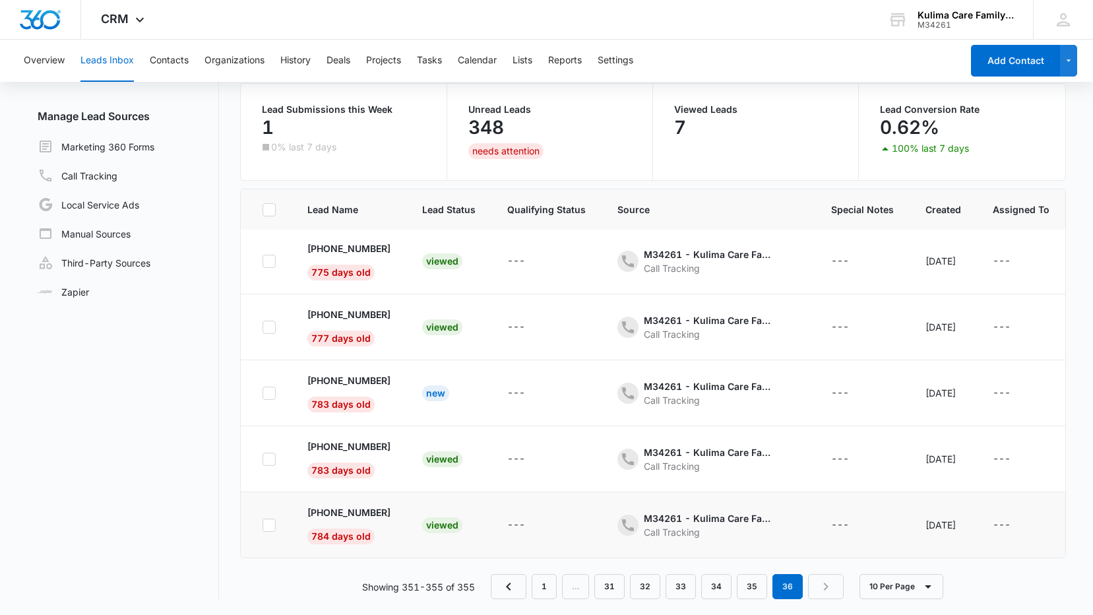
click at [274, 519] on icon at bounding box center [269, 525] width 12 height 12
click at [263, 524] on input "checkbox" at bounding box center [262, 524] width 1 height 1
checkbox input "true"
click at [276, 453] on div at bounding box center [269, 459] width 13 height 13
click at [263, 458] on input "checkbox" at bounding box center [262, 458] width 1 height 1
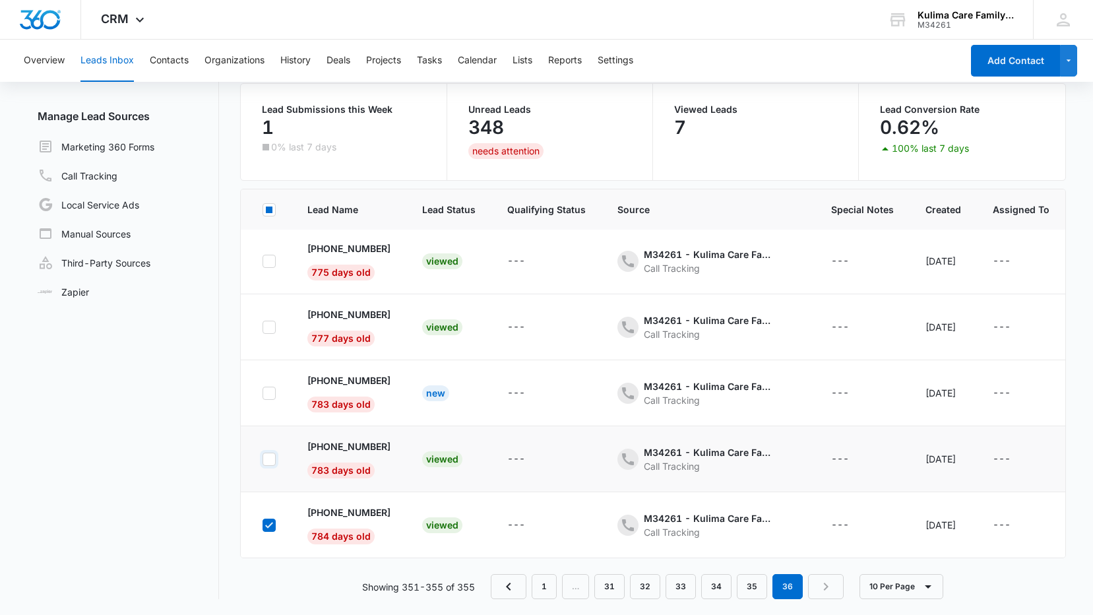
checkbox input "true"
drag, startPoint x: 267, startPoint y: 389, endPoint x: 267, endPoint y: 381, distance: 8.6
click at [267, 389] on div at bounding box center [269, 393] width 13 height 13
click at [263, 393] on input "checkbox" at bounding box center [262, 393] width 1 height 1
checkbox input "true"
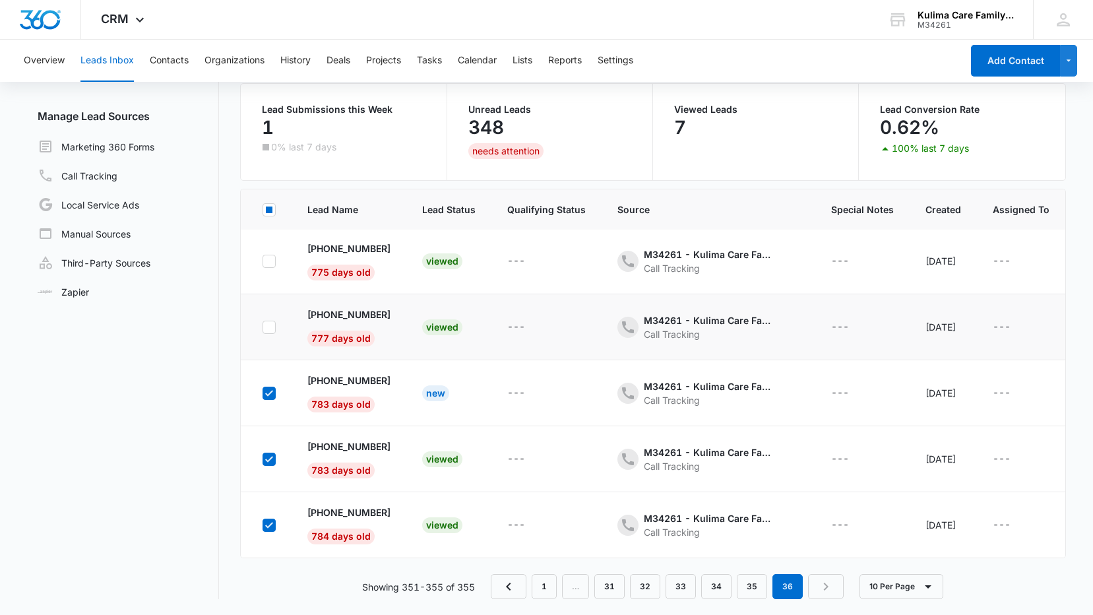
click at [270, 321] on icon at bounding box center [269, 327] width 12 height 12
click at [263, 327] on input "checkbox" at bounding box center [262, 327] width 1 height 1
checkbox input "true"
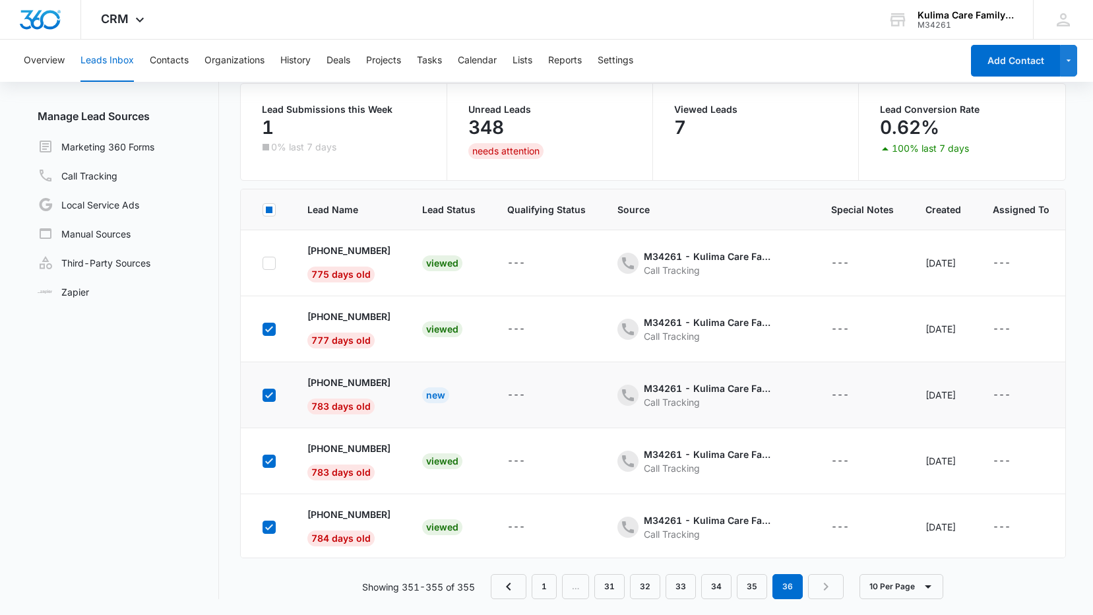
click at [270, 399] on icon at bounding box center [269, 395] width 12 height 12
click at [263, 395] on input "checkbox" at bounding box center [262, 394] width 1 height 1
checkbox input "false"
click at [273, 264] on icon at bounding box center [269, 263] width 12 height 12
click at [263, 263] on input "checkbox" at bounding box center [262, 263] width 1 height 1
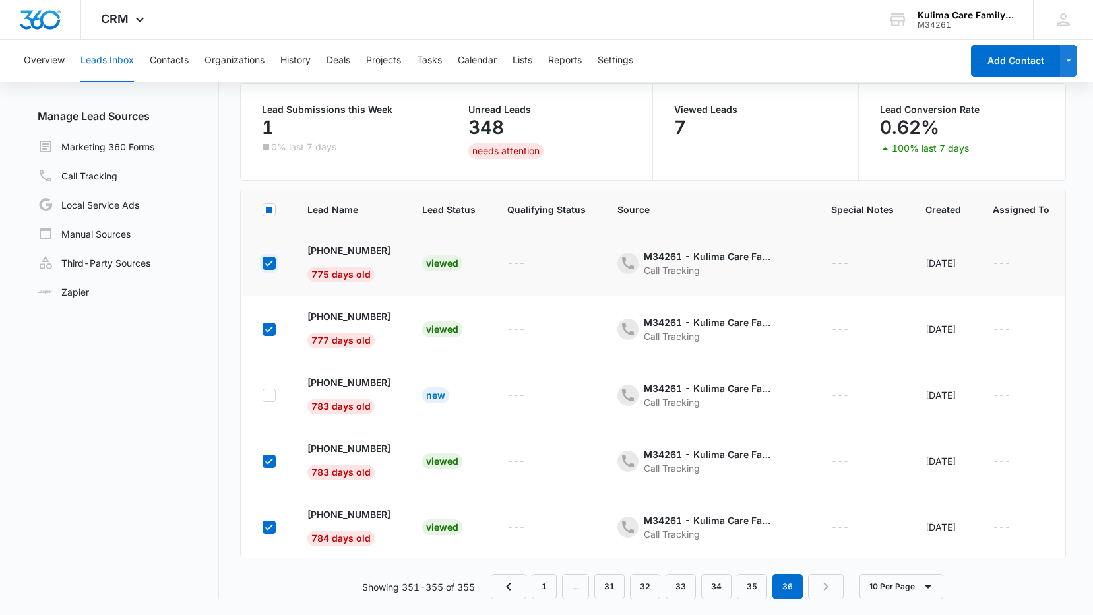
checkbox input "true"
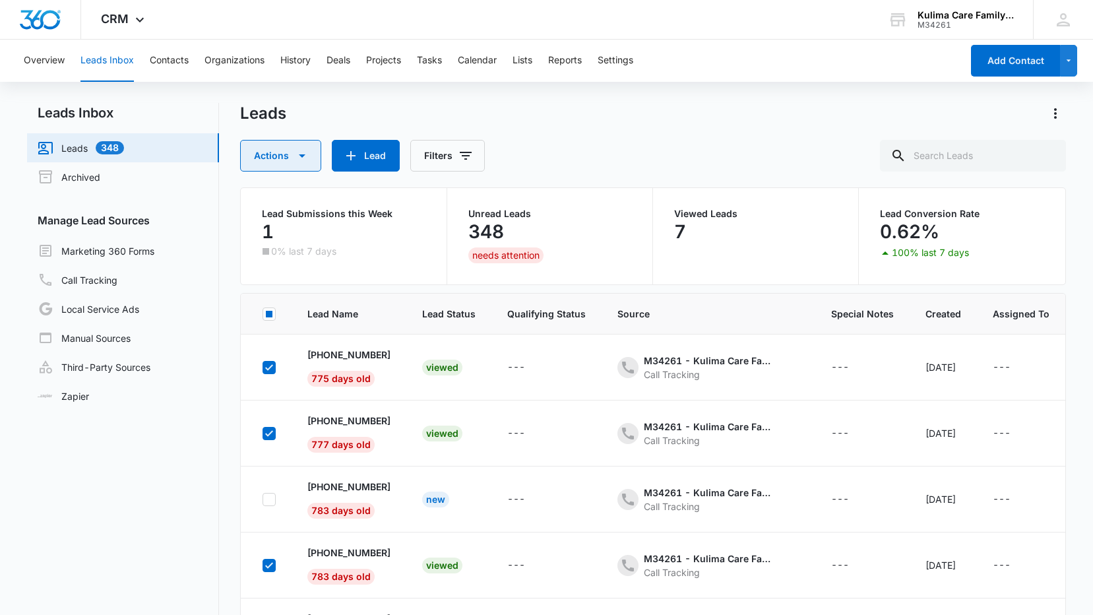
click at [309, 164] on span "button" at bounding box center [302, 156] width 16 height 16
click at [286, 221] on div "Archive" at bounding box center [291, 217] width 68 height 9
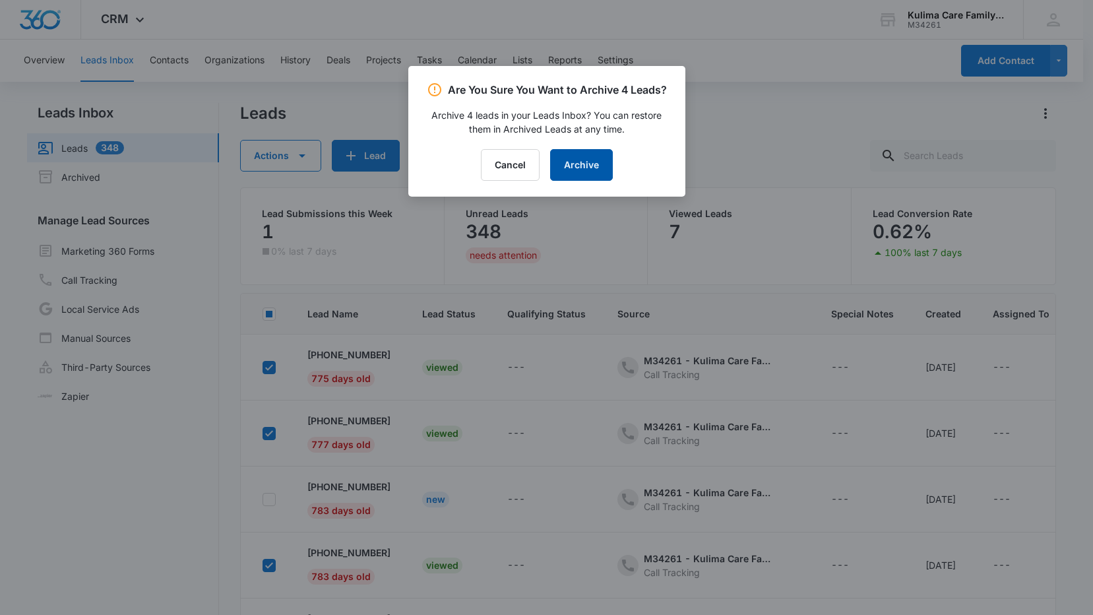
click at [586, 162] on button "Archive" at bounding box center [581, 165] width 63 height 32
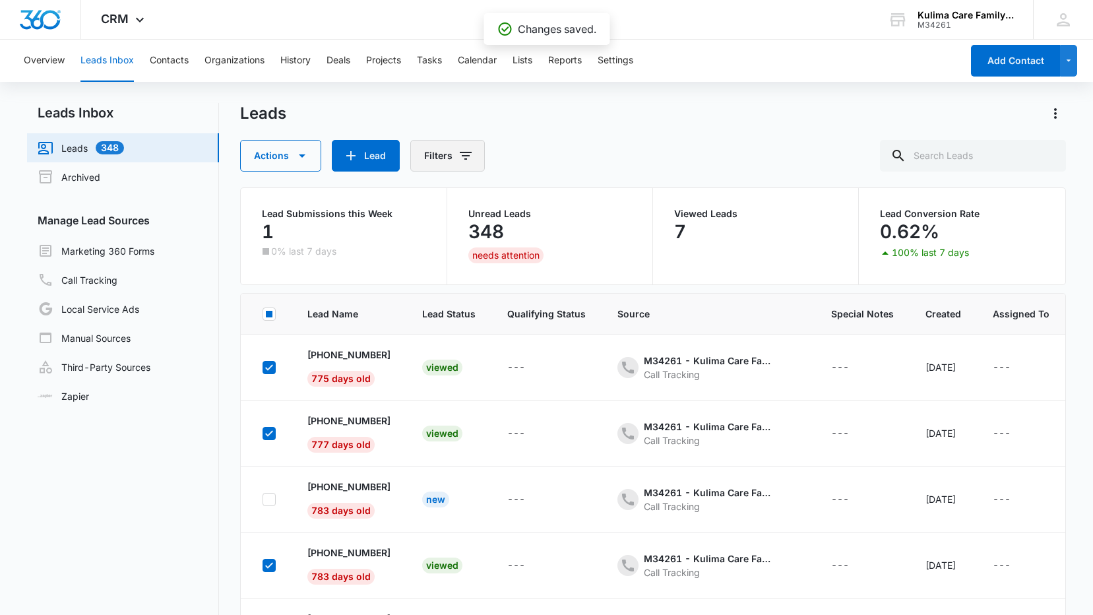
click at [462, 166] on button "Filters" at bounding box center [447, 156] width 75 height 32
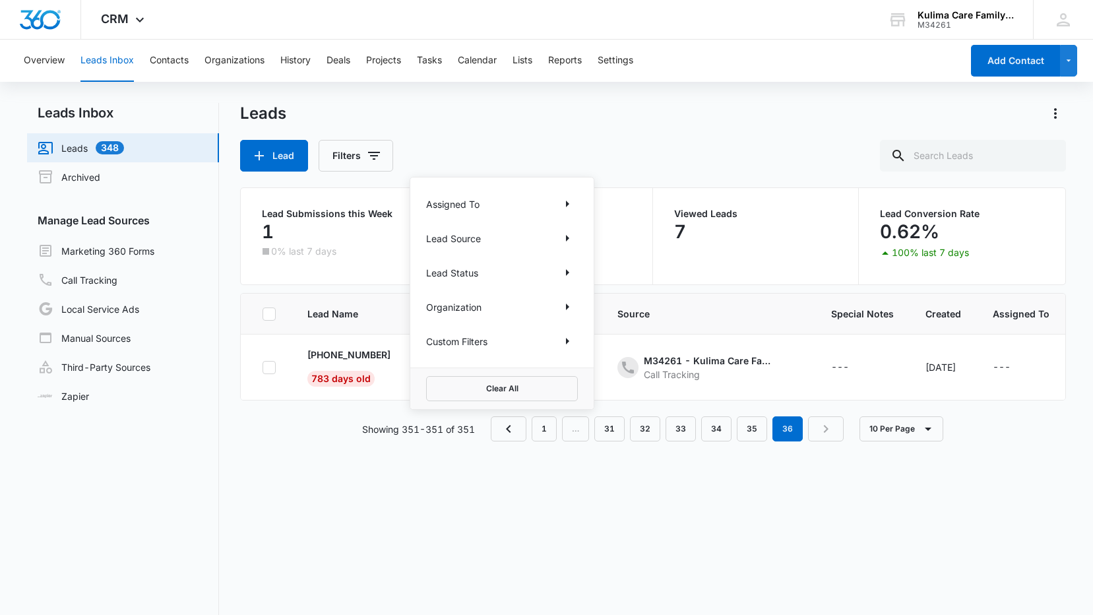
click at [540, 165] on div "Lead Filters Assigned To Lead Source Lead Status Organization Custom Filters Cl…" at bounding box center [652, 156] width 825 height 32
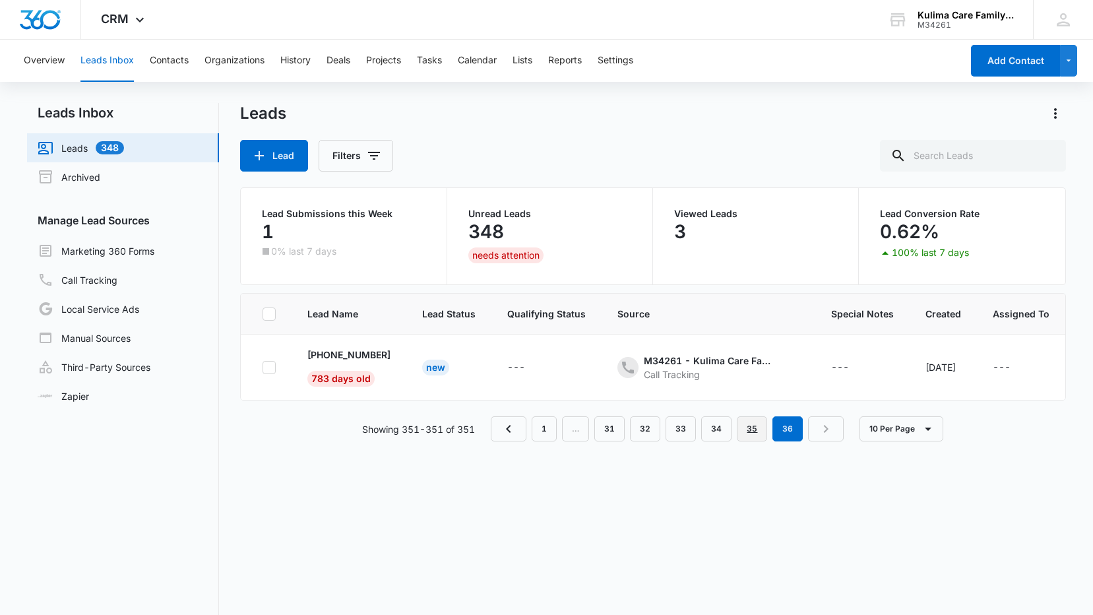
click at [759, 441] on link "35" at bounding box center [752, 428] width 30 height 25
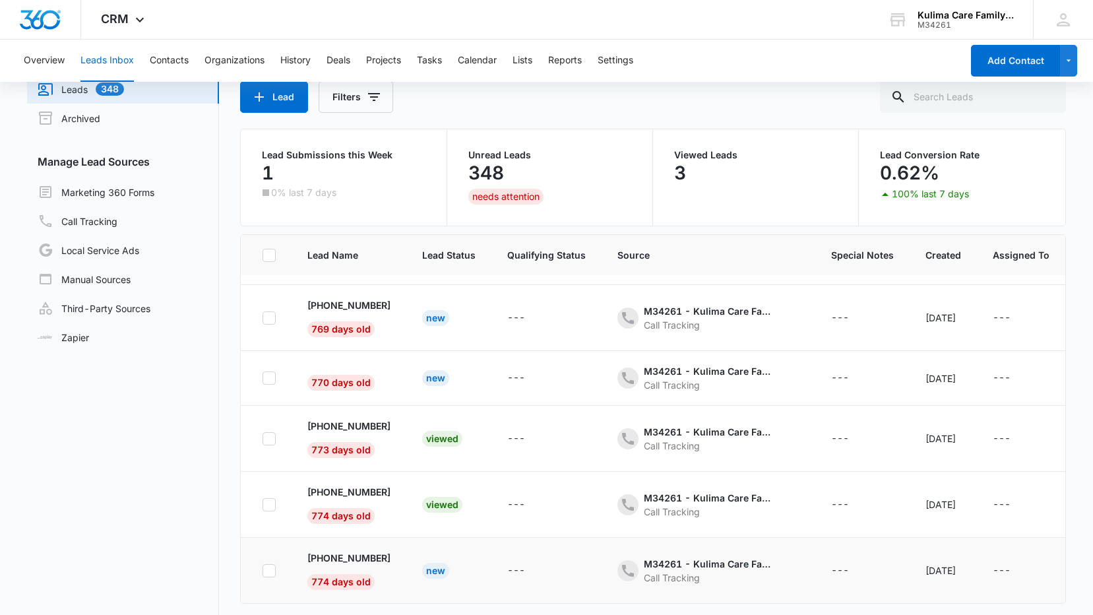
scroll to position [104, 0]
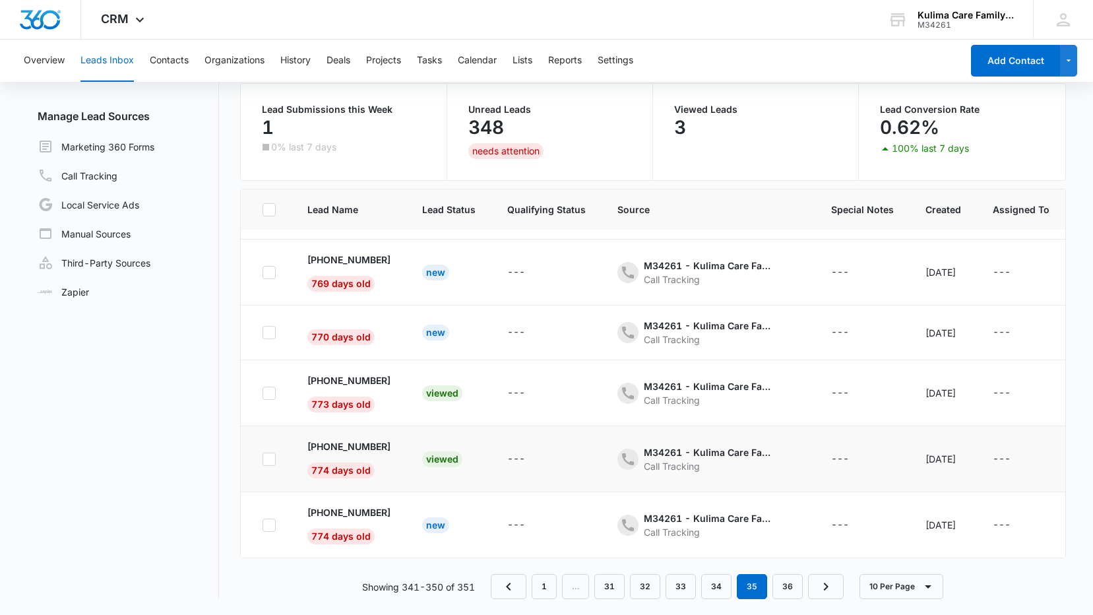
click at [268, 453] on icon at bounding box center [269, 459] width 12 height 12
click at [263, 458] on input "checkbox" at bounding box center [262, 458] width 1 height 1
checkbox input "true"
click at [267, 387] on icon at bounding box center [269, 393] width 12 height 12
click at [263, 393] on input "checkbox" at bounding box center [262, 393] width 1 height 1
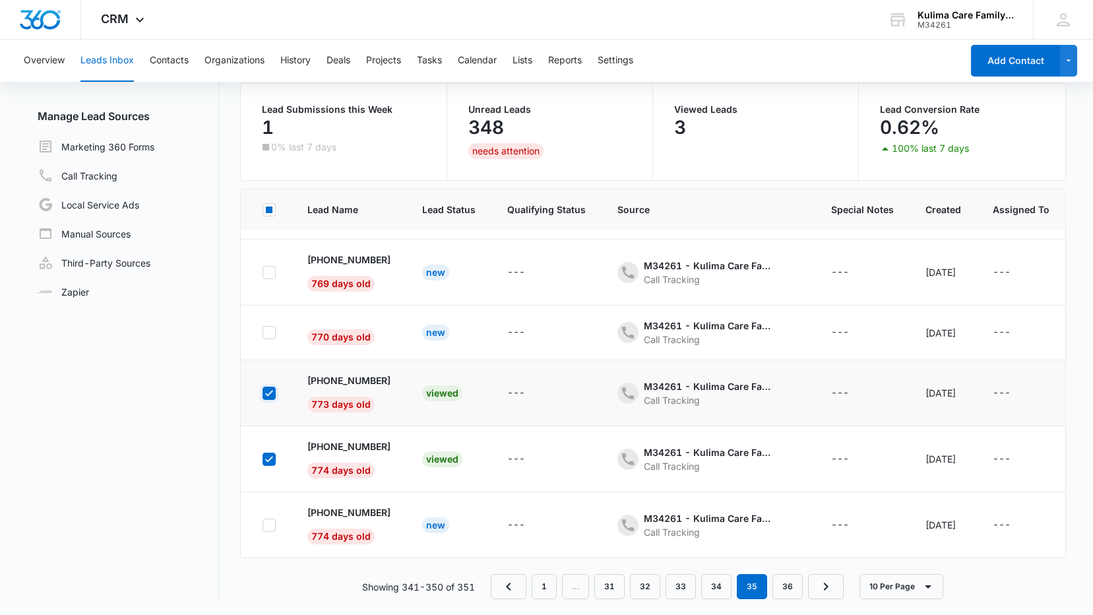
checkbox input "true"
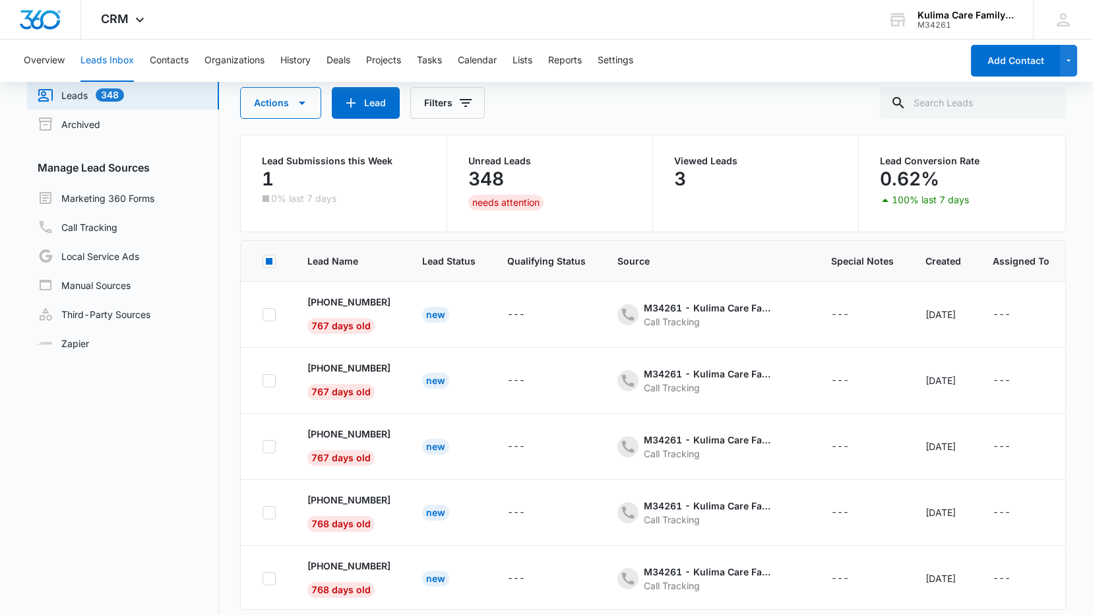
scroll to position [0, 0]
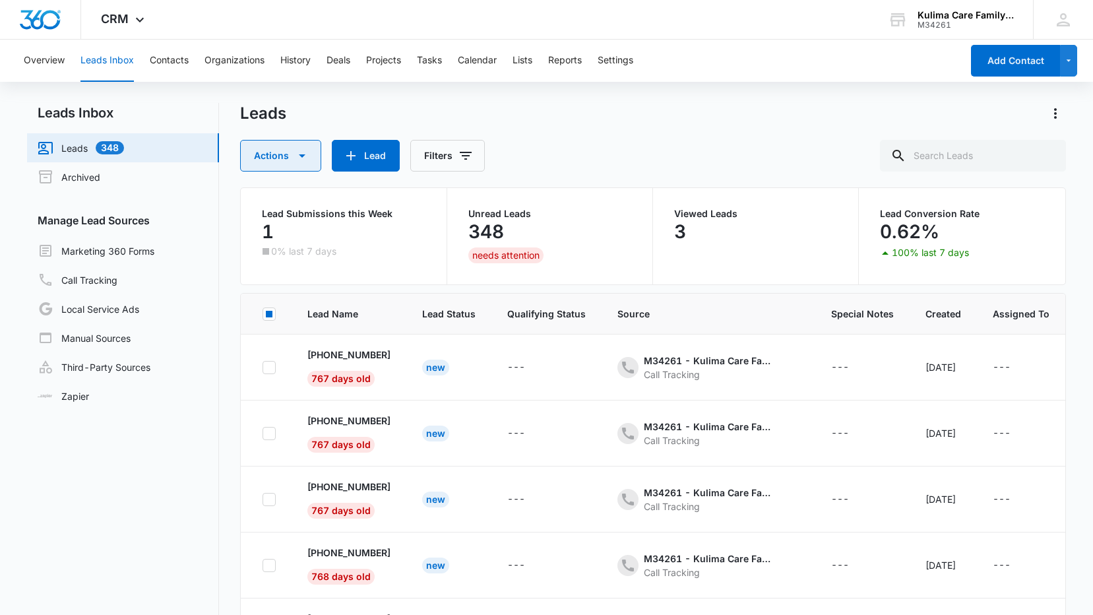
click at [310, 160] on button "Actions" at bounding box center [280, 156] width 81 height 32
click at [288, 220] on div "Archive" at bounding box center [291, 217] width 68 height 9
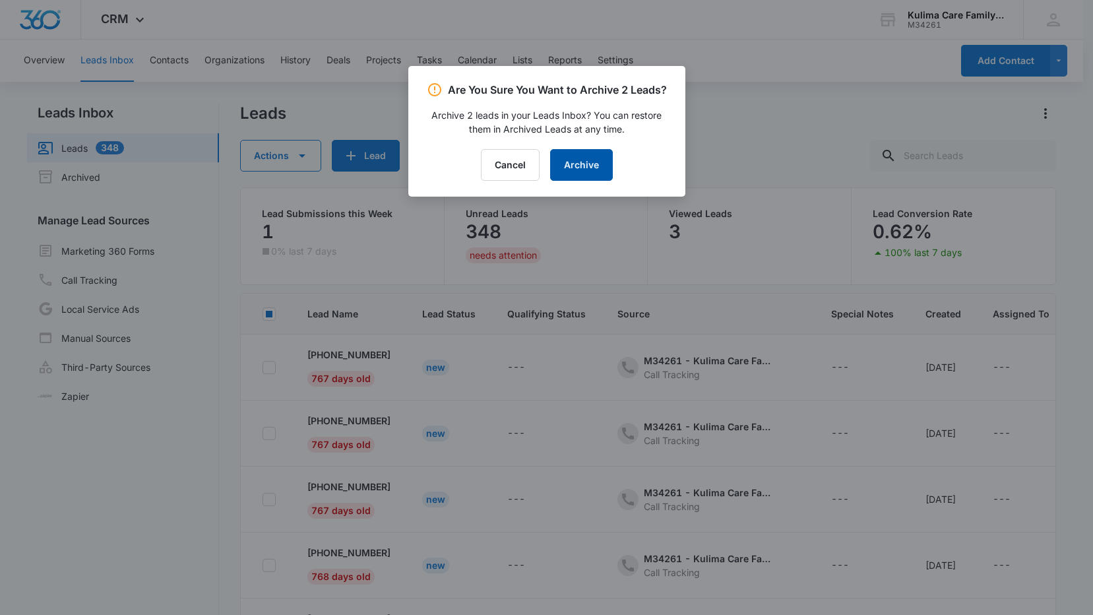
click at [588, 167] on button "Archive" at bounding box center [581, 165] width 63 height 32
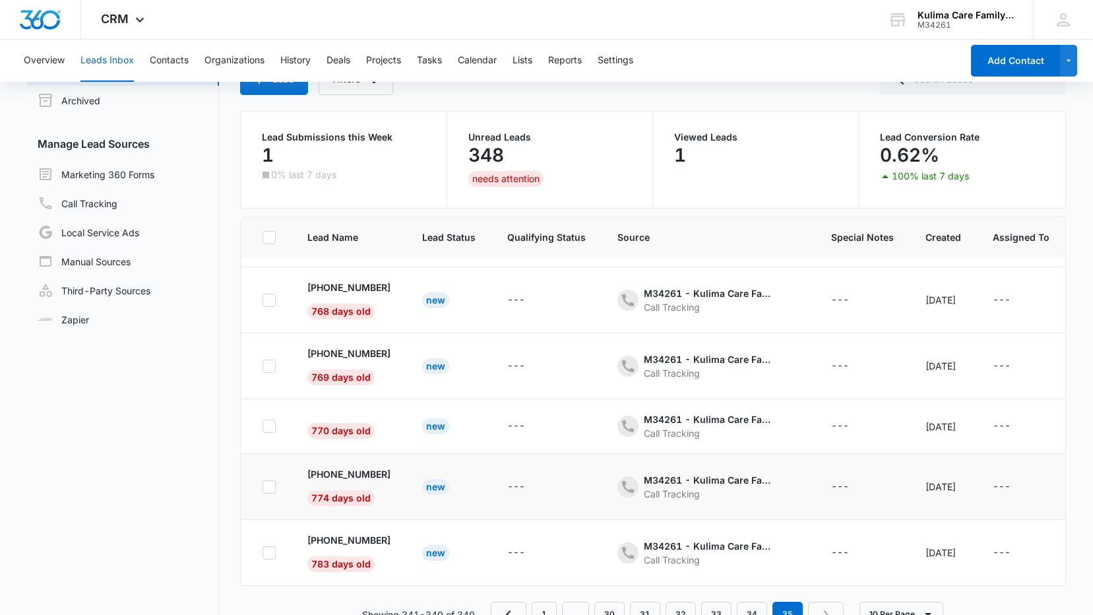
scroll to position [104, 0]
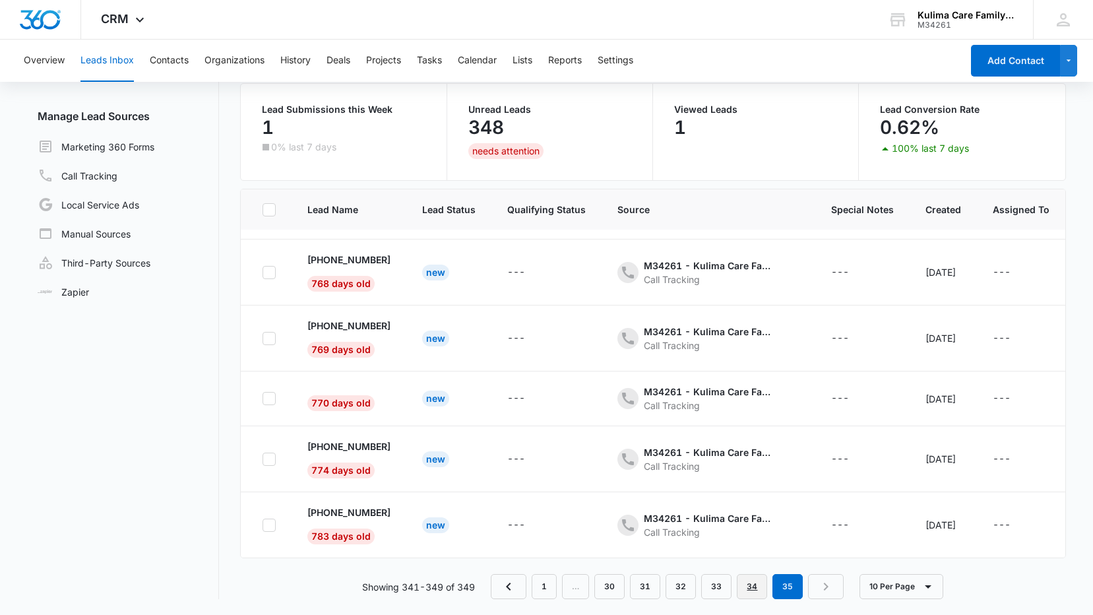
click at [766, 594] on link "34" at bounding box center [752, 586] width 30 height 25
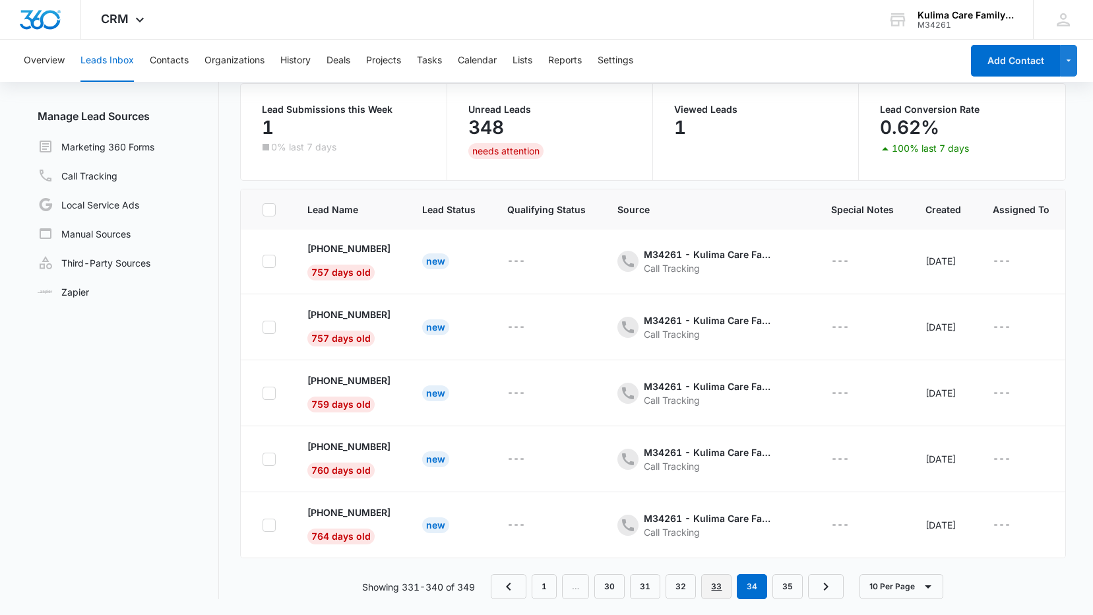
click at [714, 584] on link "33" at bounding box center [716, 586] width 30 height 25
click at [674, 586] on link "32" at bounding box center [681, 586] width 30 height 25
click at [652, 588] on link "31" at bounding box center [645, 586] width 30 height 25
click at [622, 578] on link "30" at bounding box center [629, 586] width 30 height 25
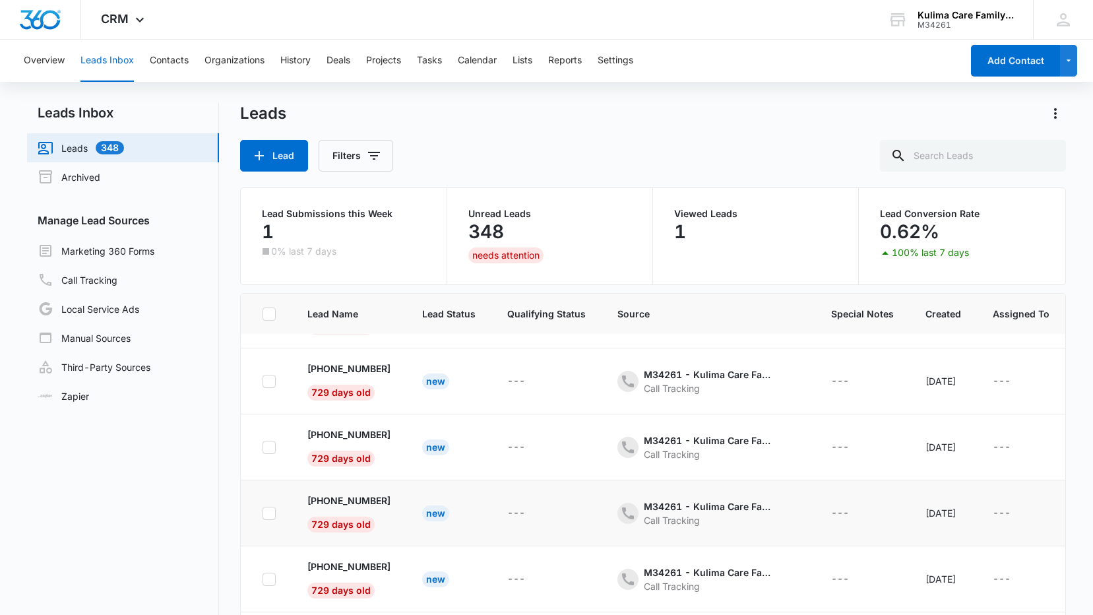
scroll to position [0, 0]
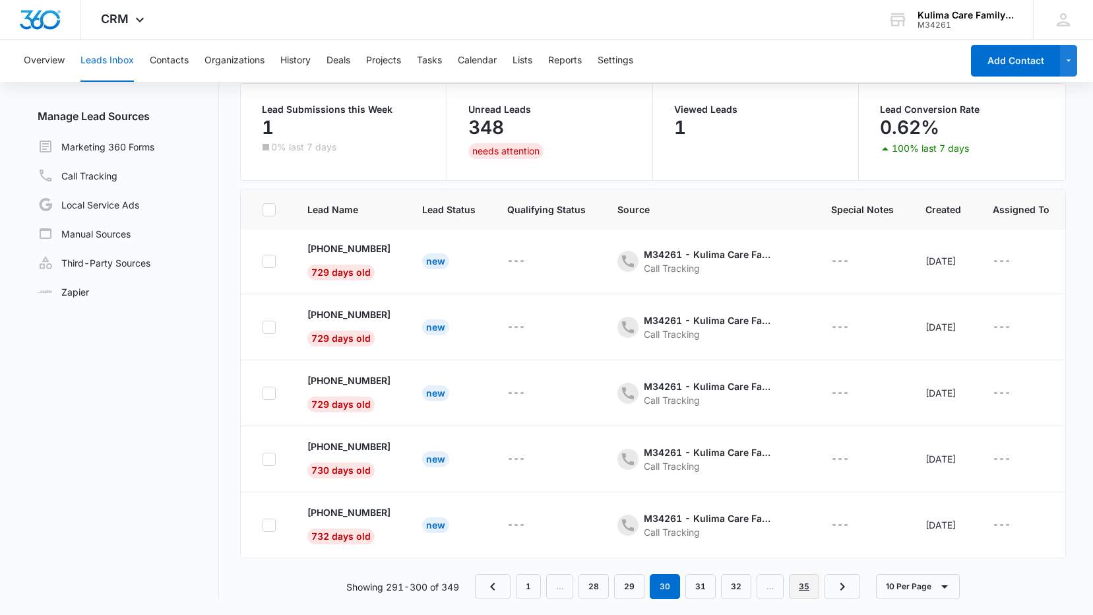
click at [808, 582] on link "35" at bounding box center [804, 586] width 30 height 25
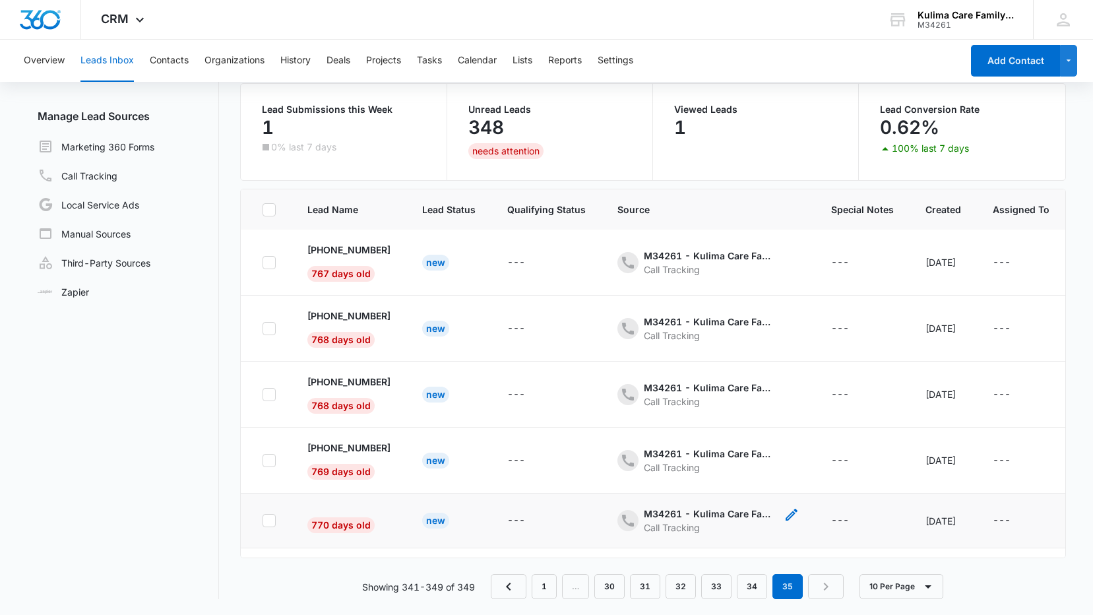
scroll to position [265, 0]
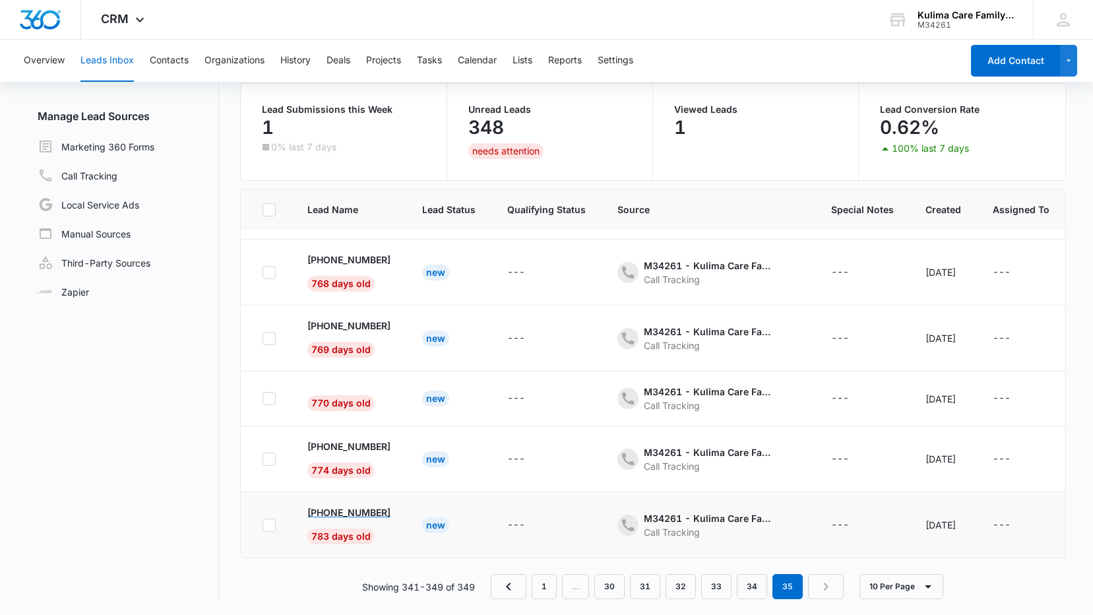
click at [348, 505] on p "+1 (502) 705-4931" at bounding box center [348, 512] width 83 height 14
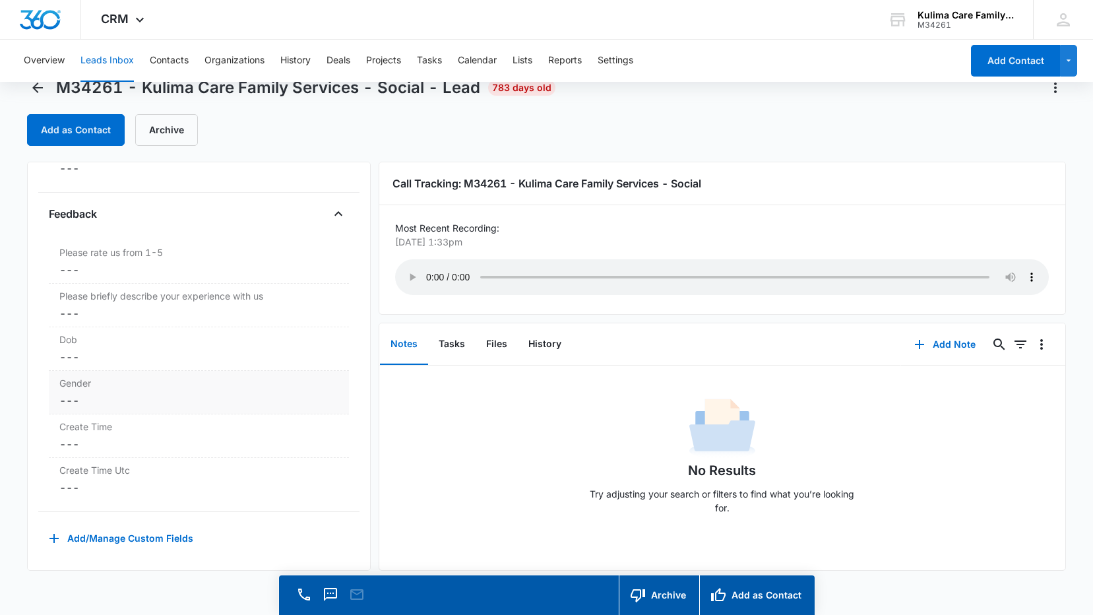
scroll to position [38, 0]
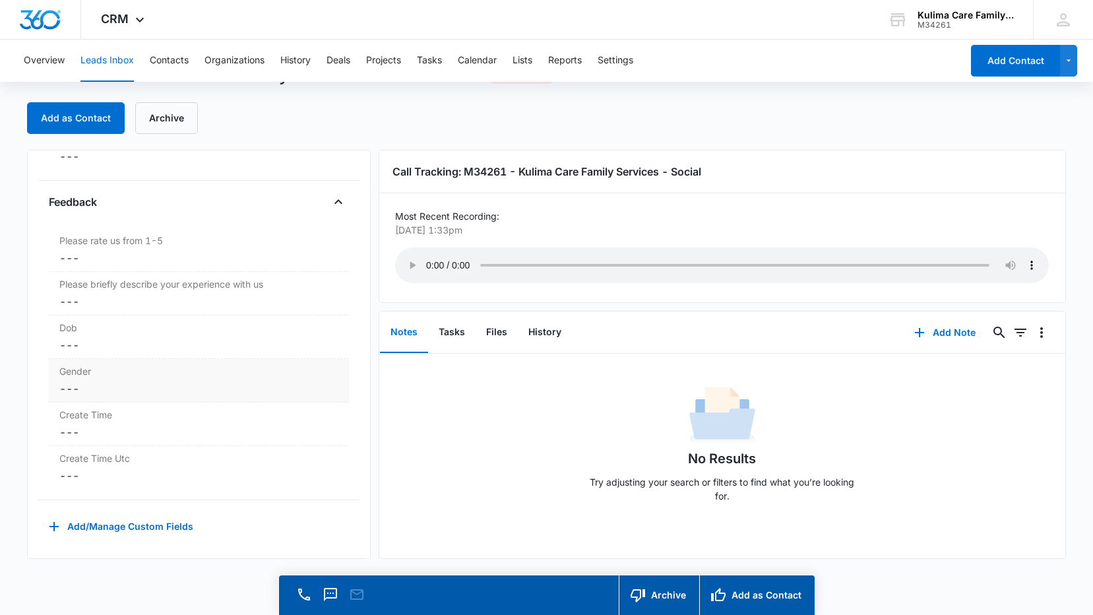
click at [220, 364] on label "Gender" at bounding box center [198, 371] width 279 height 14
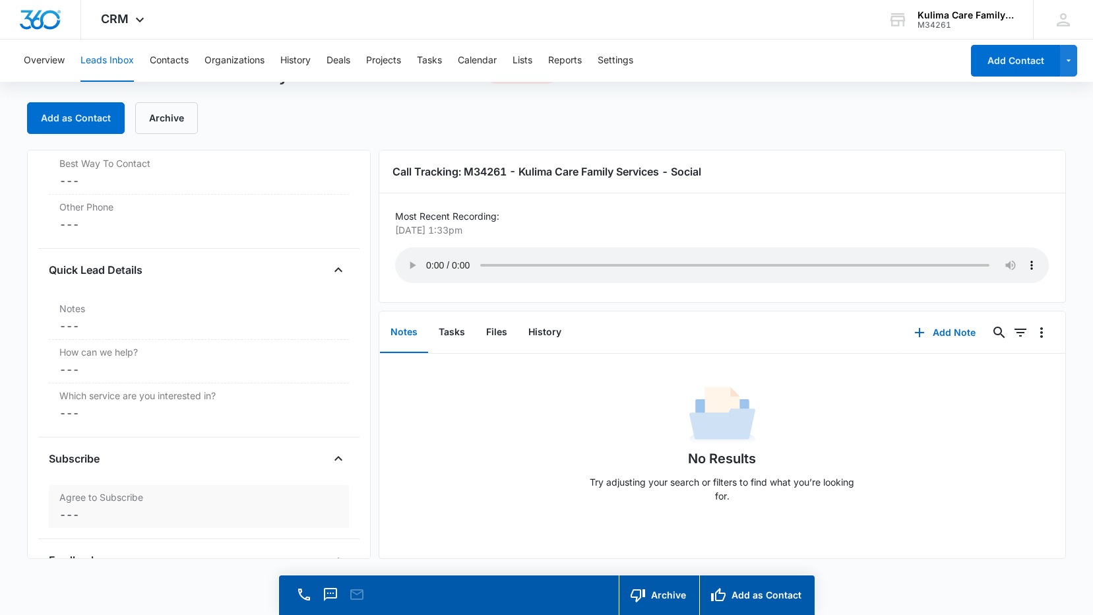
scroll to position [952, 0]
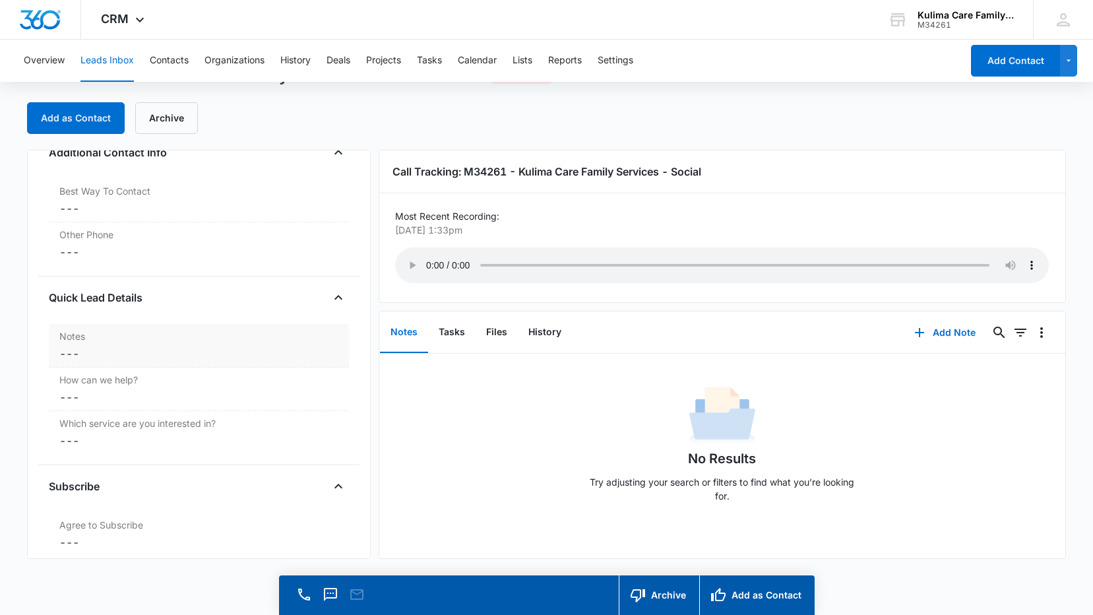
click at [179, 340] on label "Notes" at bounding box center [198, 336] width 279 height 14
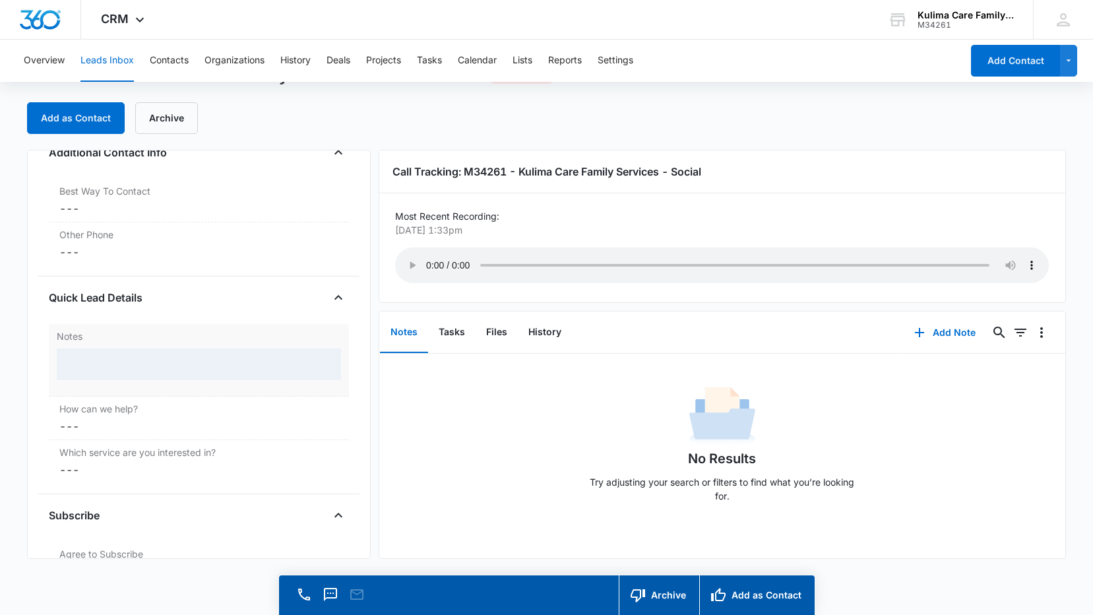
click at [119, 357] on div at bounding box center [199, 364] width 284 height 32
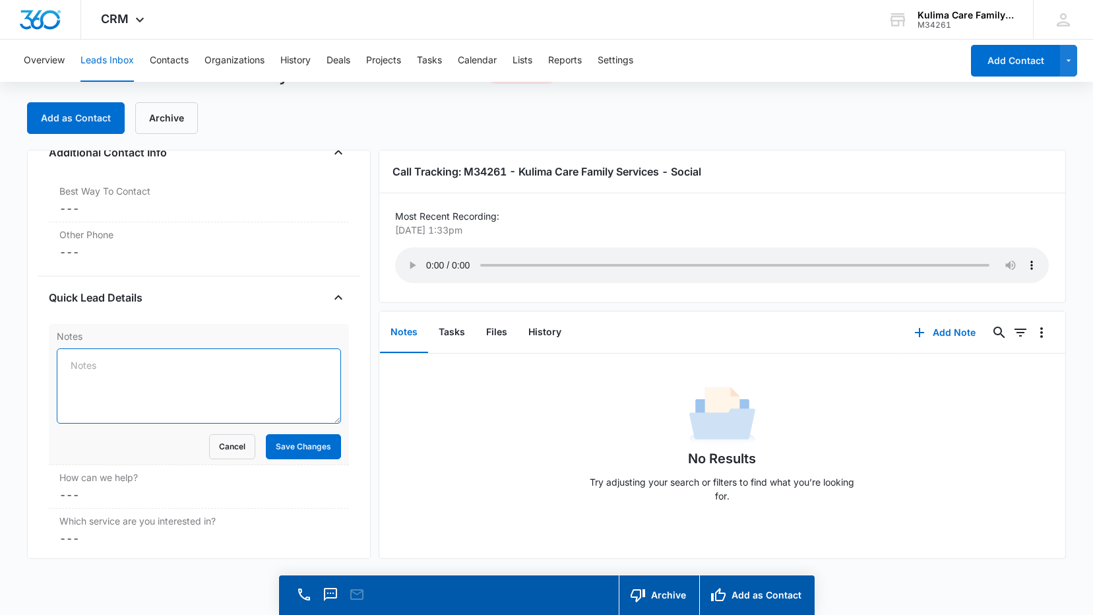
click at [111, 362] on textarea "Notes" at bounding box center [199, 385] width 284 height 75
type textarea "V"
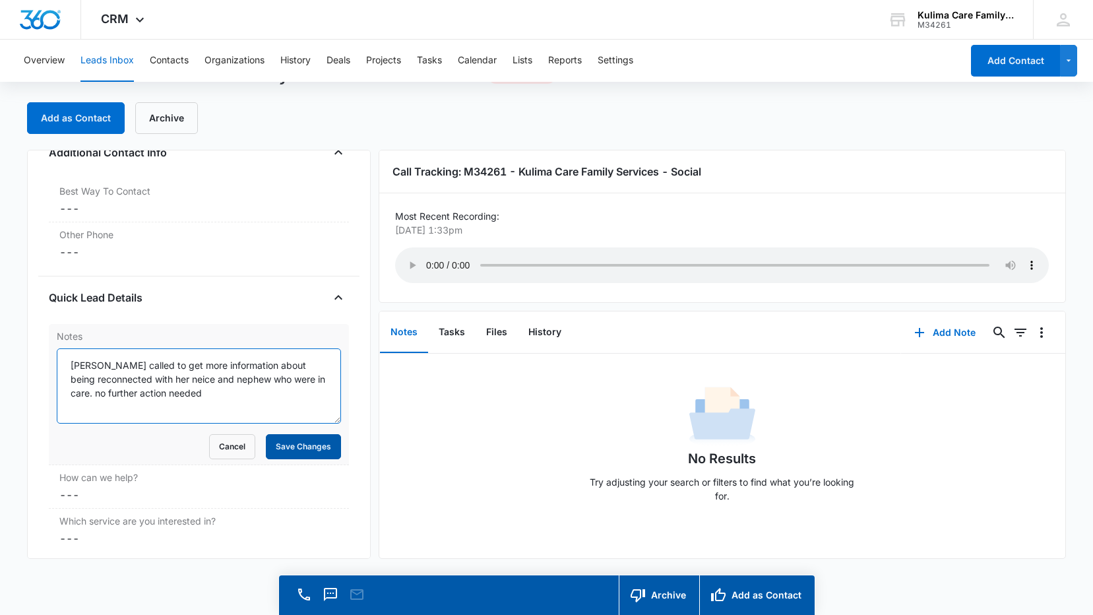
type textarea "Caller called to get more information about being reconnected with her neice an…"
click at [307, 446] on button "Save Changes" at bounding box center [303, 446] width 75 height 25
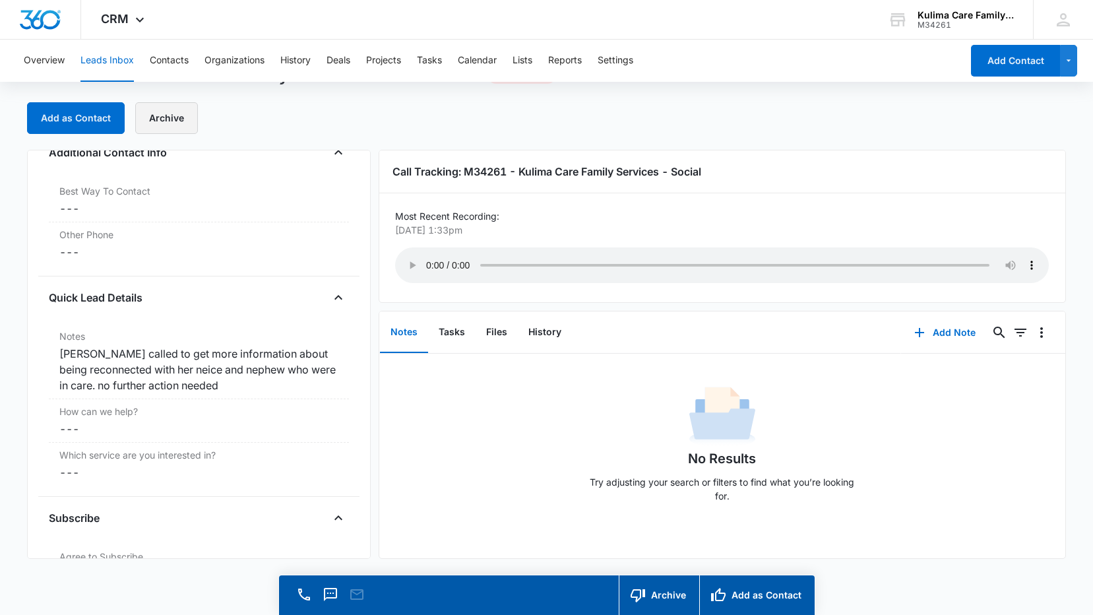
click at [175, 111] on button "Archive" at bounding box center [166, 118] width 63 height 32
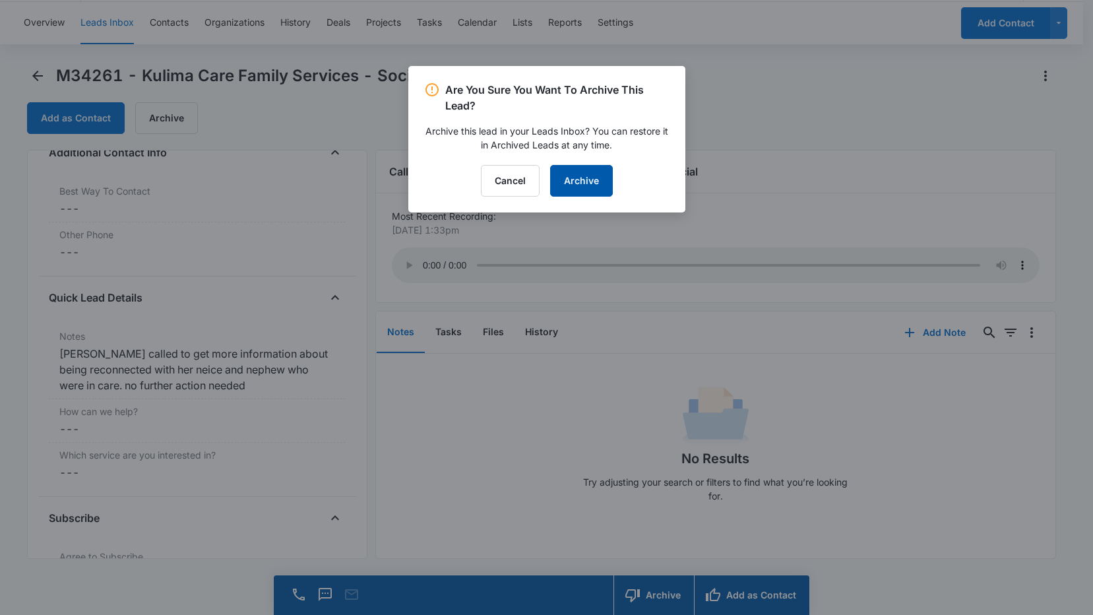
click at [577, 191] on button "Archive" at bounding box center [581, 181] width 63 height 32
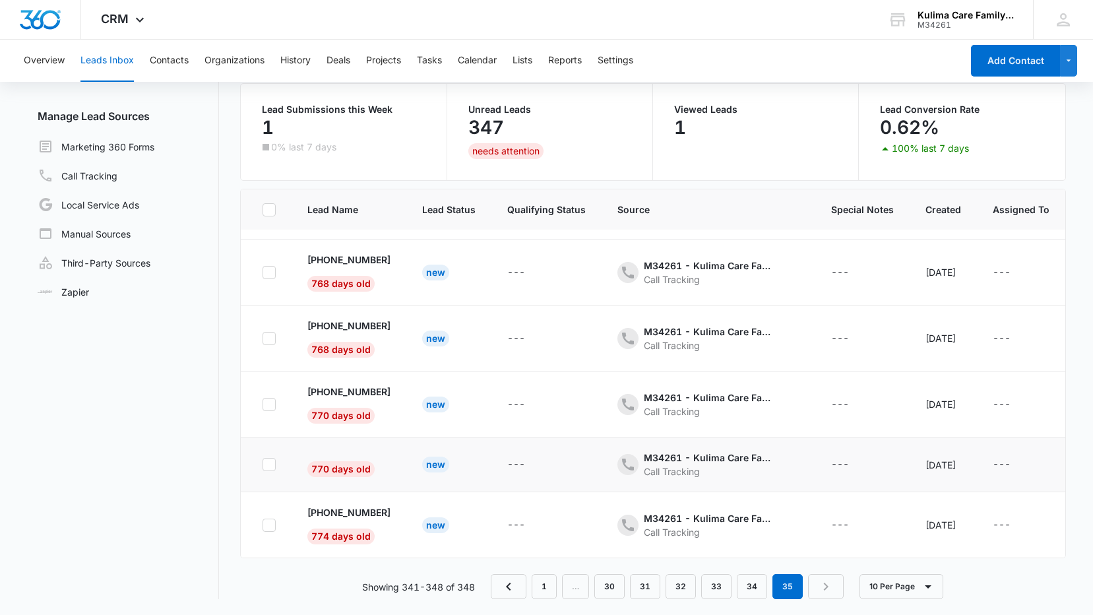
scroll to position [199, 0]
click at [356, 505] on p "+1 (502) 609-0655" at bounding box center [348, 512] width 83 height 14
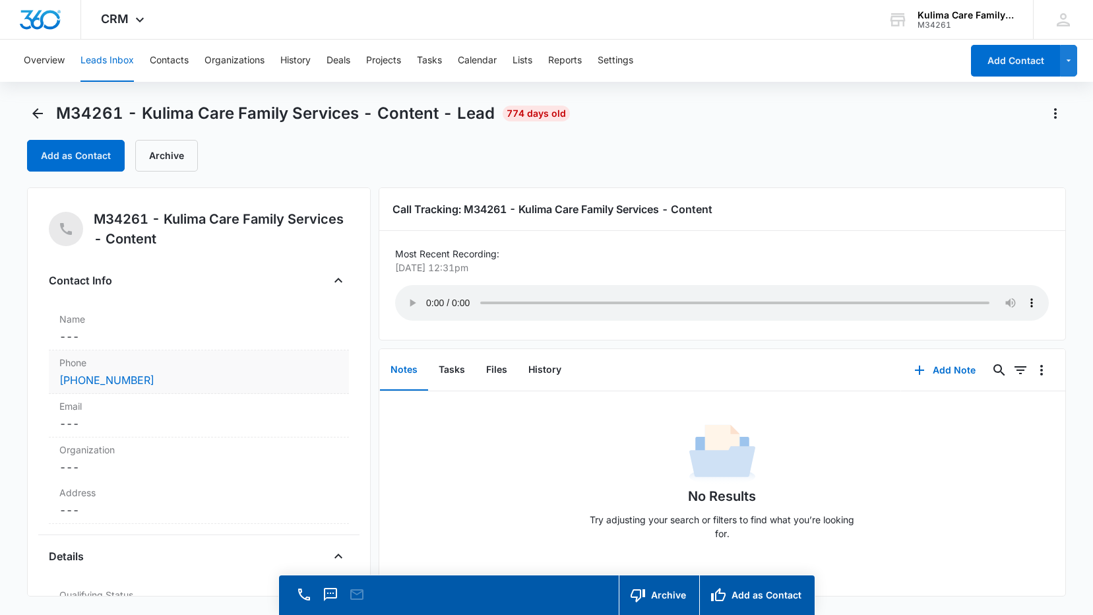
click at [177, 383] on div "(502) 609-0655" at bounding box center [198, 380] width 279 height 16
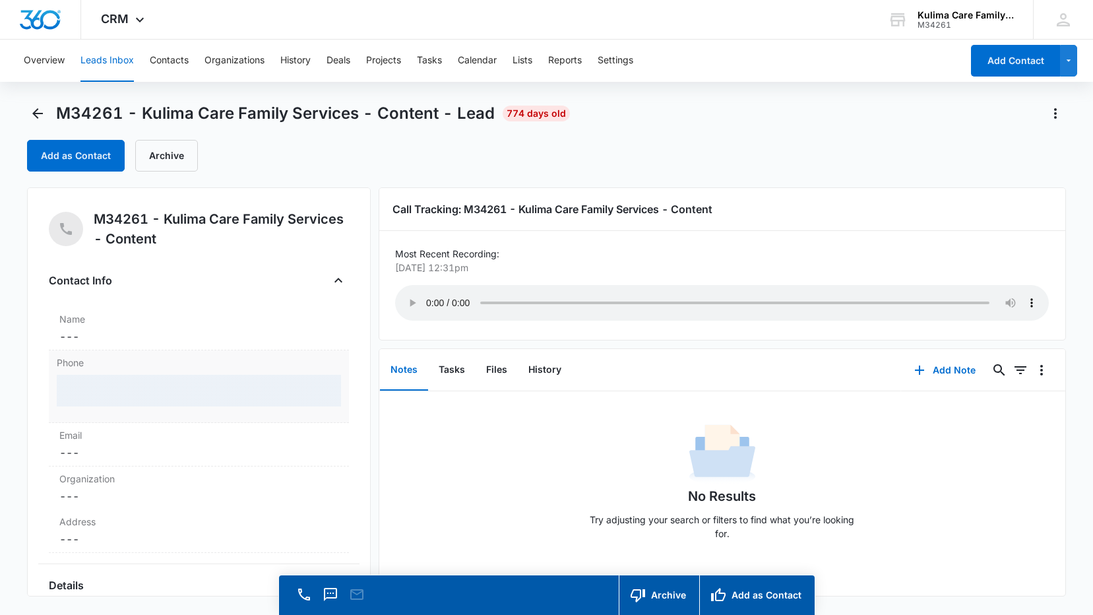
click at [177, 383] on div at bounding box center [199, 391] width 284 height 32
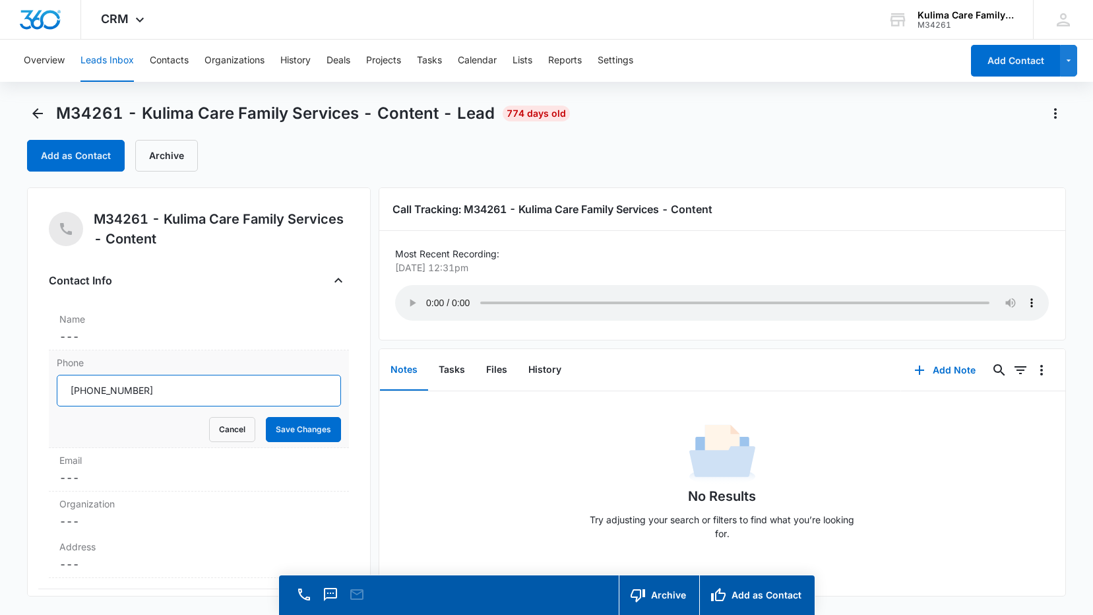
click at [183, 393] on input "Phone" at bounding box center [199, 391] width 284 height 32
click at [226, 431] on button "Cancel" at bounding box center [232, 429] width 46 height 25
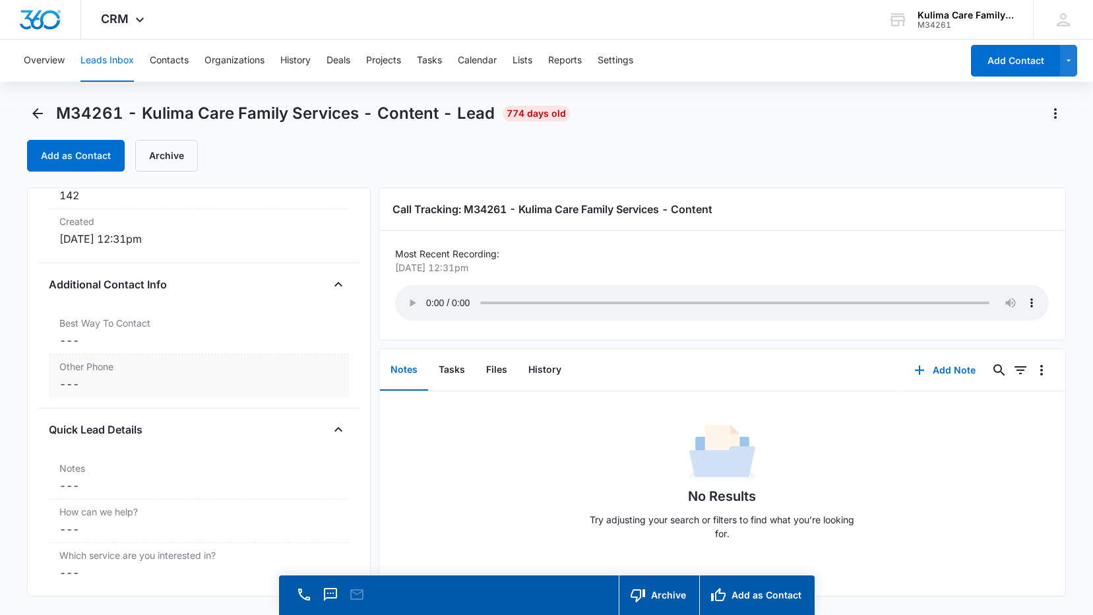
scroll to position [989, 0]
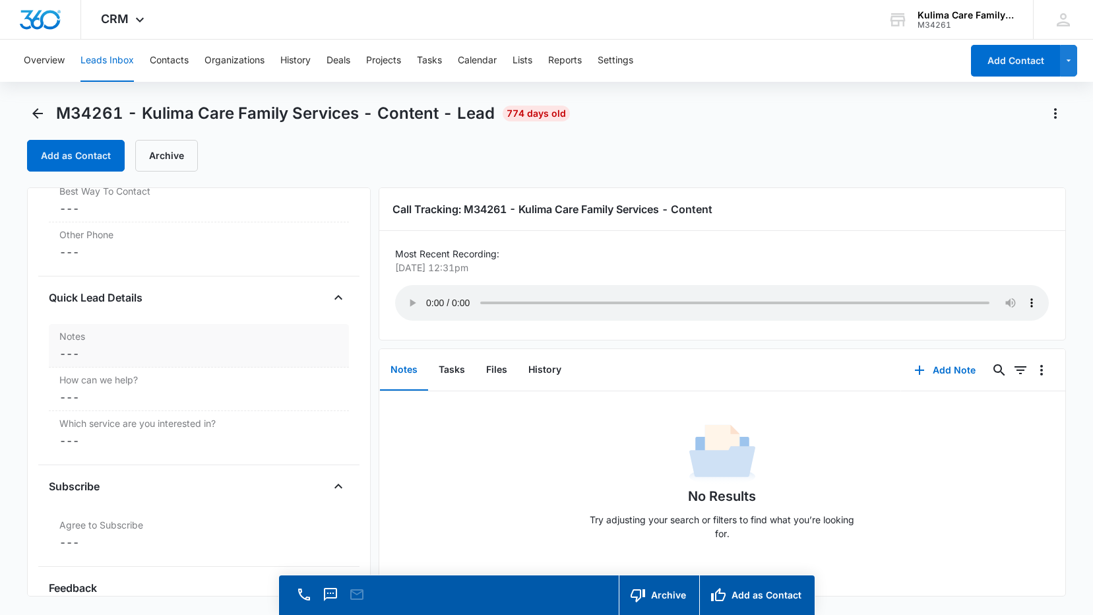
click at [125, 351] on dd "Cancel Save Changes ---" at bounding box center [198, 354] width 279 height 16
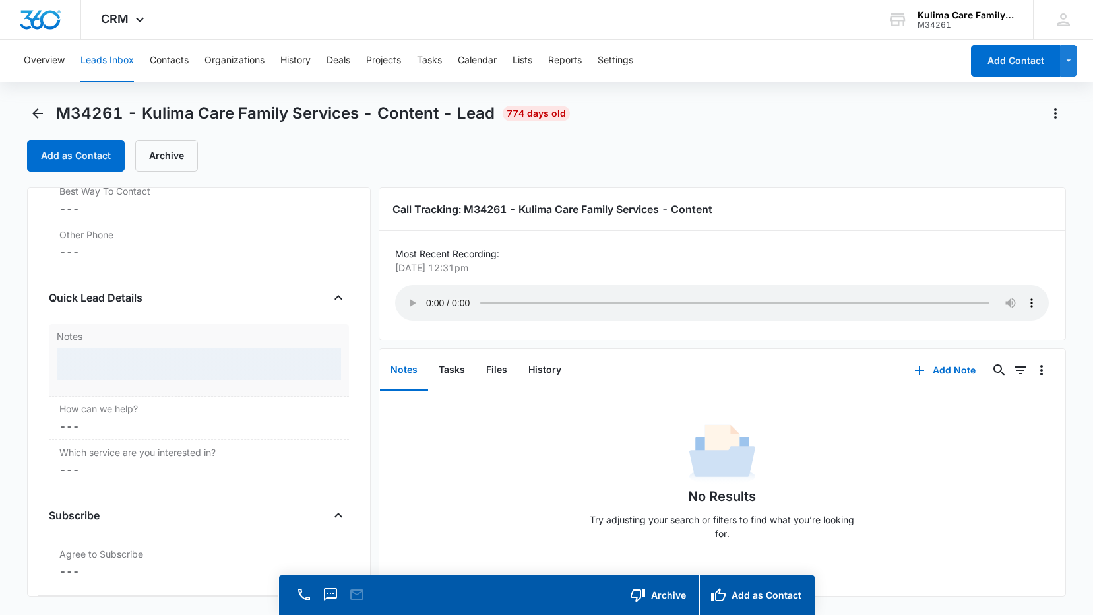
click at [128, 356] on div at bounding box center [199, 364] width 284 height 32
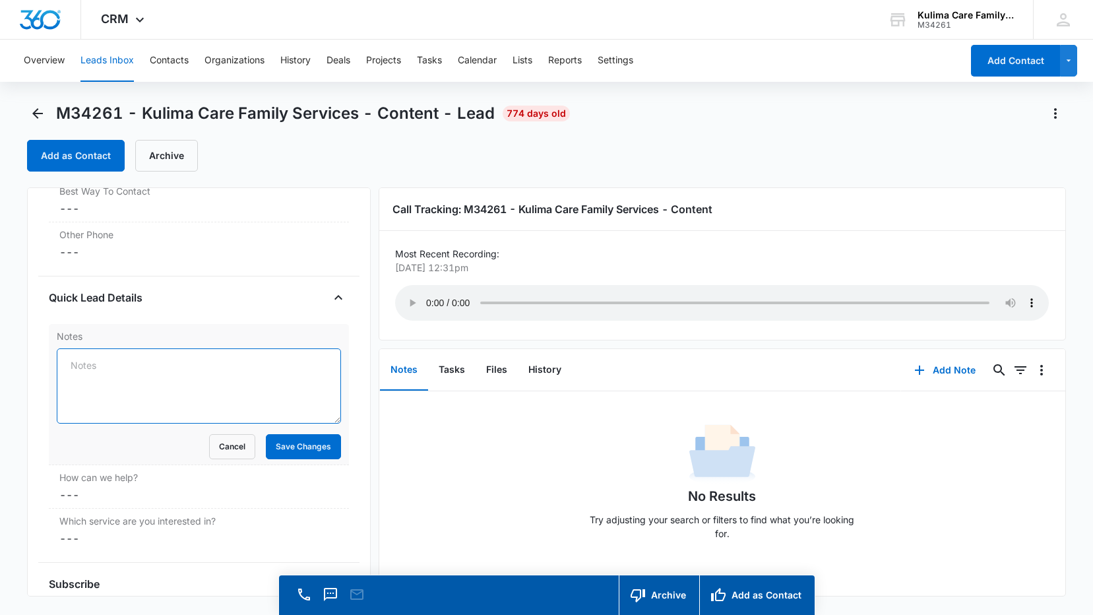
click at [133, 358] on textarea "Notes" at bounding box center [199, 385] width 284 height 75
type textarea "lvm 9/10@11:37AM"
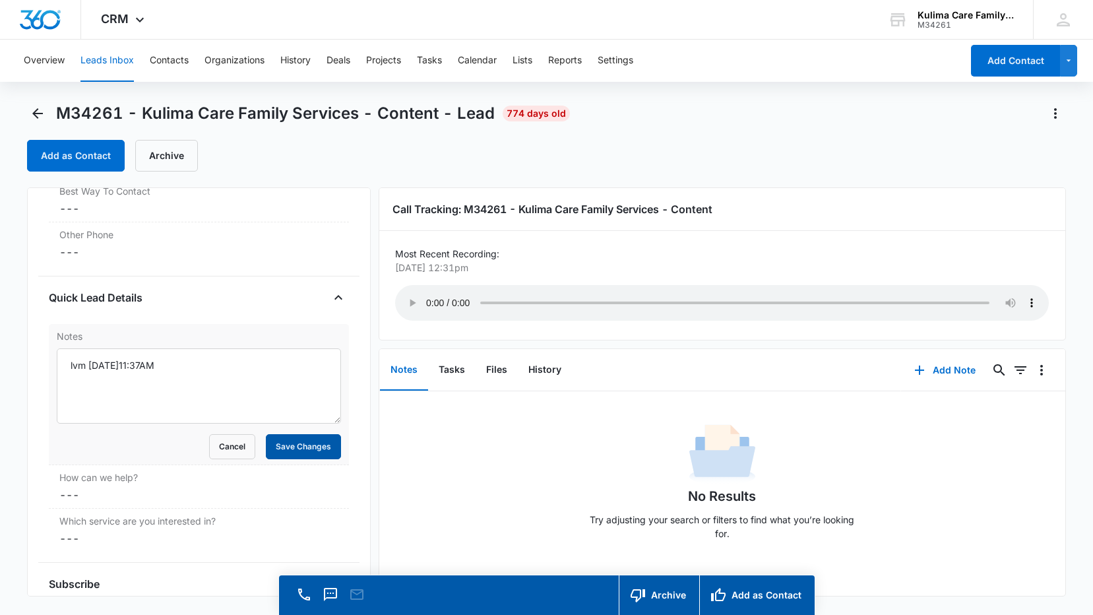
click at [320, 449] on button "Save Changes" at bounding box center [303, 446] width 75 height 25
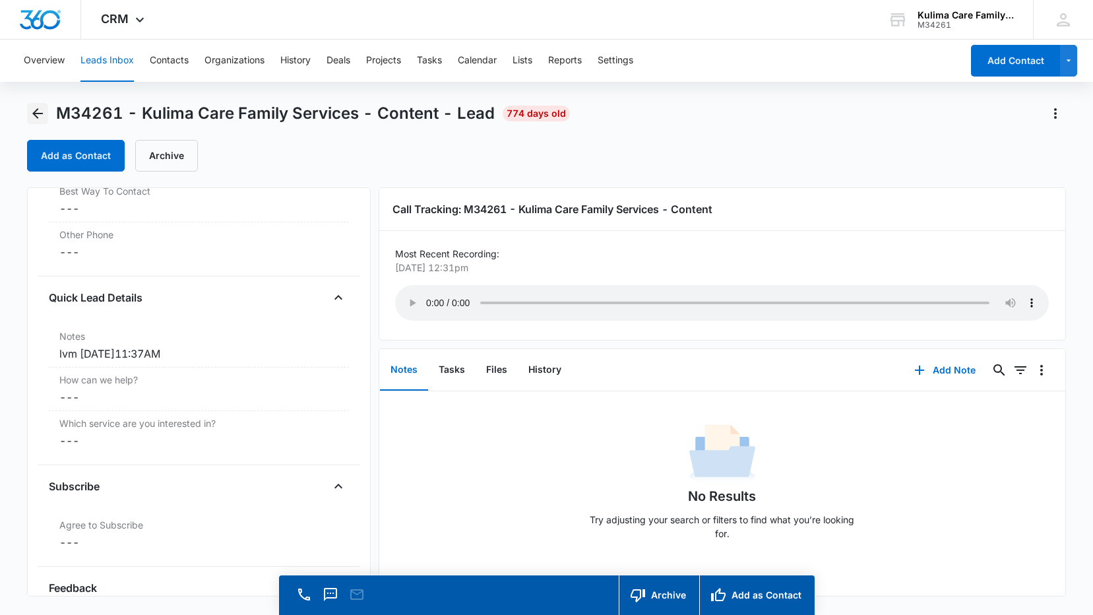
click at [41, 113] on icon "Back" at bounding box center [37, 113] width 11 height 11
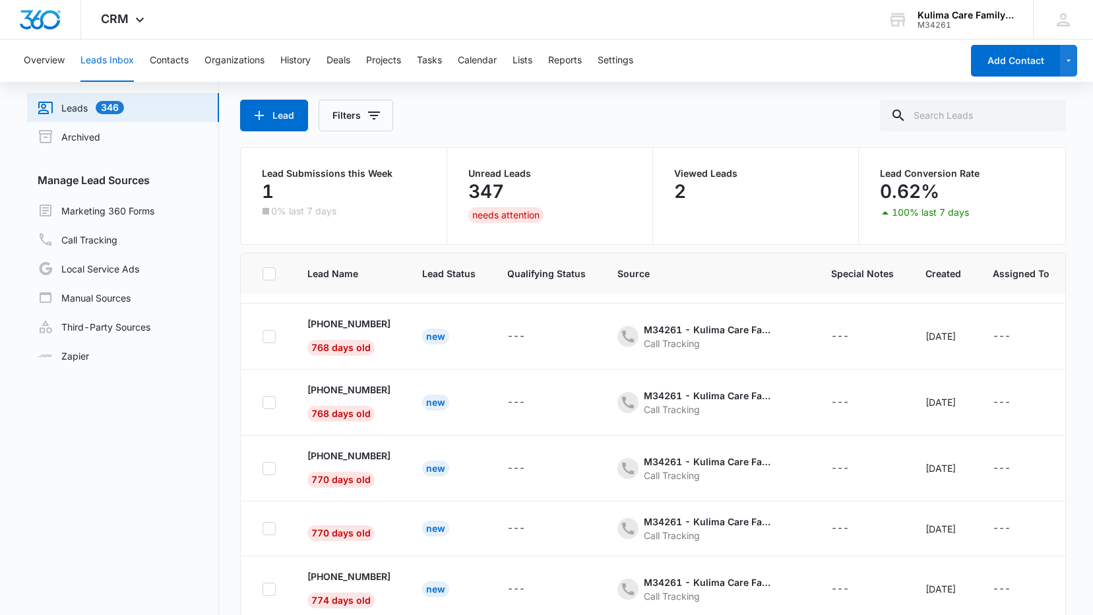
scroll to position [104, 0]
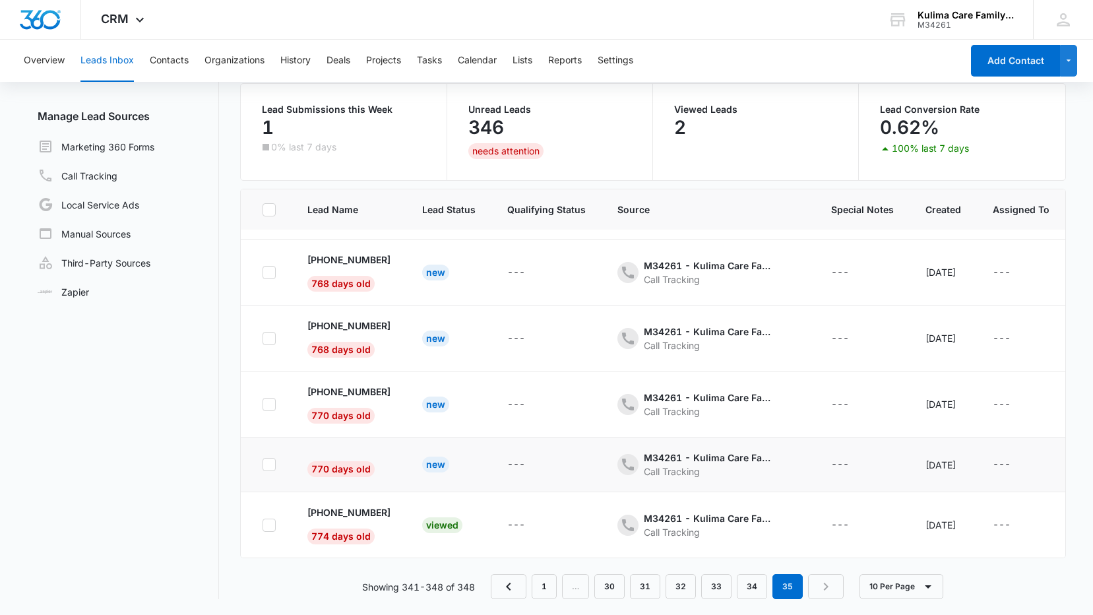
click at [356, 461] on span "770 days old" at bounding box center [340, 469] width 67 height 16
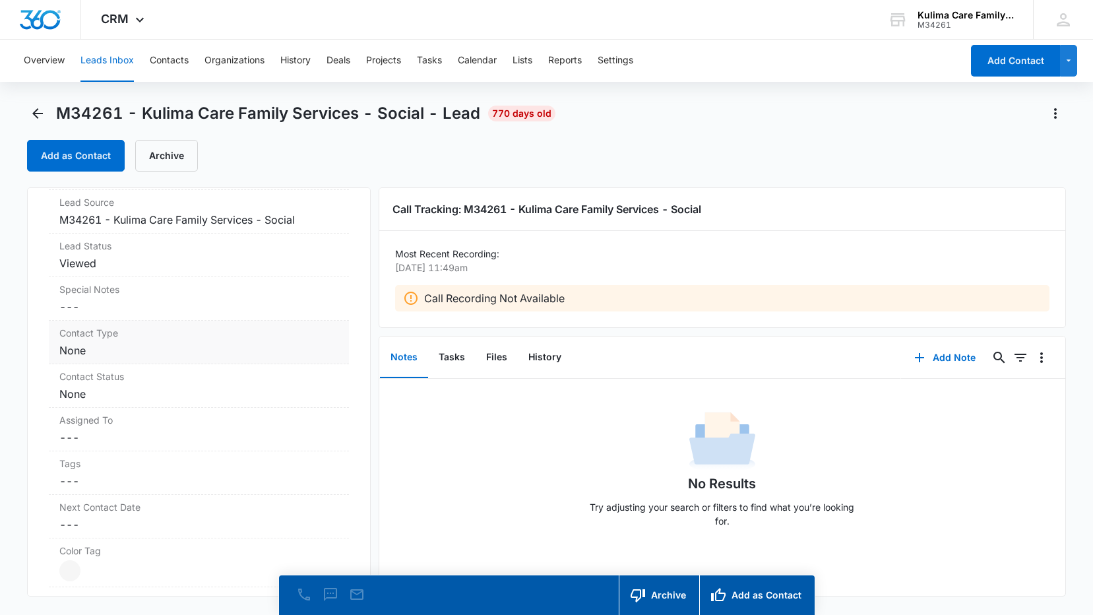
scroll to position [528, 0]
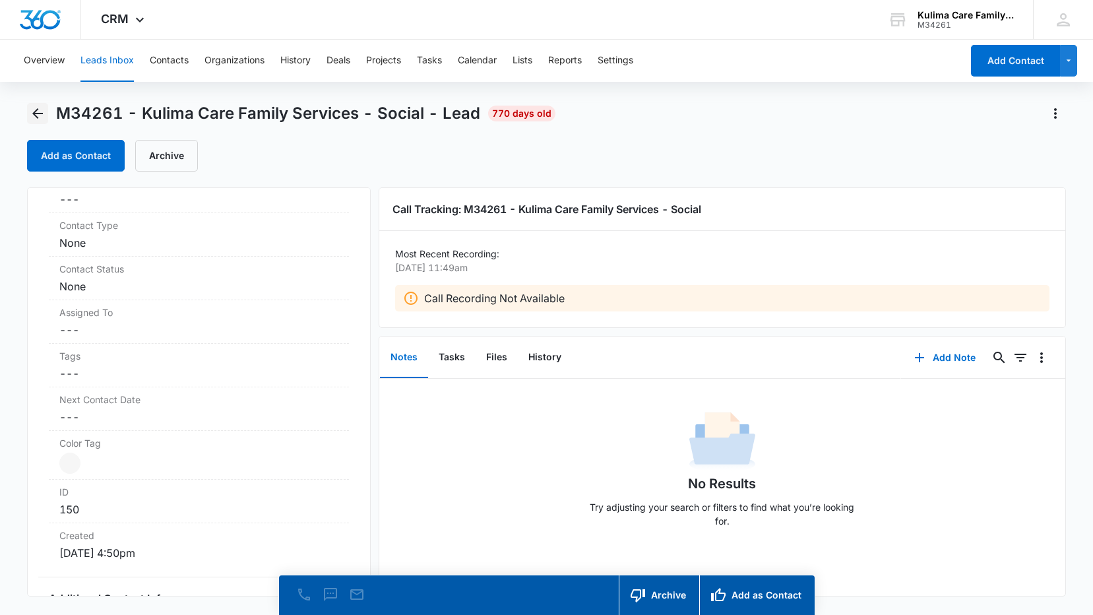
click at [44, 114] on icon "Back" at bounding box center [38, 114] width 16 height 16
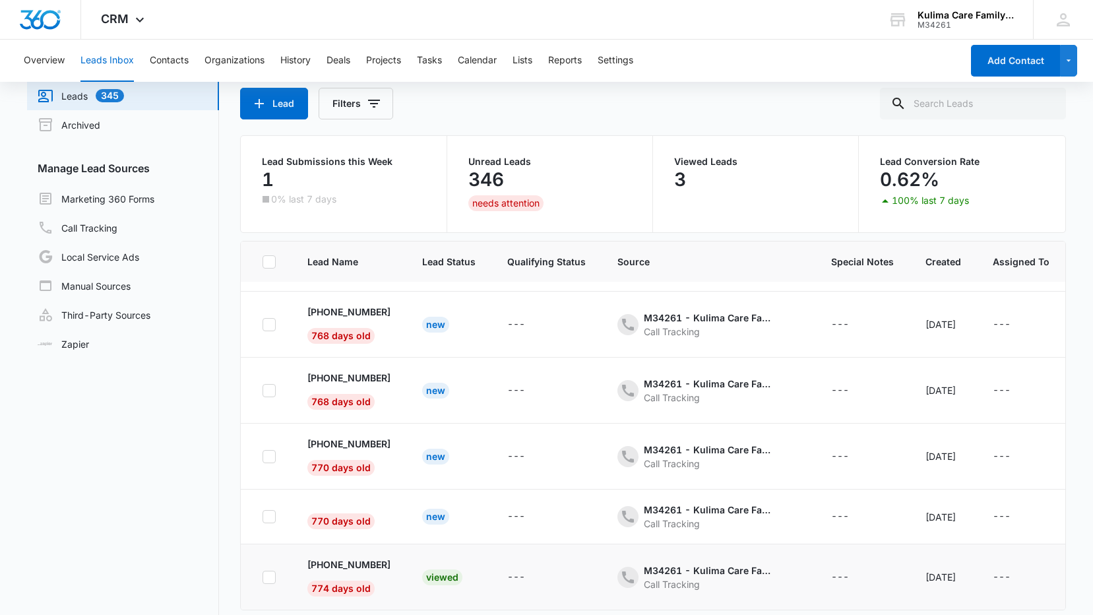
scroll to position [104, 0]
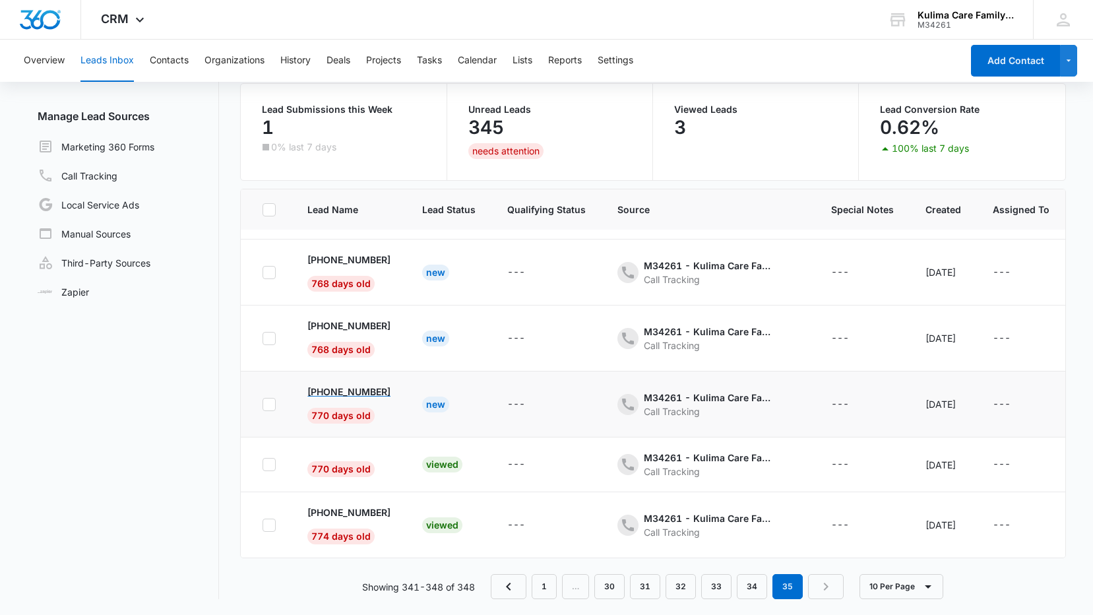
click at [383, 385] on p "+1 (859) 218-9249" at bounding box center [348, 392] width 83 height 14
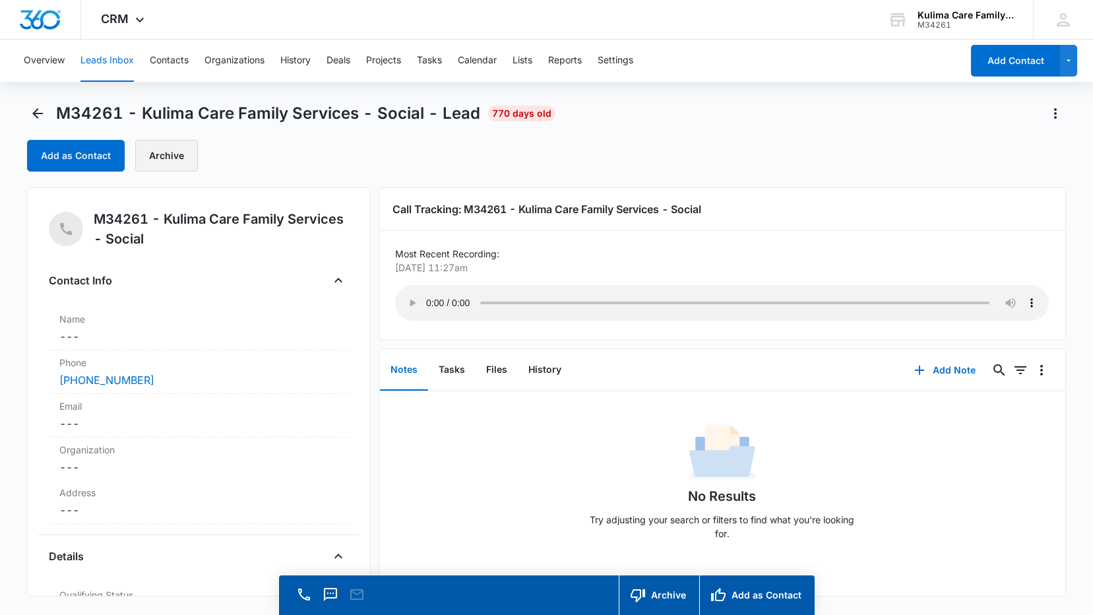
click at [172, 160] on button "Archive" at bounding box center [166, 156] width 63 height 32
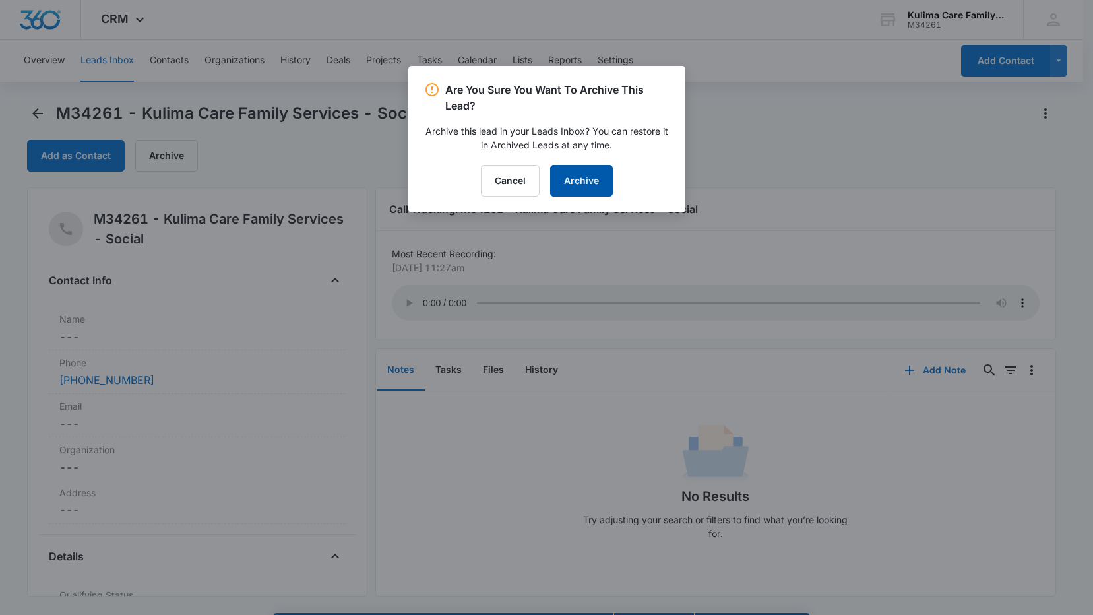
click at [593, 181] on button "Archive" at bounding box center [581, 181] width 63 height 32
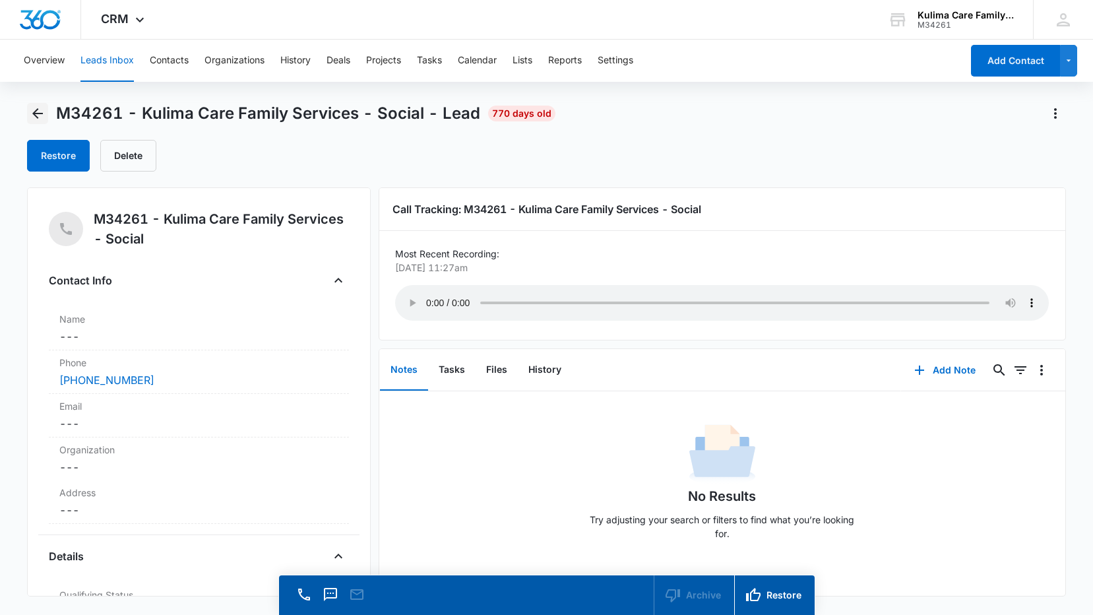
click at [37, 115] on icon "Back" at bounding box center [38, 114] width 16 height 16
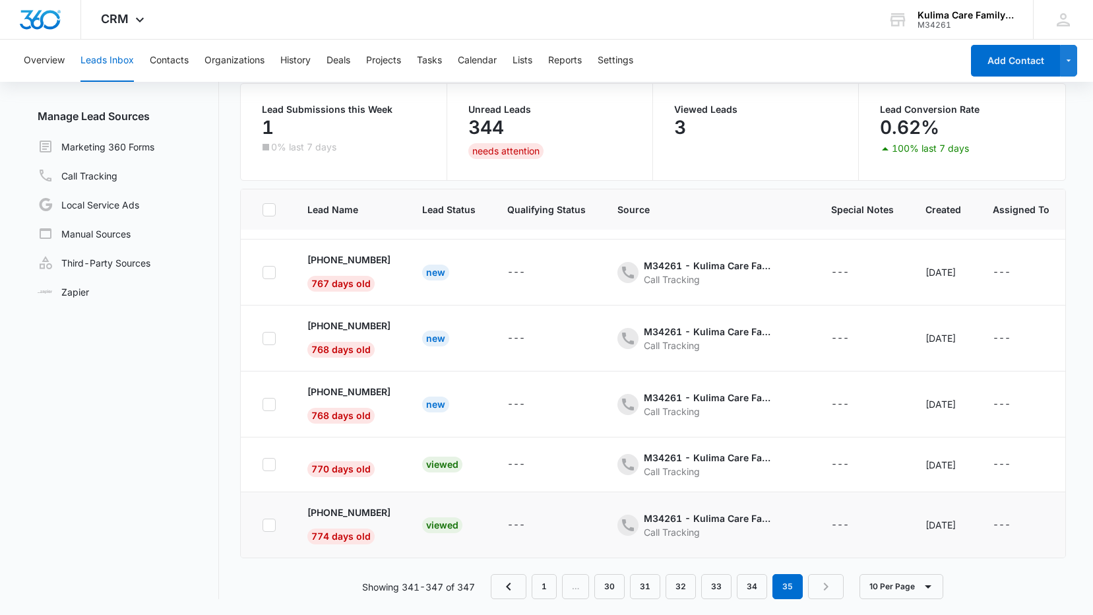
scroll to position [133, 0]
click at [370, 385] on p "+1 (812) 406-8781" at bounding box center [348, 392] width 83 height 14
